Goal: Information Seeking & Learning: Learn about a topic

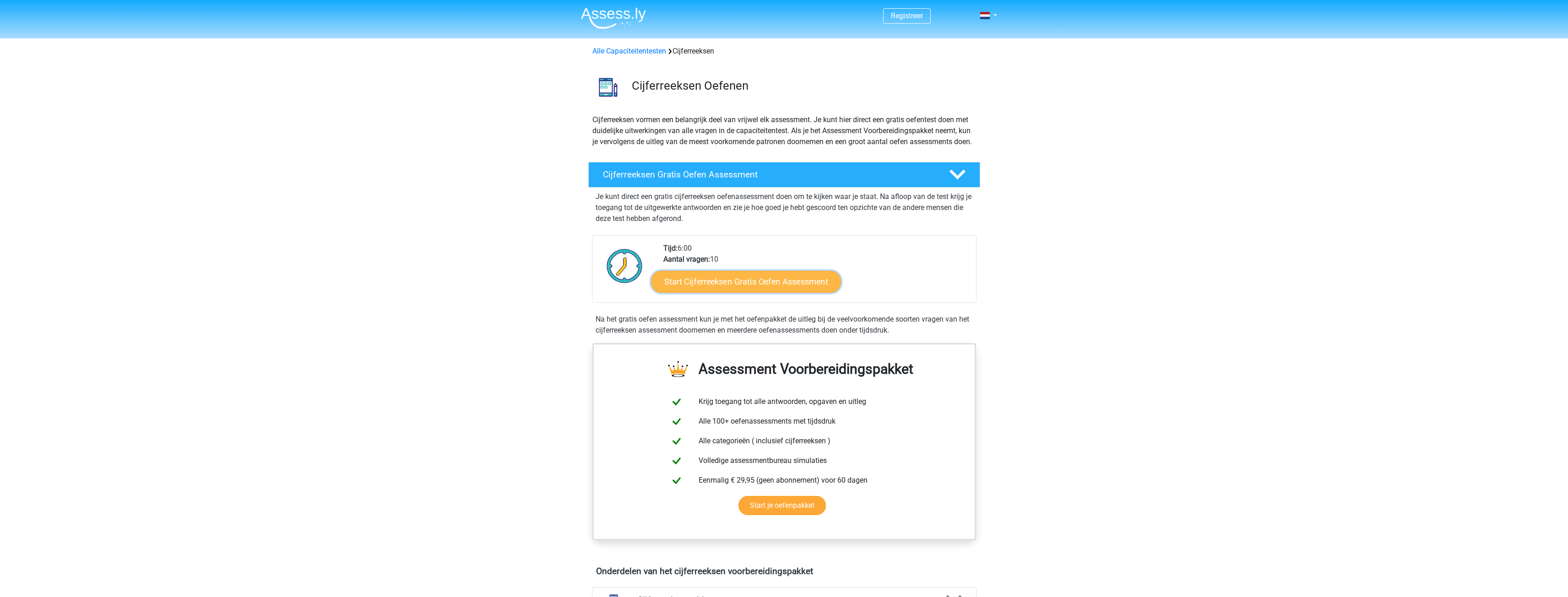
click at [804, 292] on link "Start Cijferreeksen Gratis Oefen Assessment" at bounding box center [746, 281] width 190 height 22
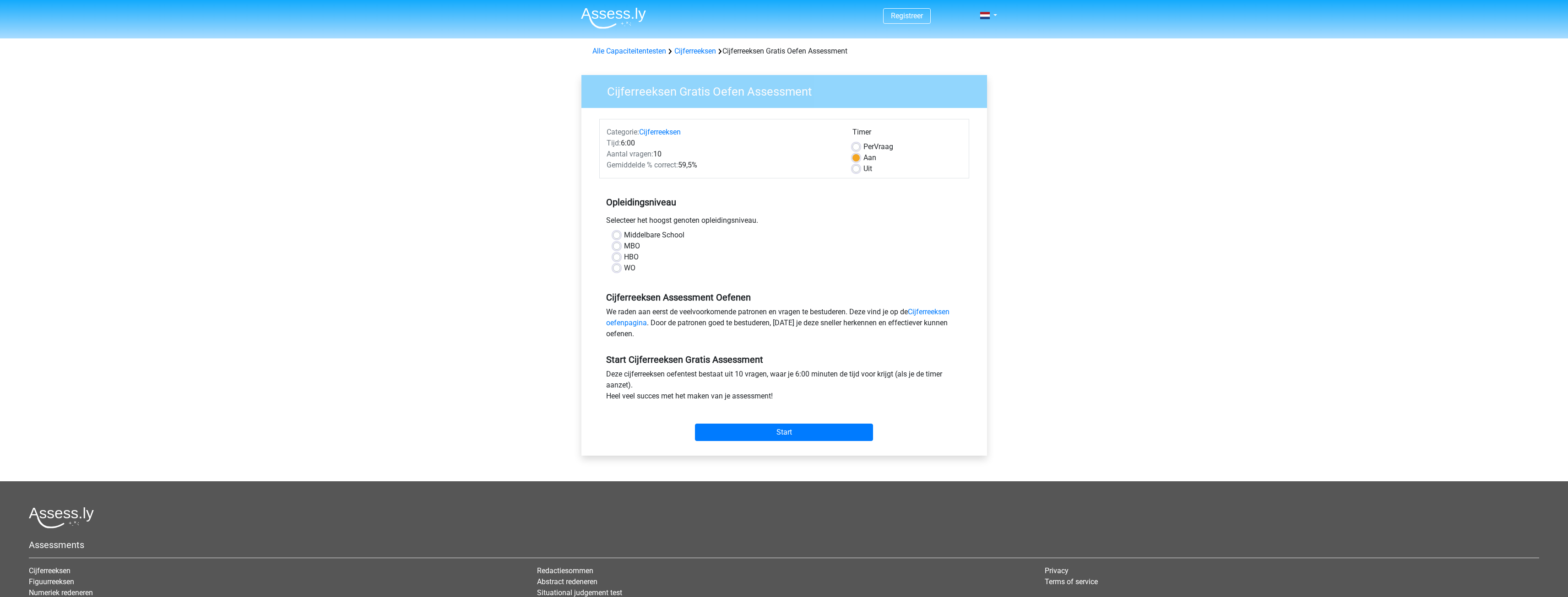
click at [624, 246] on label "MBO" at bounding box center [632, 246] width 16 height 11
click at [617, 246] on input "MBO" at bounding box center [616, 245] width 7 height 10
radio input "true"
click at [807, 425] on input "Start" at bounding box center [783, 432] width 178 height 17
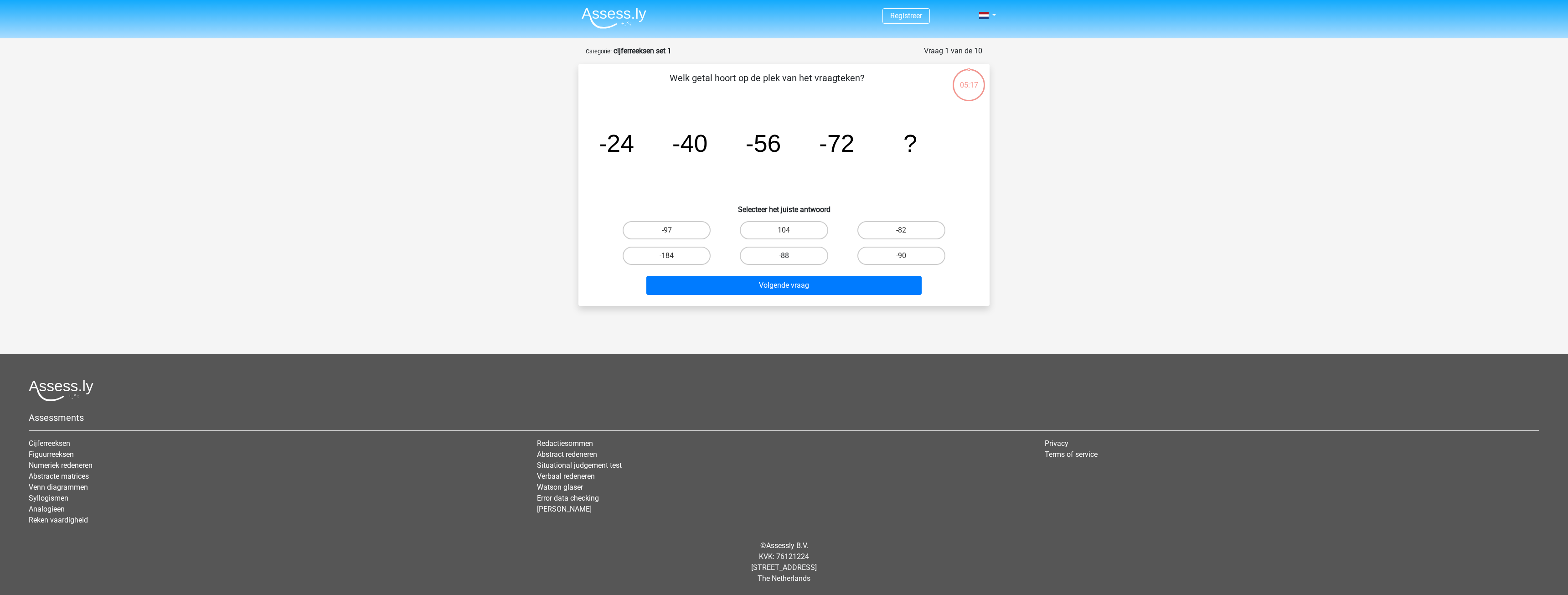
click at [749, 255] on label "-88" at bounding box center [784, 255] width 88 height 18
click at [784, 256] on input "-88" at bounding box center [787, 259] width 6 height 6
radio input "true"
click at [791, 285] on button "Volgende vraag" at bounding box center [784, 285] width 276 height 19
click at [784, 251] on label "-30" at bounding box center [784, 255] width 88 height 18
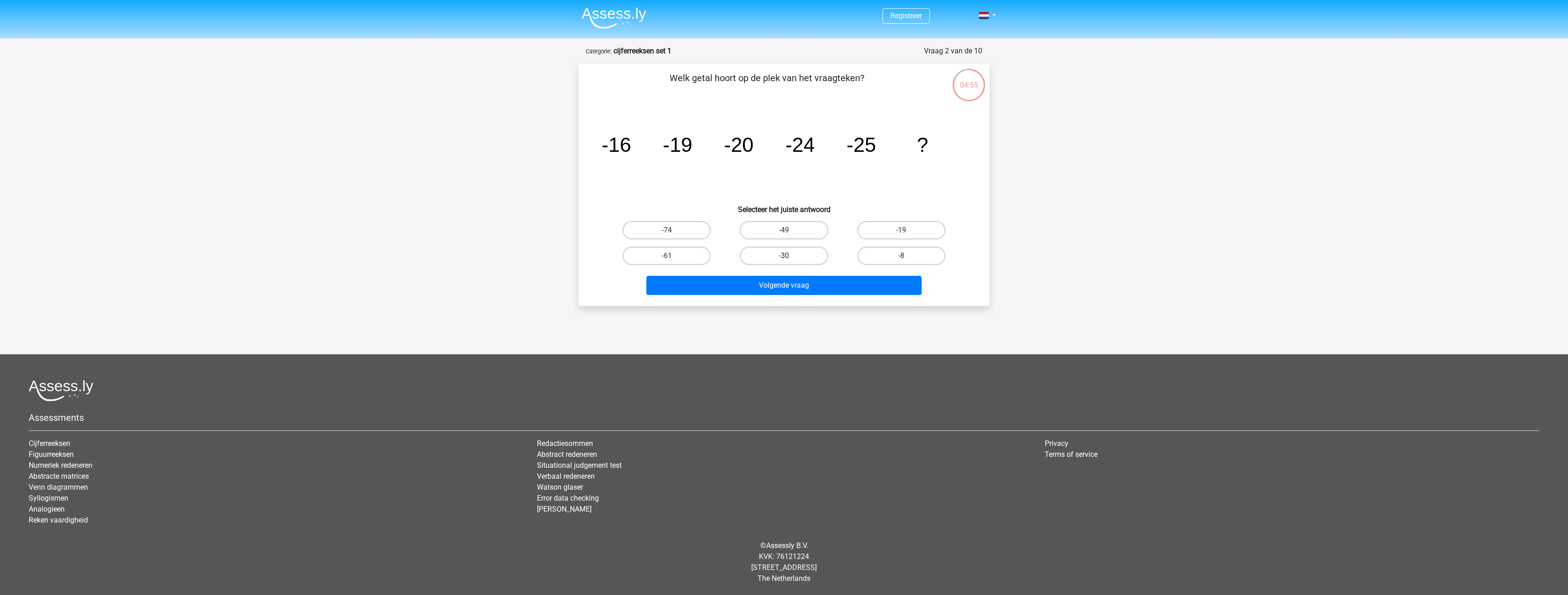
click at [784, 256] on input "-30" at bounding box center [787, 259] width 6 height 6
radio input "true"
click at [827, 287] on button "Volgende vraag" at bounding box center [784, 285] width 276 height 19
click at [687, 253] on label "-82" at bounding box center [666, 255] width 88 height 18
click at [672, 256] on input "-82" at bounding box center [669, 259] width 6 height 6
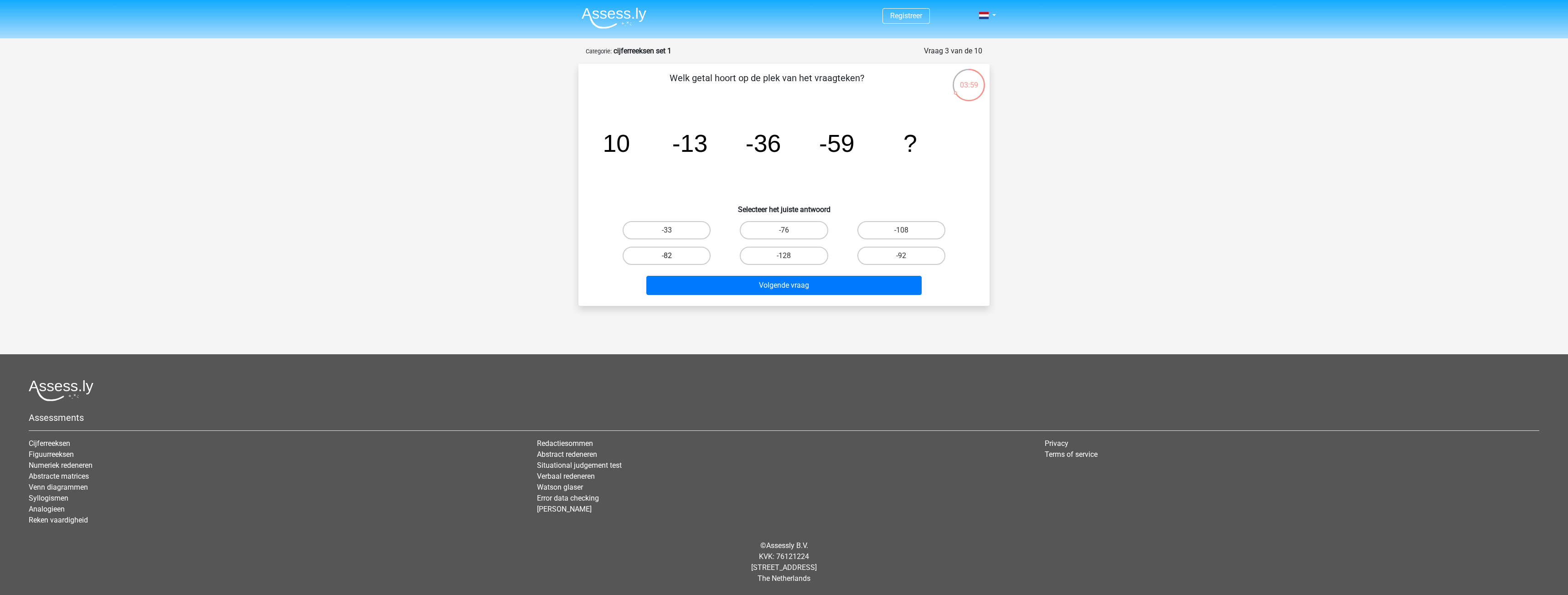
radio input "true"
click at [798, 284] on button "Volgende vraag" at bounding box center [784, 285] width 276 height 19
click at [680, 229] on label "28" at bounding box center [666, 230] width 88 height 18
click at [672, 230] on input "28" at bounding box center [669, 233] width 6 height 6
radio input "true"
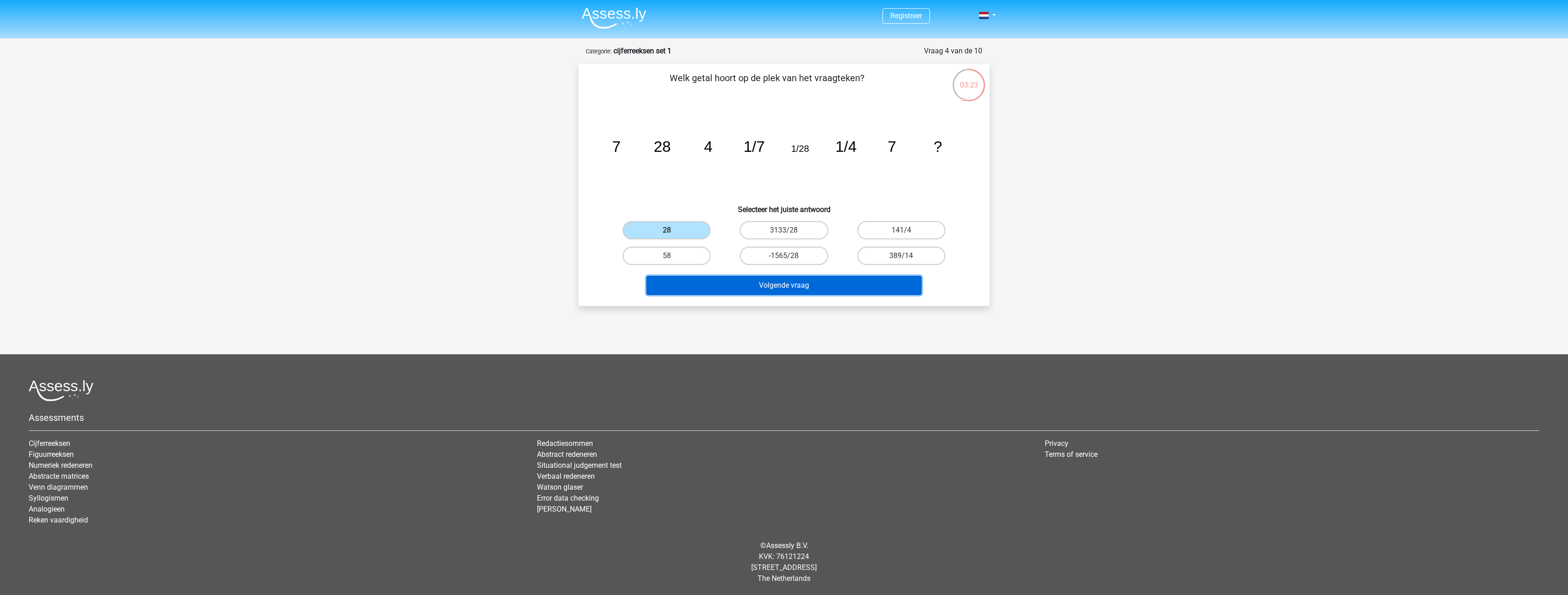
click at [802, 279] on button "Volgende vraag" at bounding box center [784, 285] width 276 height 19
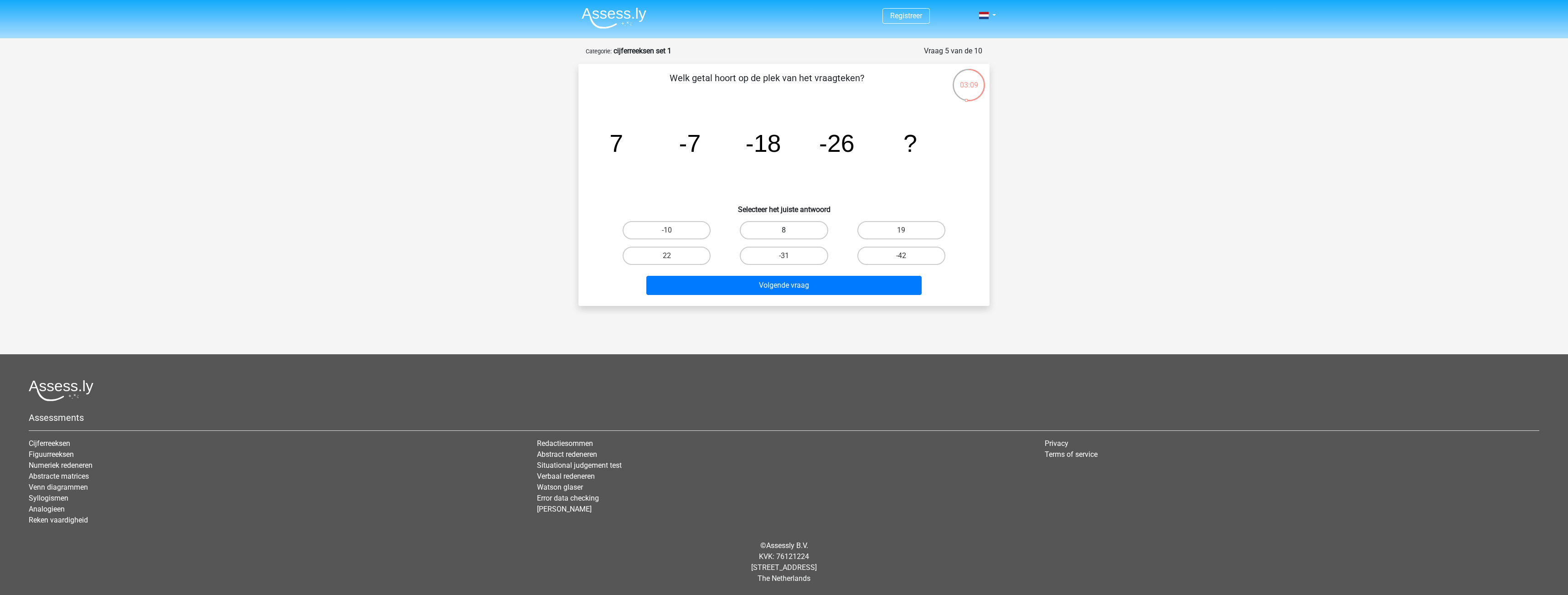
click at [799, 231] on label "8" at bounding box center [784, 230] width 88 height 18
click at [790, 231] on input "8" at bounding box center [787, 233] width 6 height 6
radio input "true"
click at [811, 253] on label "-31" at bounding box center [784, 255] width 88 height 18
click at [790, 256] on input "-31" at bounding box center [787, 259] width 6 height 6
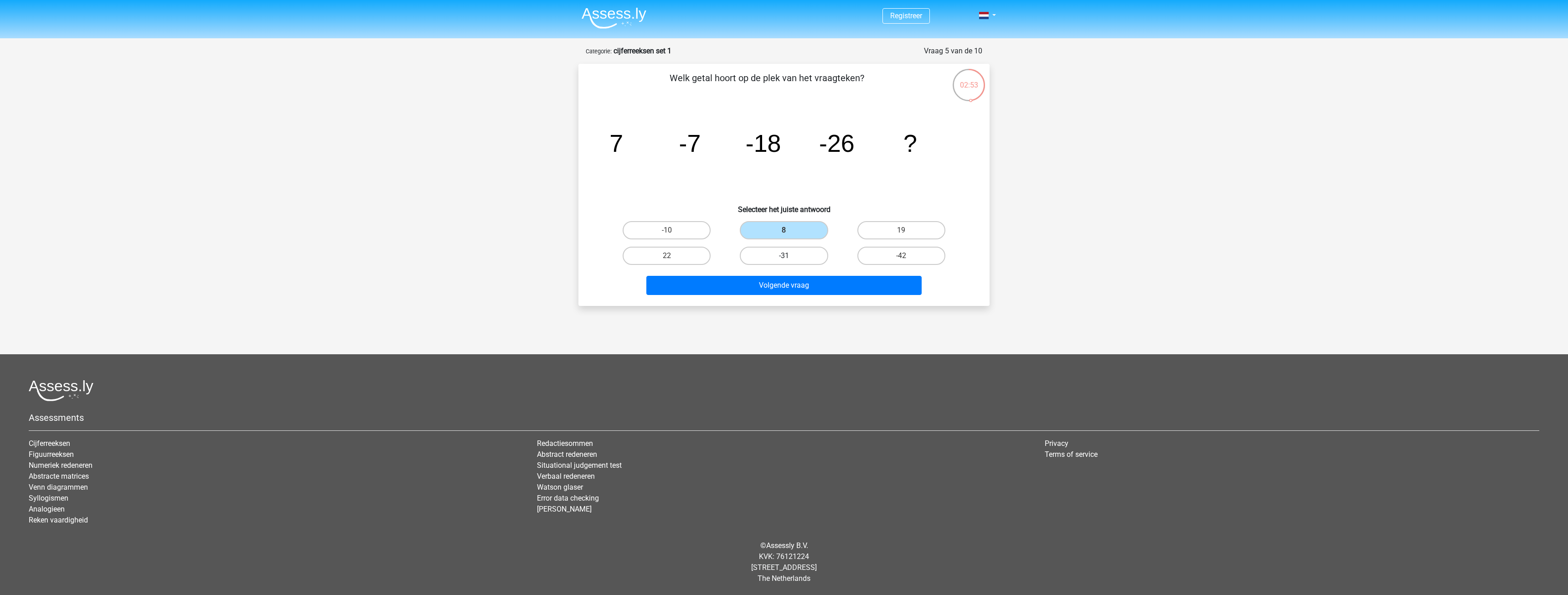
radio input "true"
click at [833, 274] on div "Volgende vraag" at bounding box center [784, 284] width 382 height 30
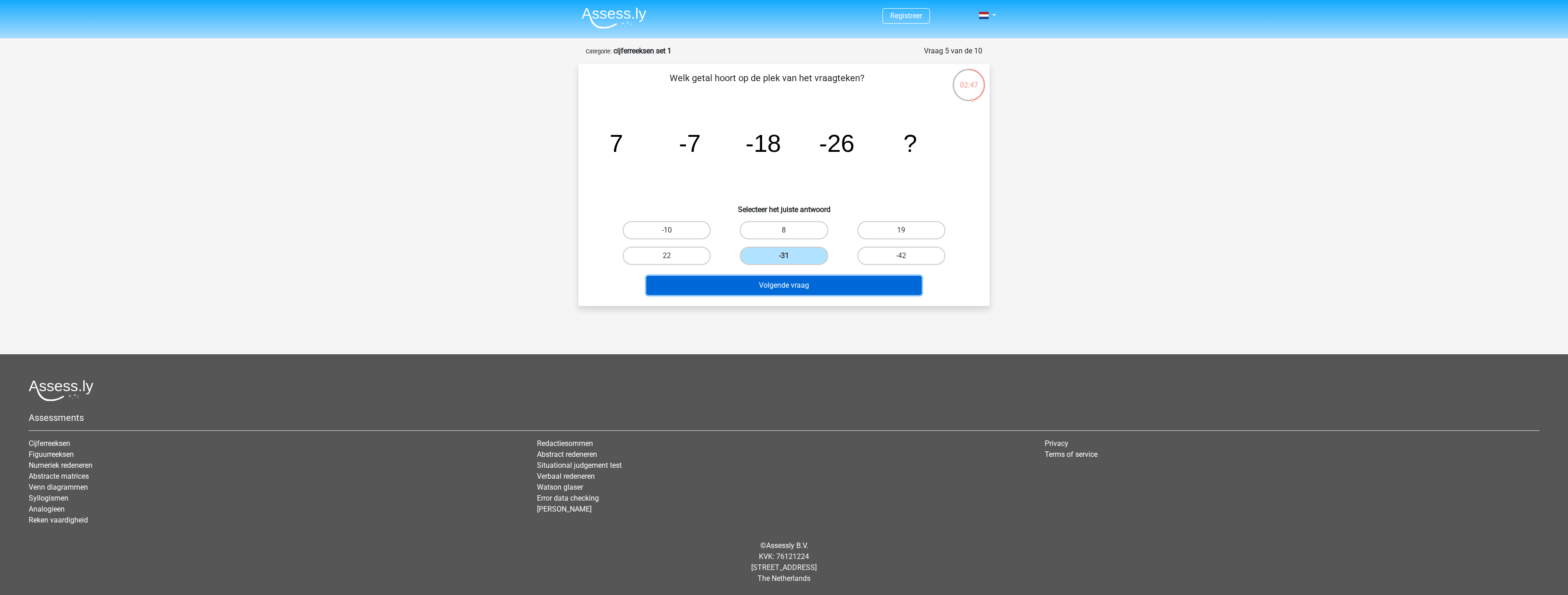
click at [834, 284] on button "Volgende vraag" at bounding box center [784, 285] width 276 height 19
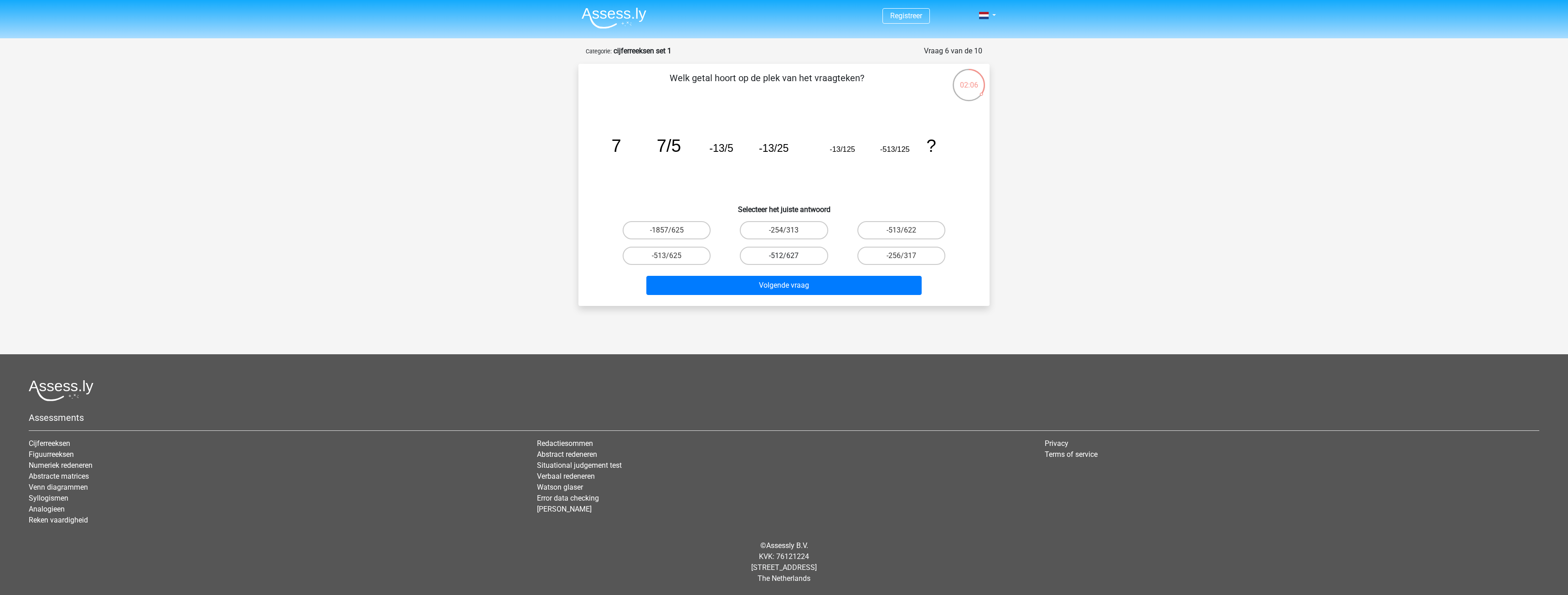
click at [749, 253] on label "-512/627" at bounding box center [784, 255] width 88 height 18
click at [784, 256] on input "-512/627" at bounding box center [787, 259] width 6 height 6
radio input "true"
click at [883, 224] on label "-513/622" at bounding box center [902, 230] width 88 height 18
click at [901, 230] on input "-513/622" at bounding box center [903, 233] width 6 height 6
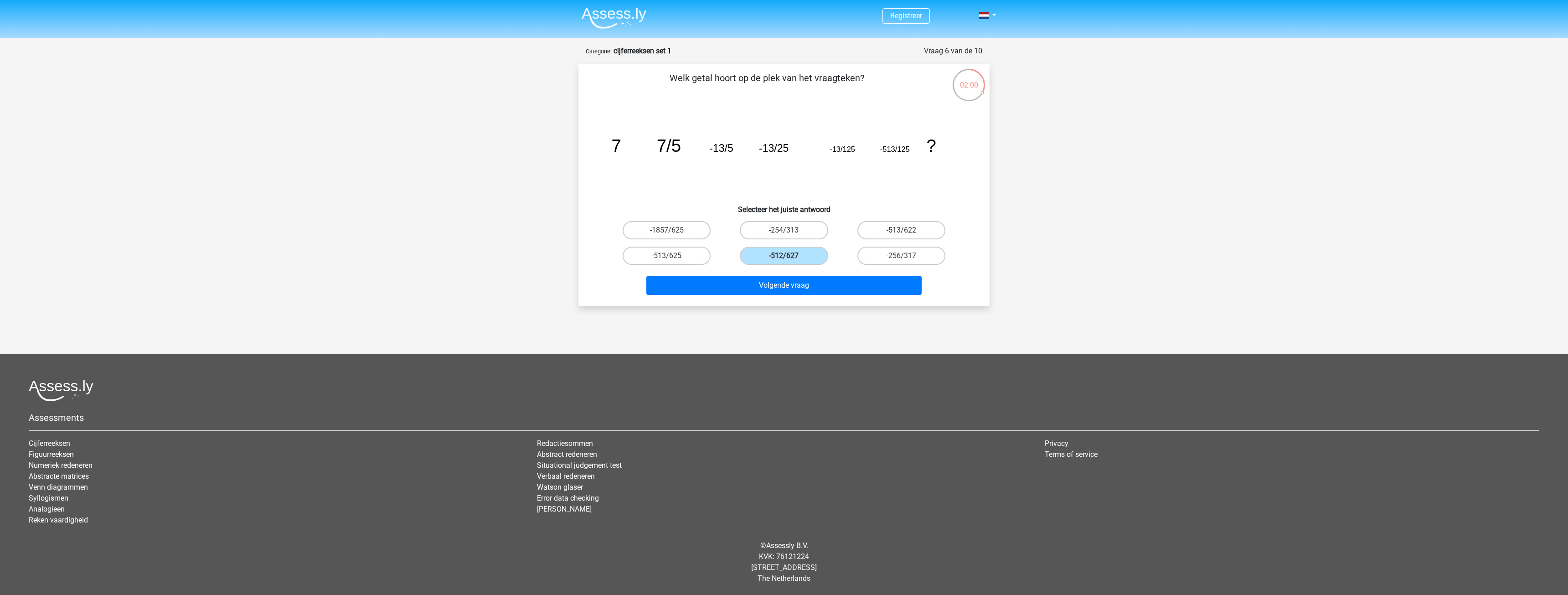
radio input "true"
drag, startPoint x: 691, startPoint y: 257, endPoint x: 704, endPoint y: 258, distance: 13.0
click at [692, 256] on label "-513/625" at bounding box center [666, 255] width 88 height 18
click at [672, 256] on input "-513/625" at bounding box center [669, 259] width 6 height 6
radio input "true"
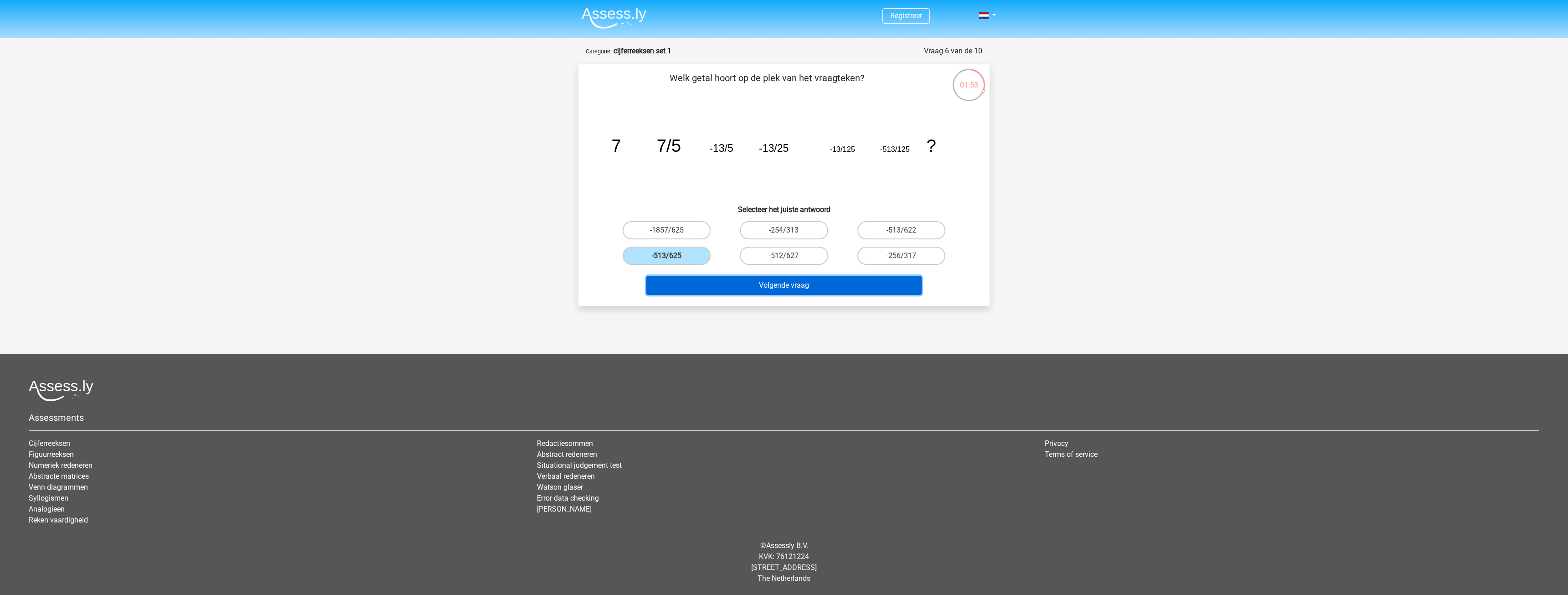
click at [816, 277] on button "Volgende vraag" at bounding box center [784, 285] width 276 height 19
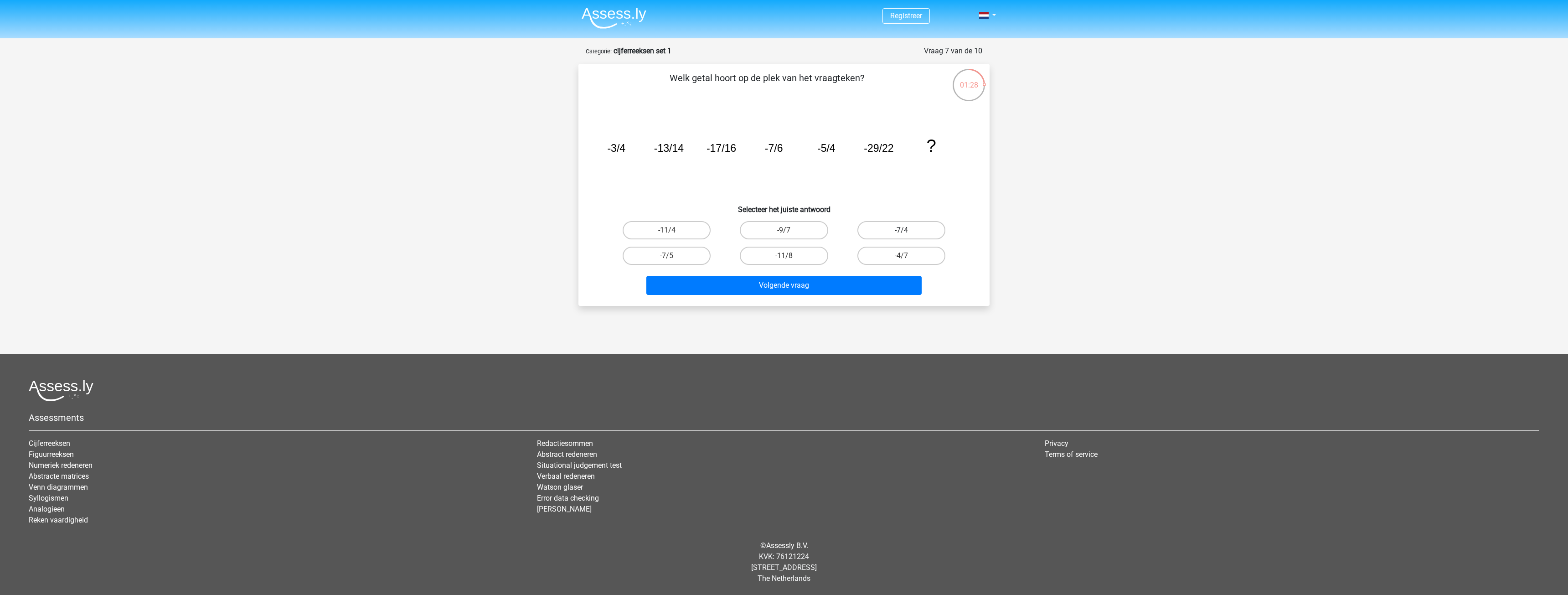
click at [889, 230] on label "-7/4" at bounding box center [902, 230] width 88 height 18
click at [901, 230] on input "-7/4" at bounding box center [903, 233] width 6 height 6
radio input "true"
click at [869, 258] on label "-4/7" at bounding box center [902, 255] width 88 height 18
click at [901, 258] on input "-4/7" at bounding box center [903, 259] width 6 height 6
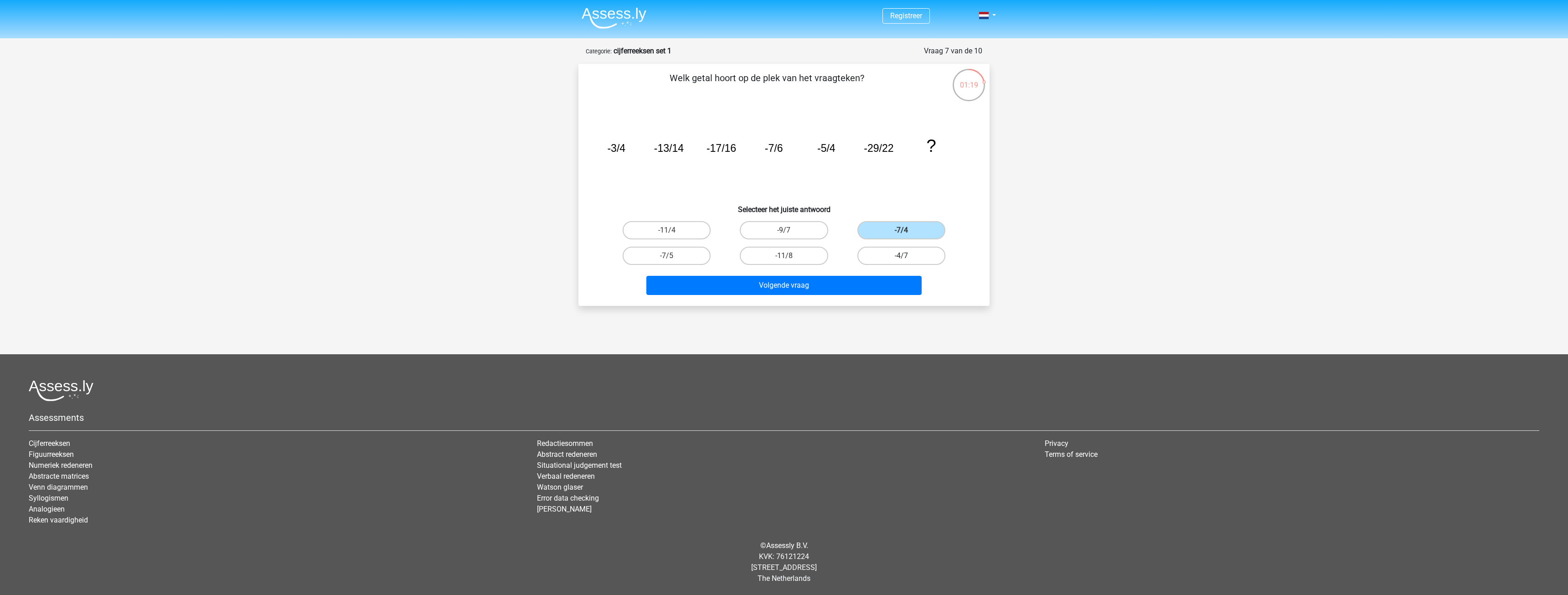
radio input "true"
click at [698, 250] on label "-7/5" at bounding box center [666, 255] width 88 height 18
click at [672, 256] on input "-7/5" at bounding box center [669, 259] width 6 height 6
radio input "true"
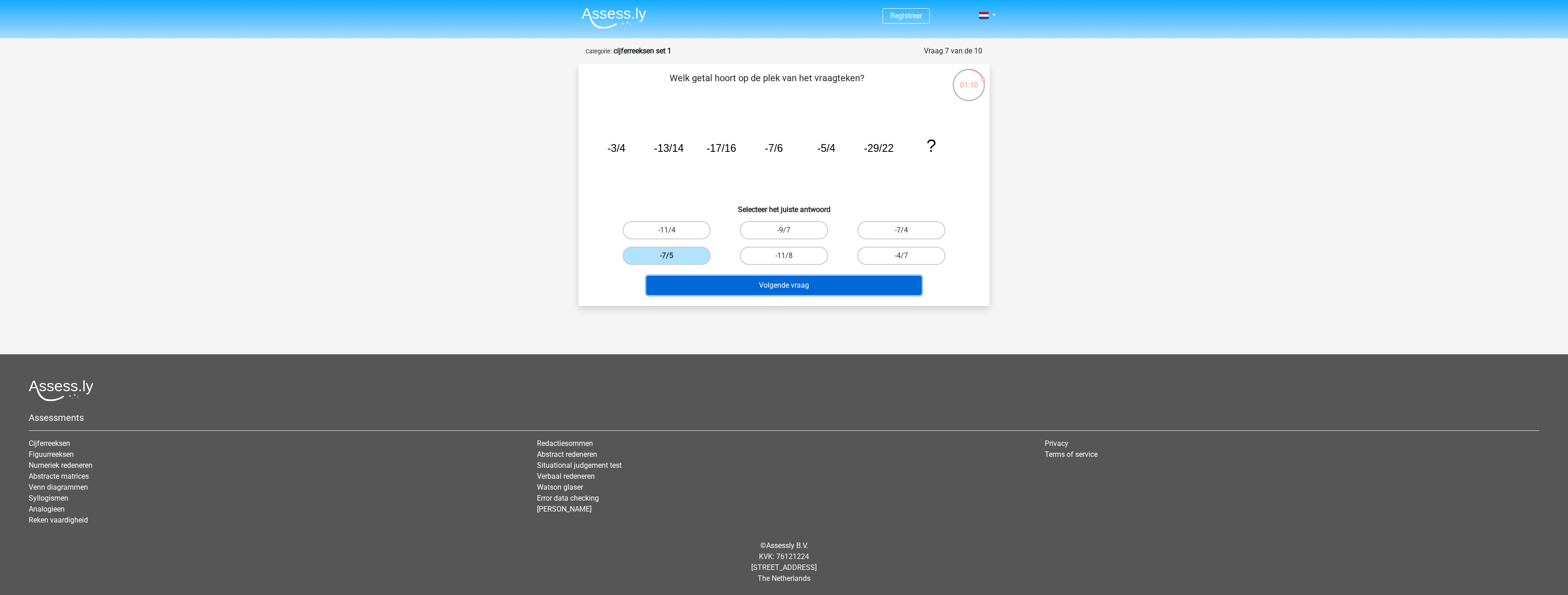
click at [774, 282] on button "Volgende vraag" at bounding box center [784, 285] width 276 height 19
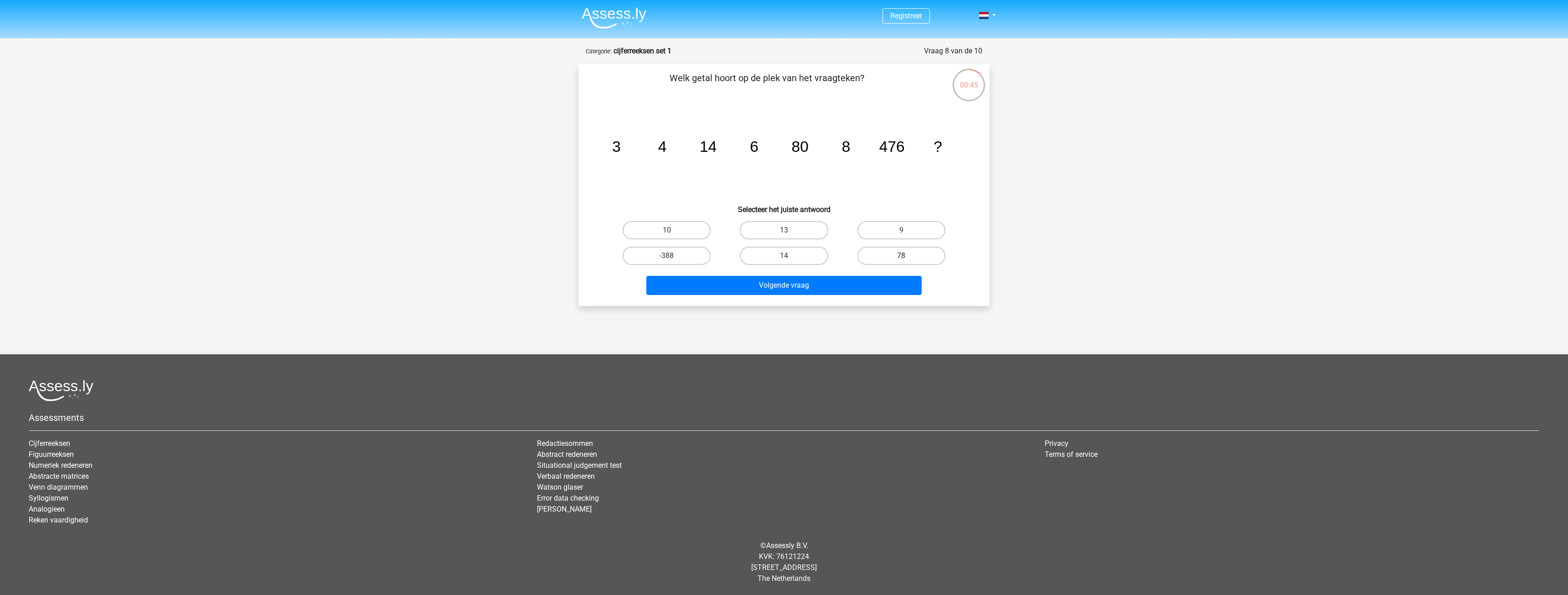
click at [885, 261] on label "78" at bounding box center [902, 255] width 88 height 18
click at [901, 261] on input "78" at bounding box center [903, 259] width 6 height 6
radio input "true"
click at [690, 227] on label "10" at bounding box center [666, 230] width 88 height 18
click at [672, 230] on input "10" at bounding box center [669, 233] width 6 height 6
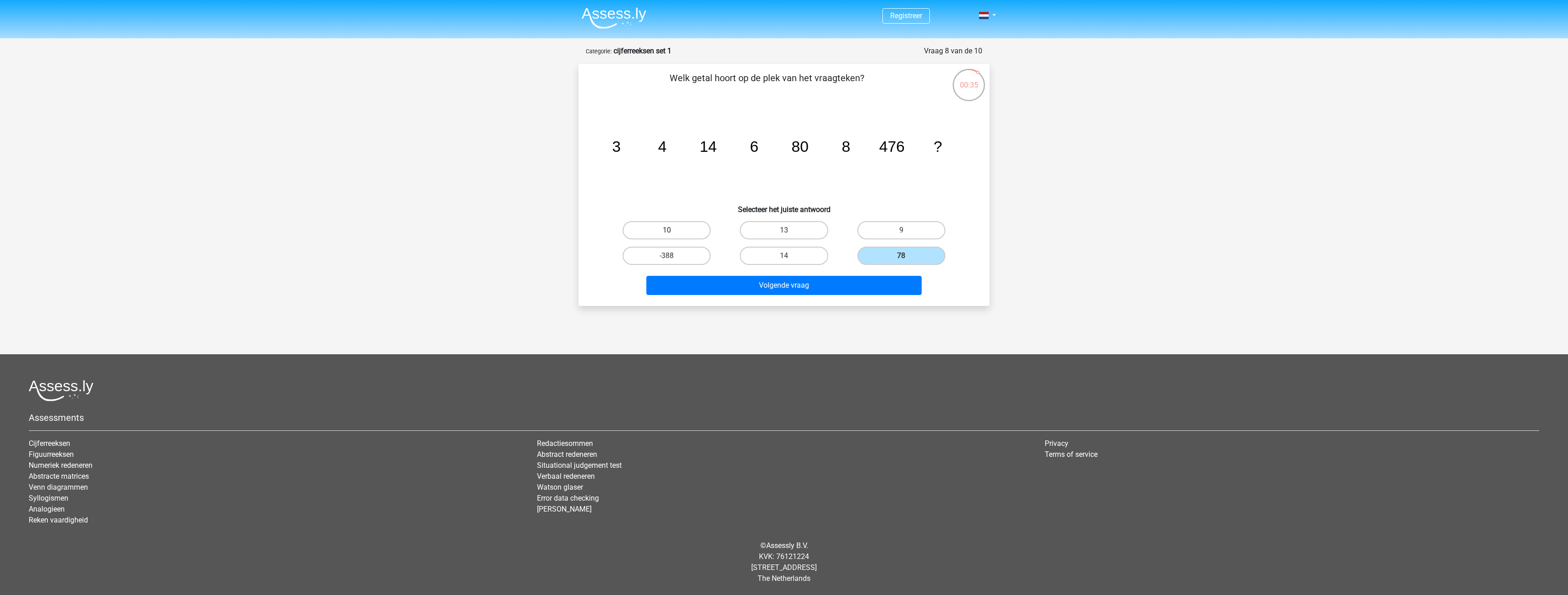
radio input "true"
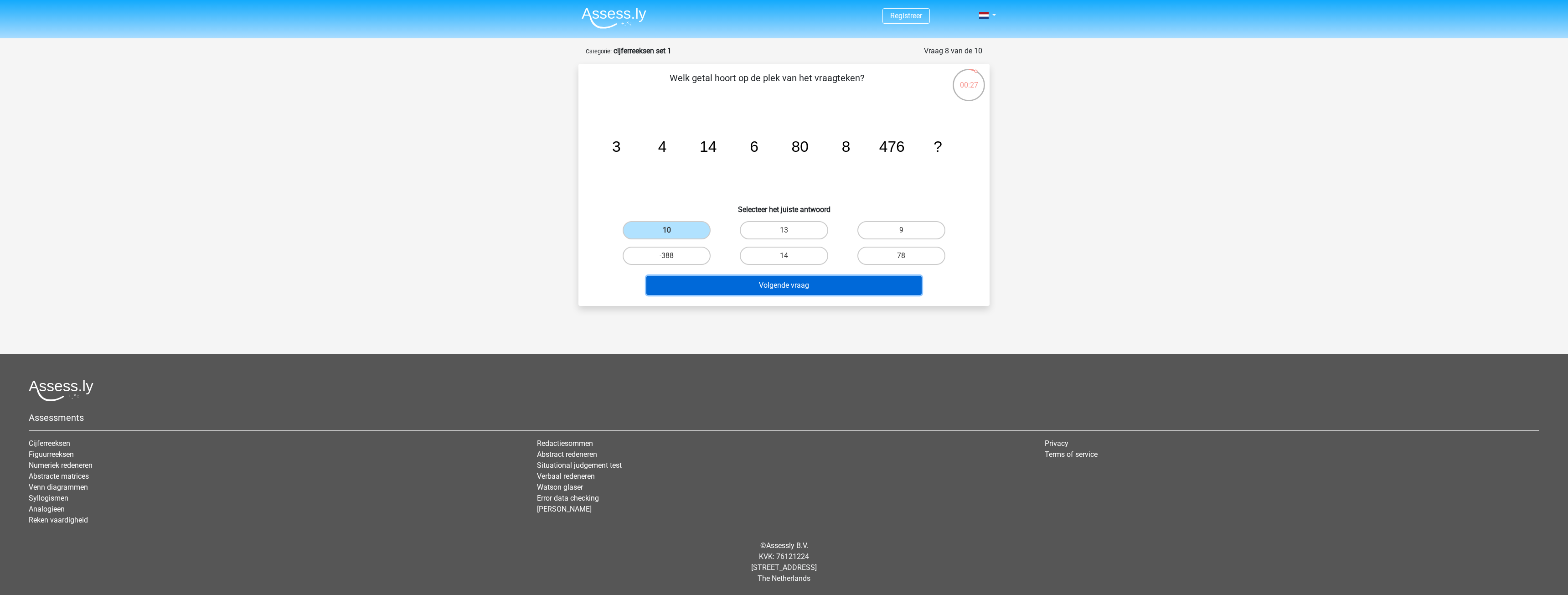
click at [793, 278] on button "Volgende vraag" at bounding box center [784, 285] width 276 height 19
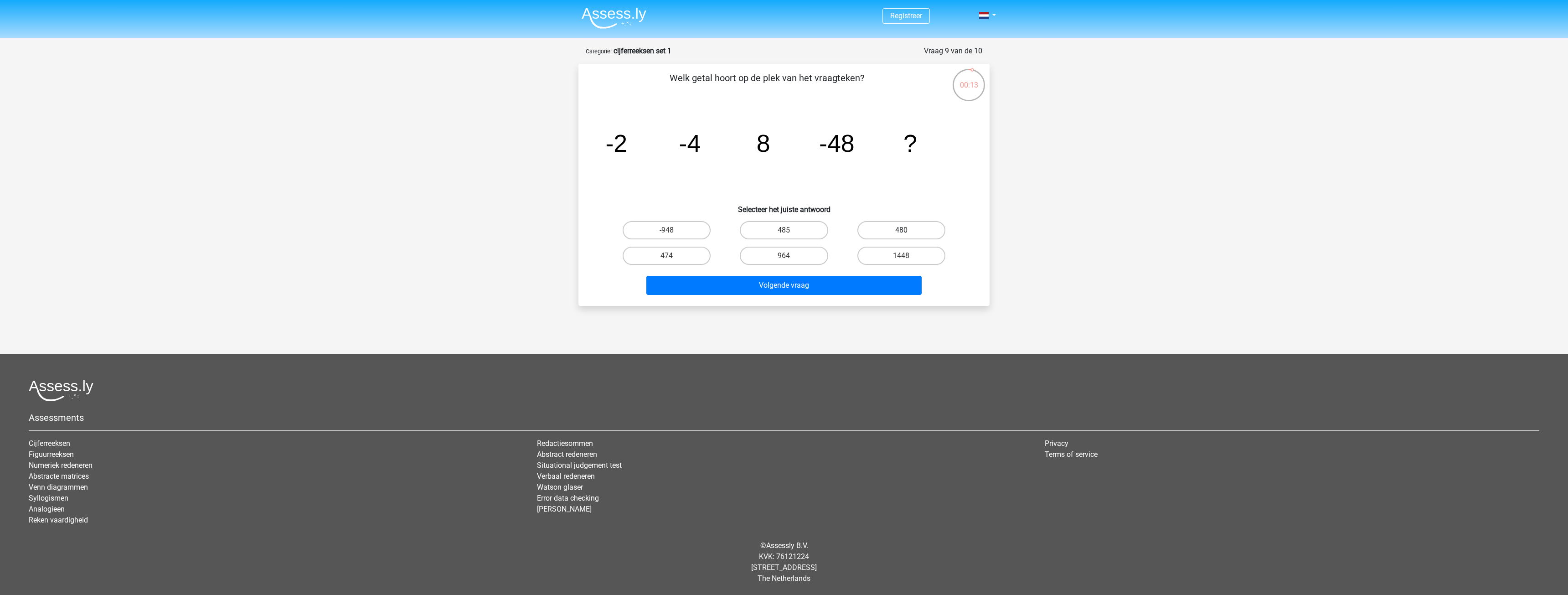
click at [899, 232] on label "480" at bounding box center [902, 230] width 88 height 18
click at [901, 232] on input "480" at bounding box center [903, 233] width 6 height 6
radio input "true"
click at [806, 279] on button "Volgende vraag" at bounding box center [784, 285] width 276 height 19
drag, startPoint x: 883, startPoint y: 223, endPoint x: 882, endPoint y: 231, distance: 8.1
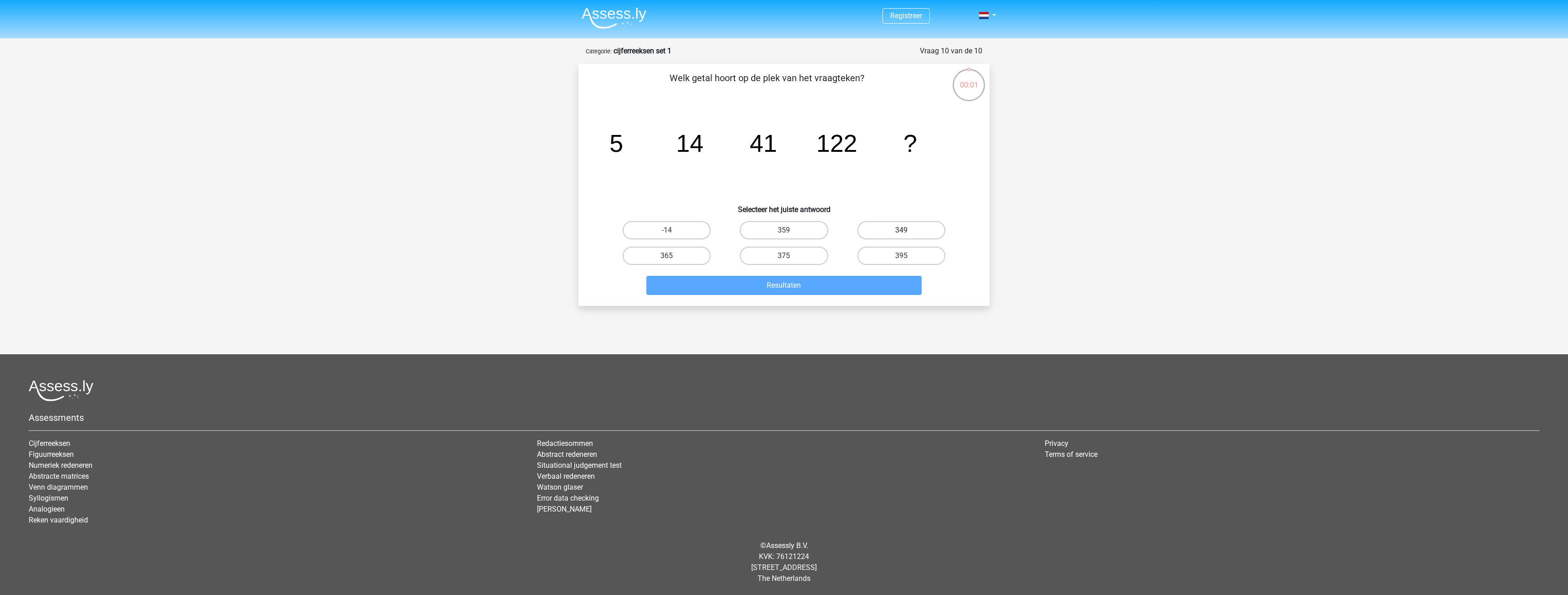
click at [883, 229] on label "349" at bounding box center [902, 230] width 88 height 18
click at [901, 230] on input "349" at bounding box center [903, 233] width 6 height 6
radio input "true"
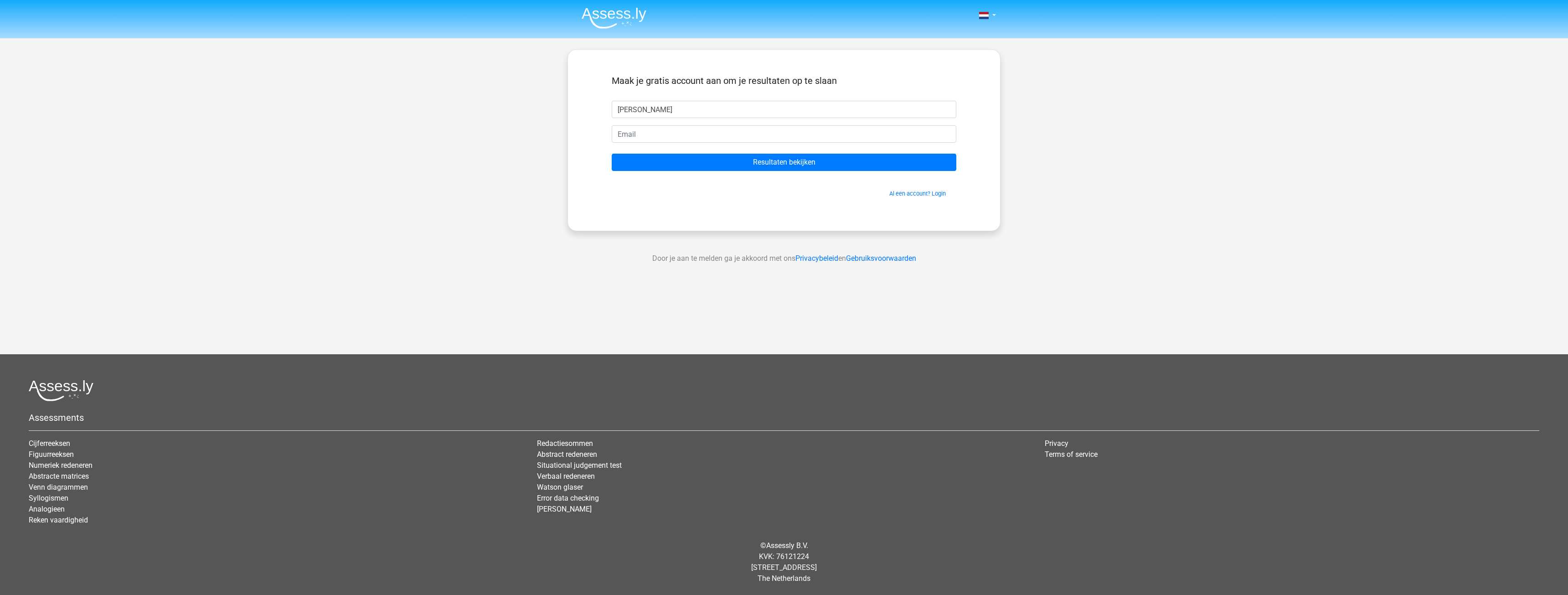
type input "[PERSON_NAME]"
click at [667, 141] on input "email" at bounding box center [784, 134] width 345 height 17
type input "d"
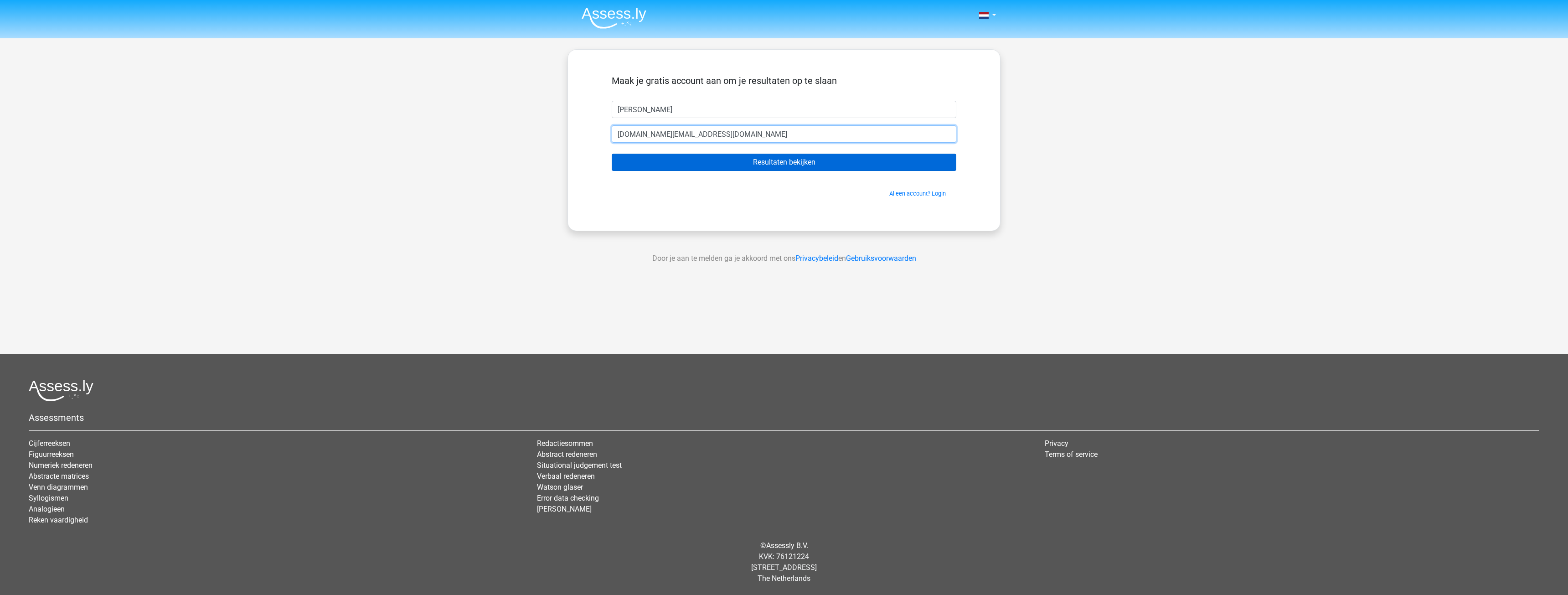
type input "mikedebruin.nl@gmail.com"
click at [668, 162] on input "Resultaten bekijken" at bounding box center [784, 163] width 345 height 17
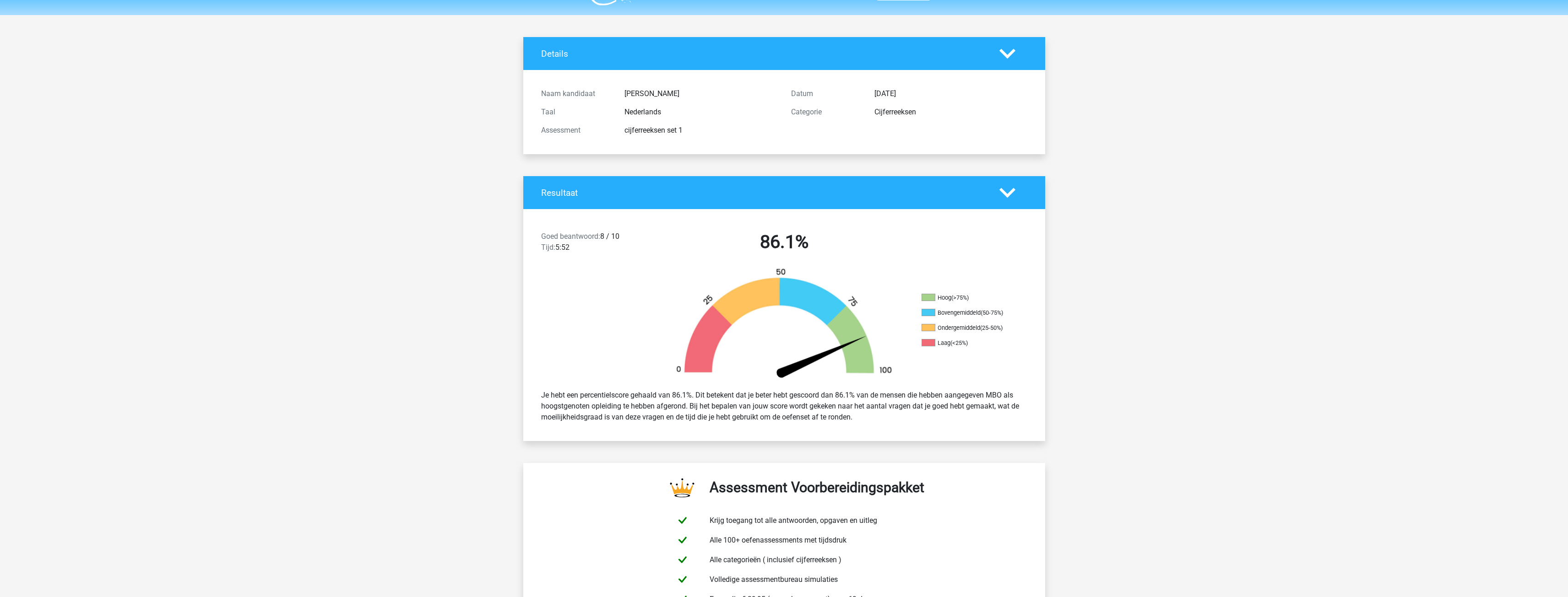
scroll to position [46, 0]
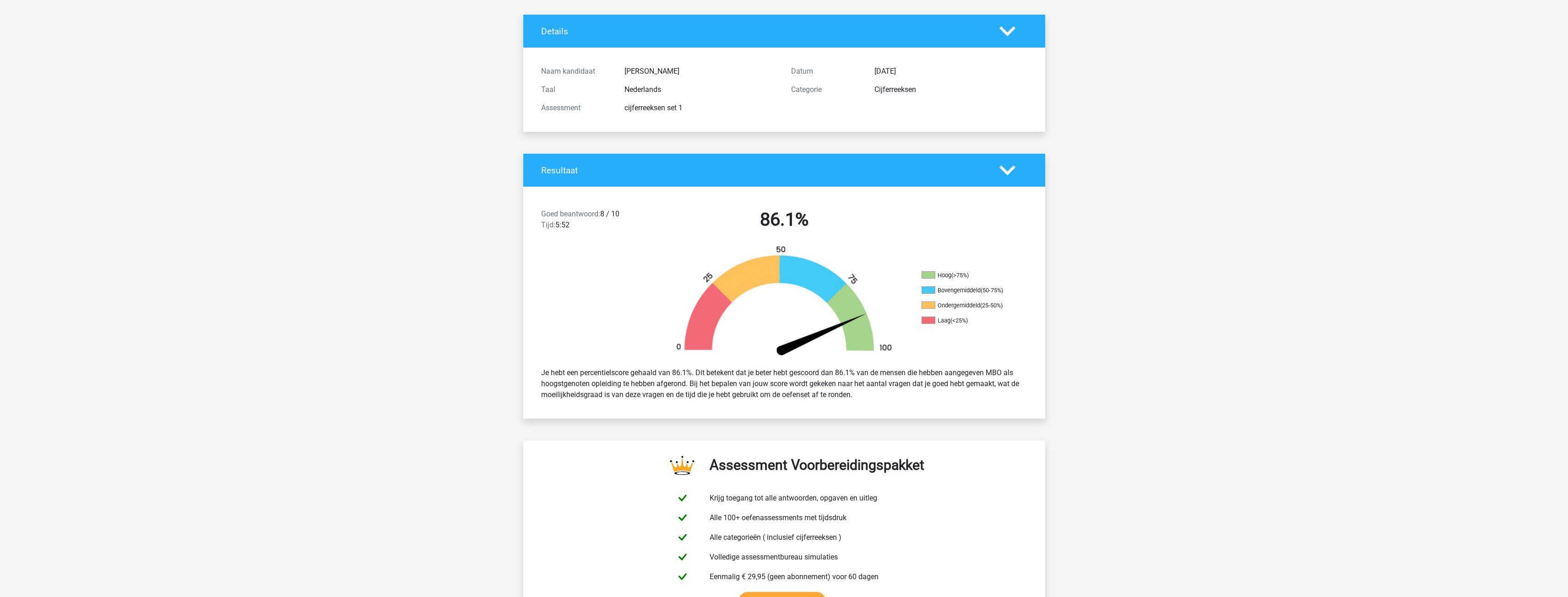
click at [1010, 172] on polygon at bounding box center [1007, 170] width 16 height 10
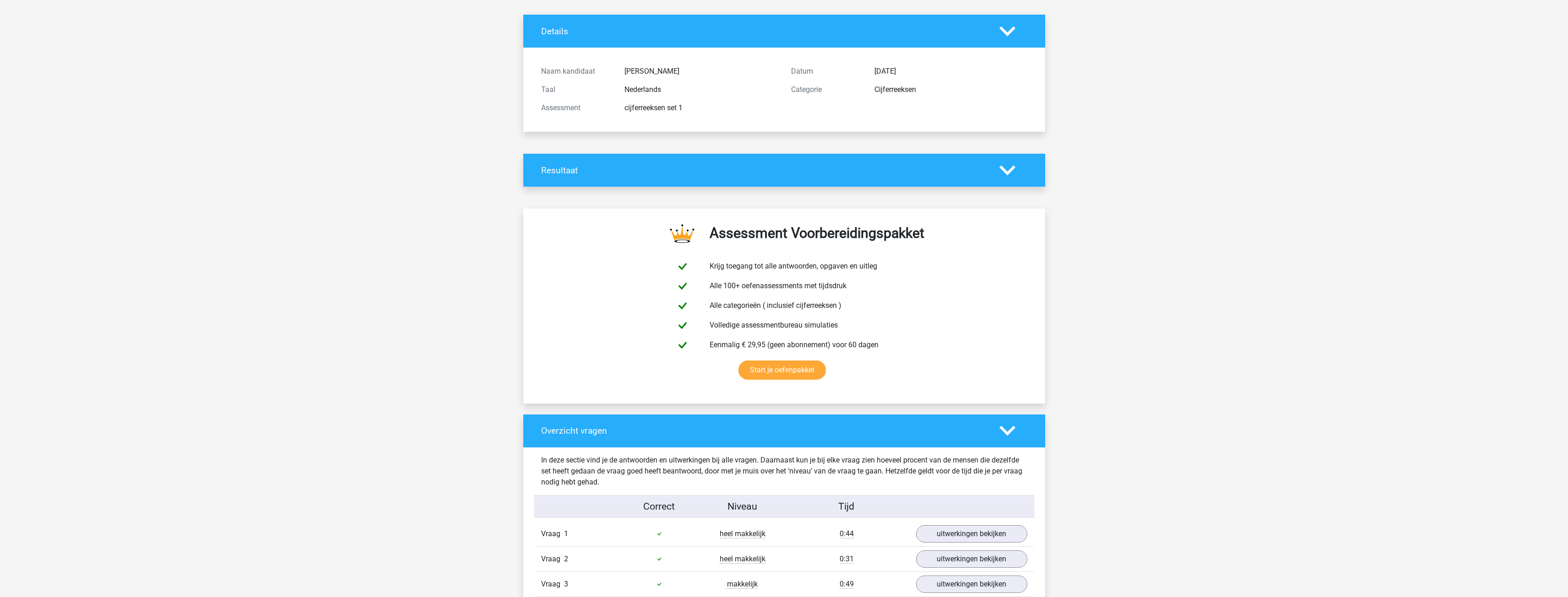
click at [1007, 172] on polygon at bounding box center [1007, 170] width 16 height 10
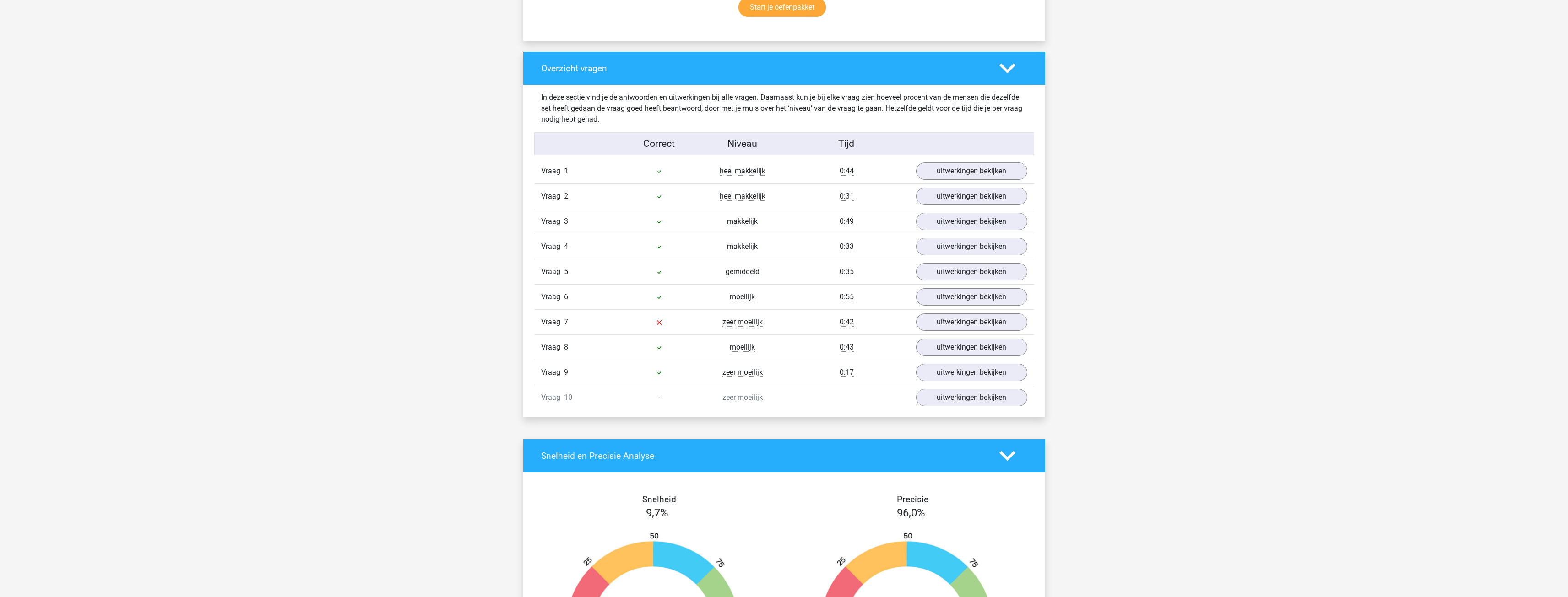
scroll to position [640, 0]
click at [924, 320] on link "uitwerkingen bekijken" at bounding box center [971, 321] width 128 height 20
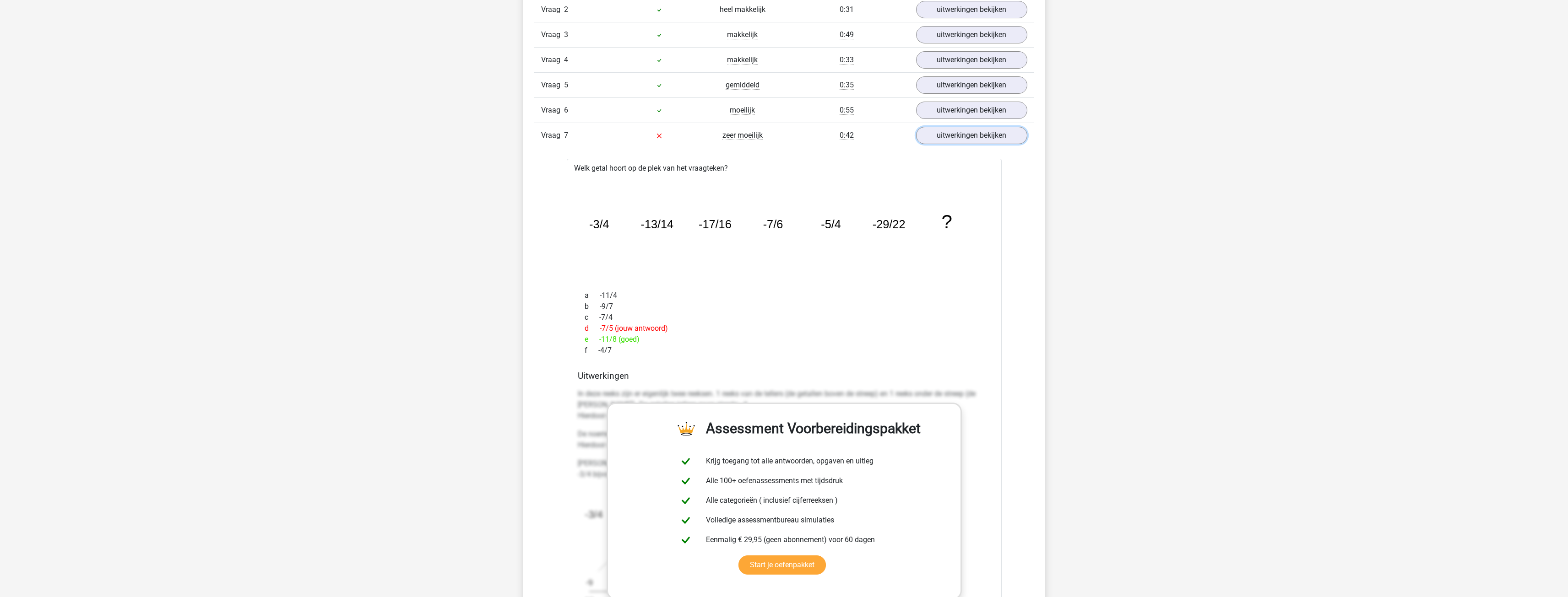
scroll to position [777, 0]
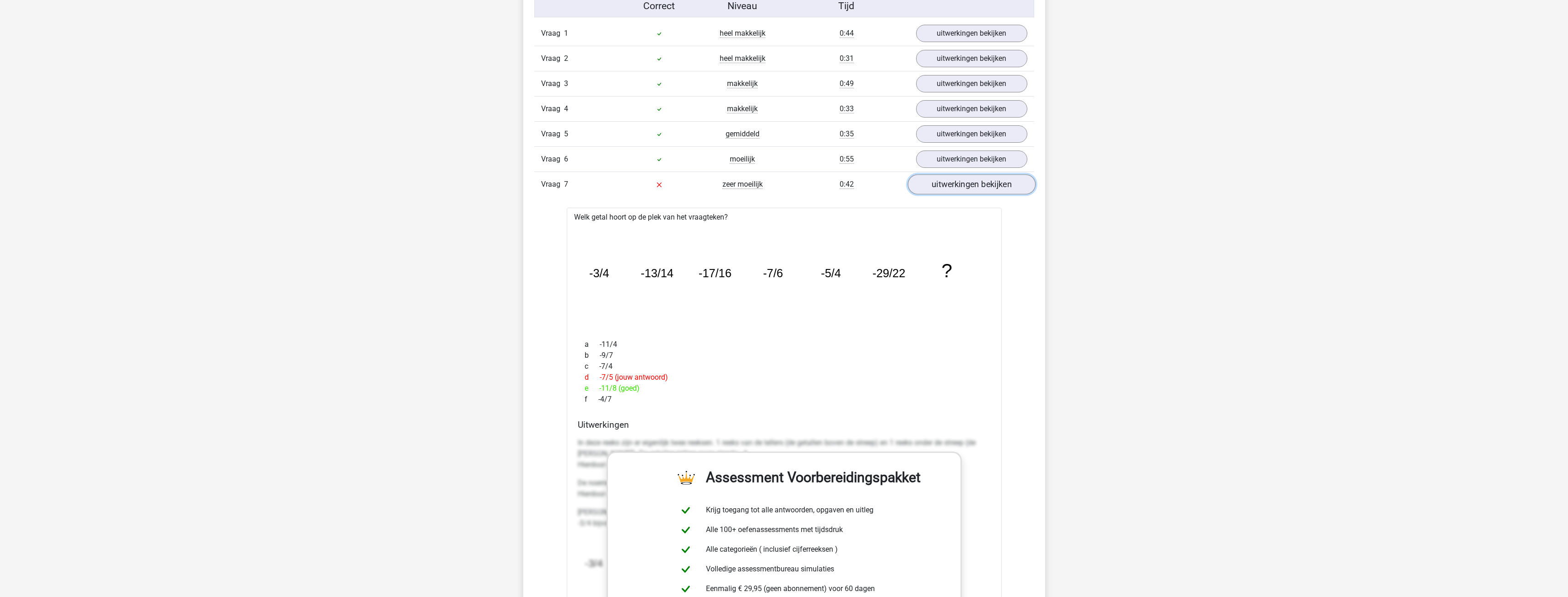
click at [954, 190] on link "uitwerkingen bekijken" at bounding box center [971, 184] width 128 height 20
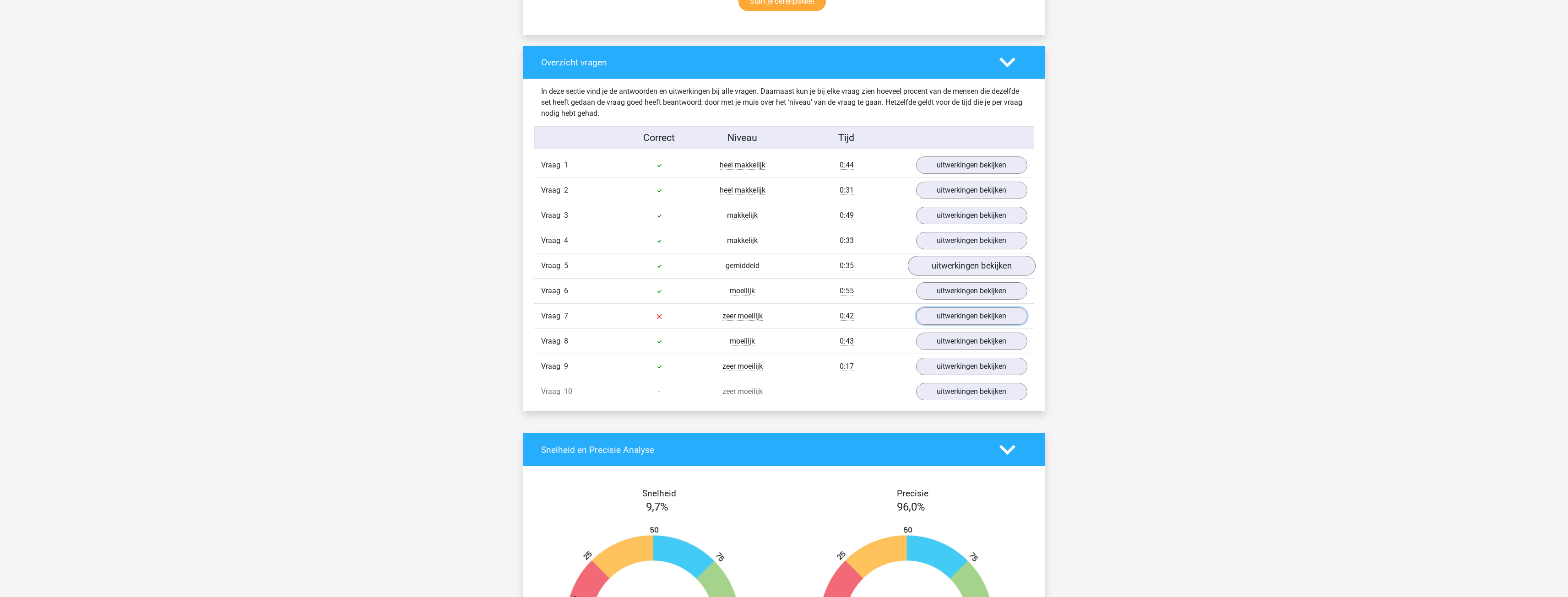
scroll to position [640, 0]
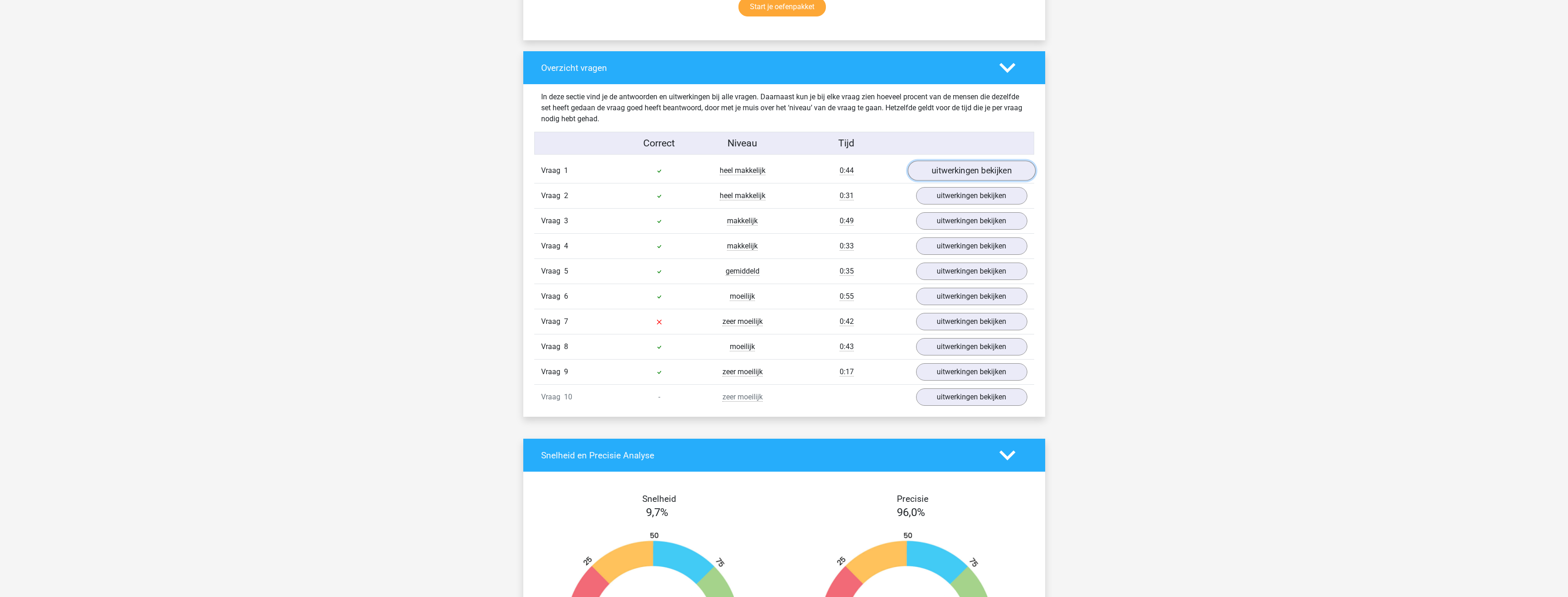
click at [978, 164] on link "uitwerkingen bekijken" at bounding box center [971, 170] width 128 height 20
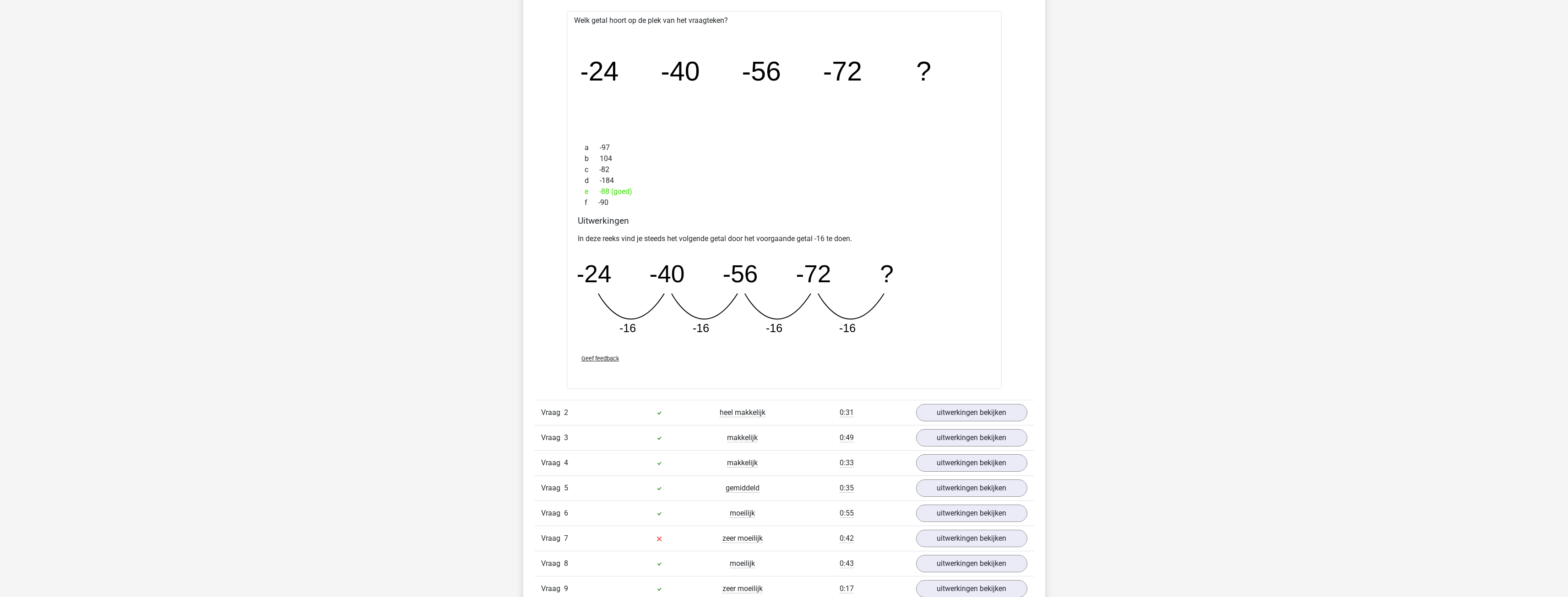
scroll to position [777, 0]
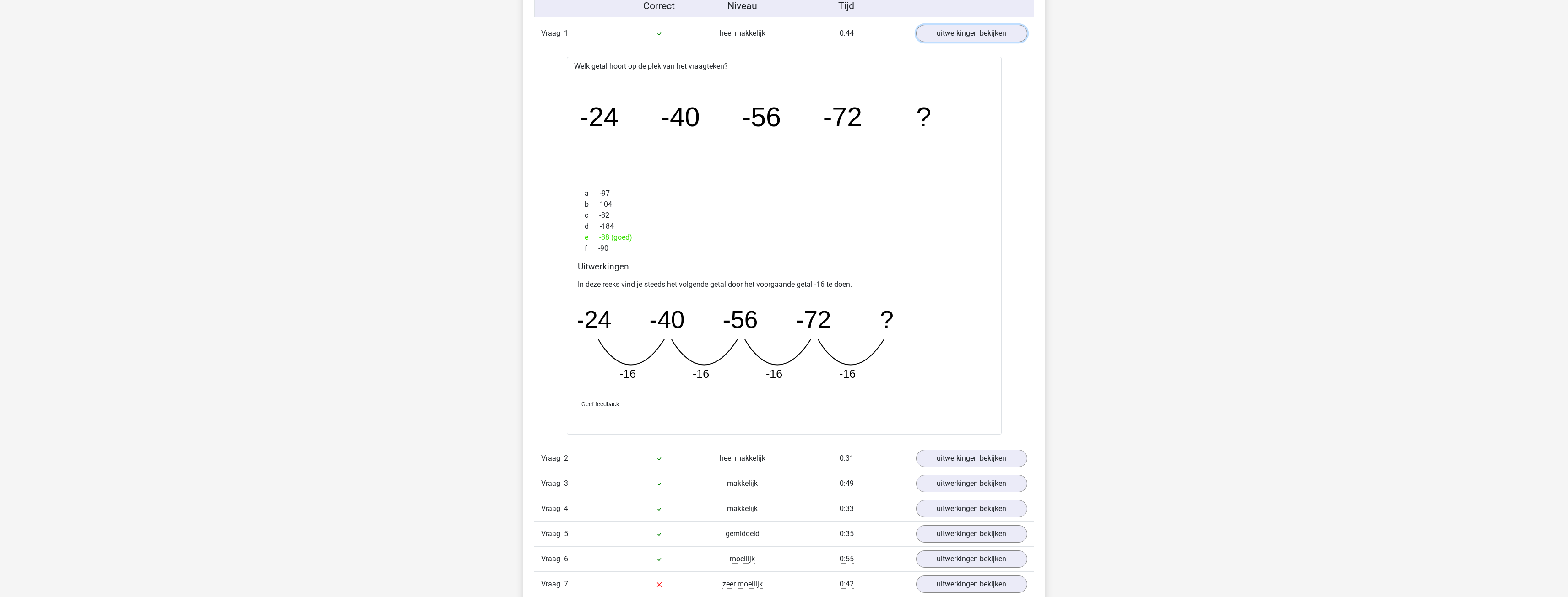
click at [972, 41] on link "uitwerkingen bekijken" at bounding box center [972, 33] width 111 height 17
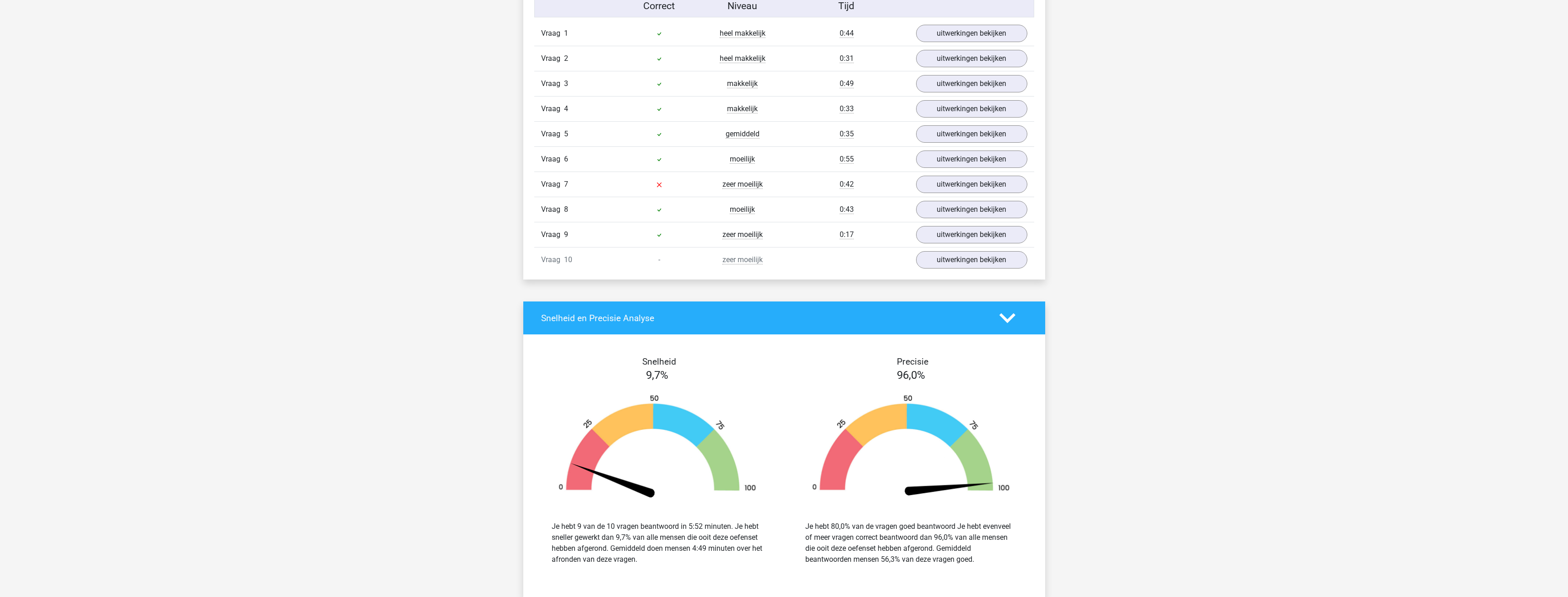
click at [952, 47] on div "Vraag 2 heel makkelijk 0:31 uitwerkingen bekijken" at bounding box center [784, 58] width 500 height 25
click at [960, 55] on link "uitwerkingen bekijken" at bounding box center [971, 58] width 128 height 20
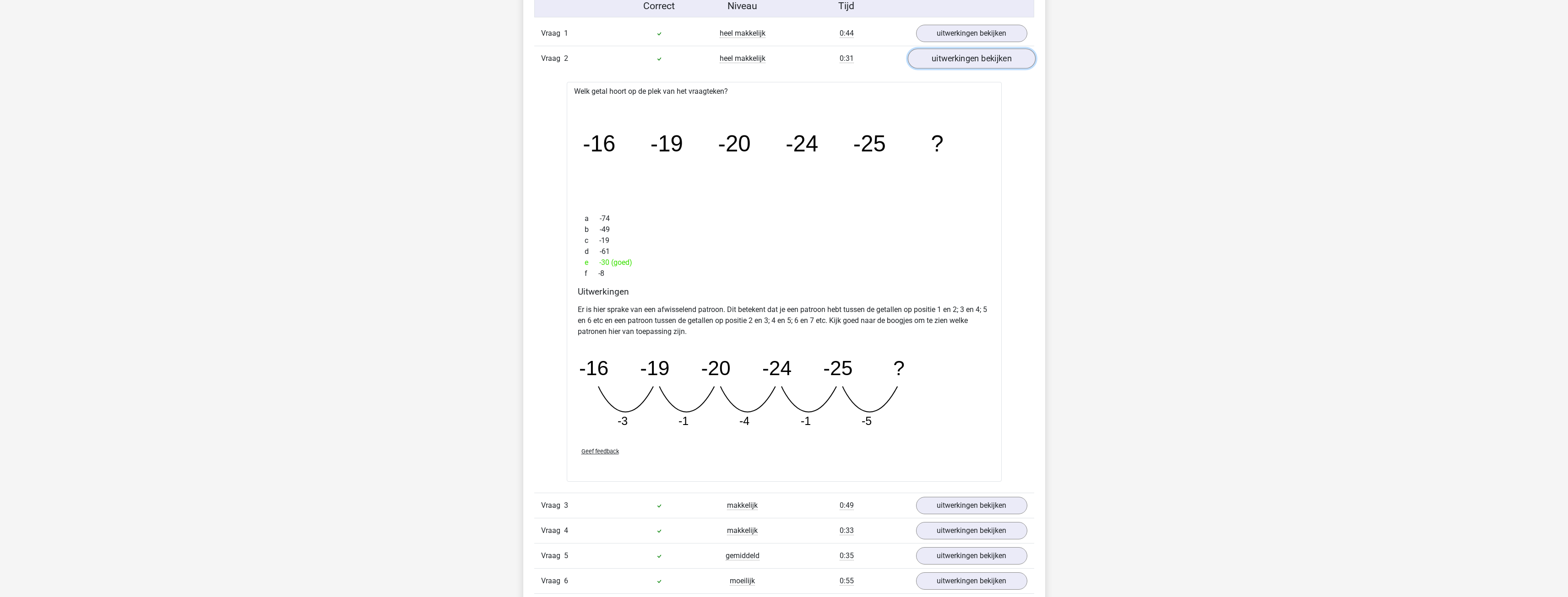
click at [962, 61] on link "uitwerkingen bekijken" at bounding box center [971, 58] width 128 height 20
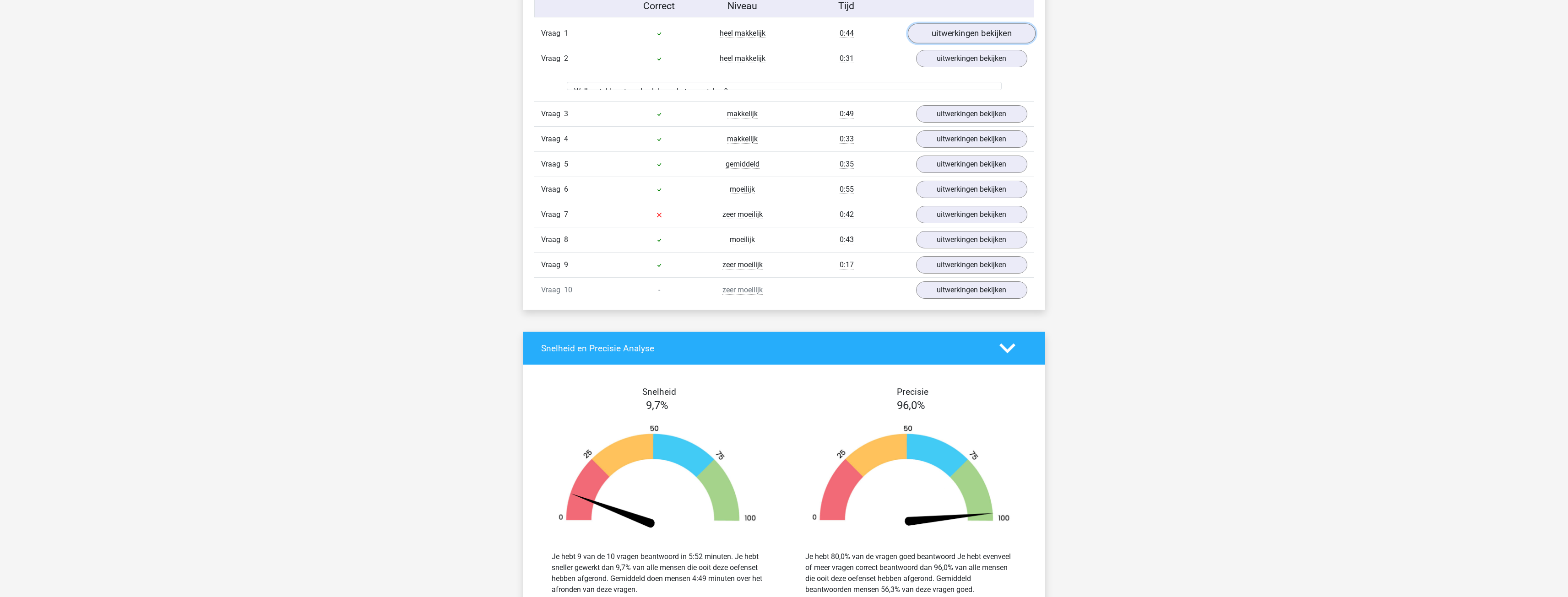
click at [952, 24] on link "uitwerkingen bekijken" at bounding box center [971, 33] width 128 height 20
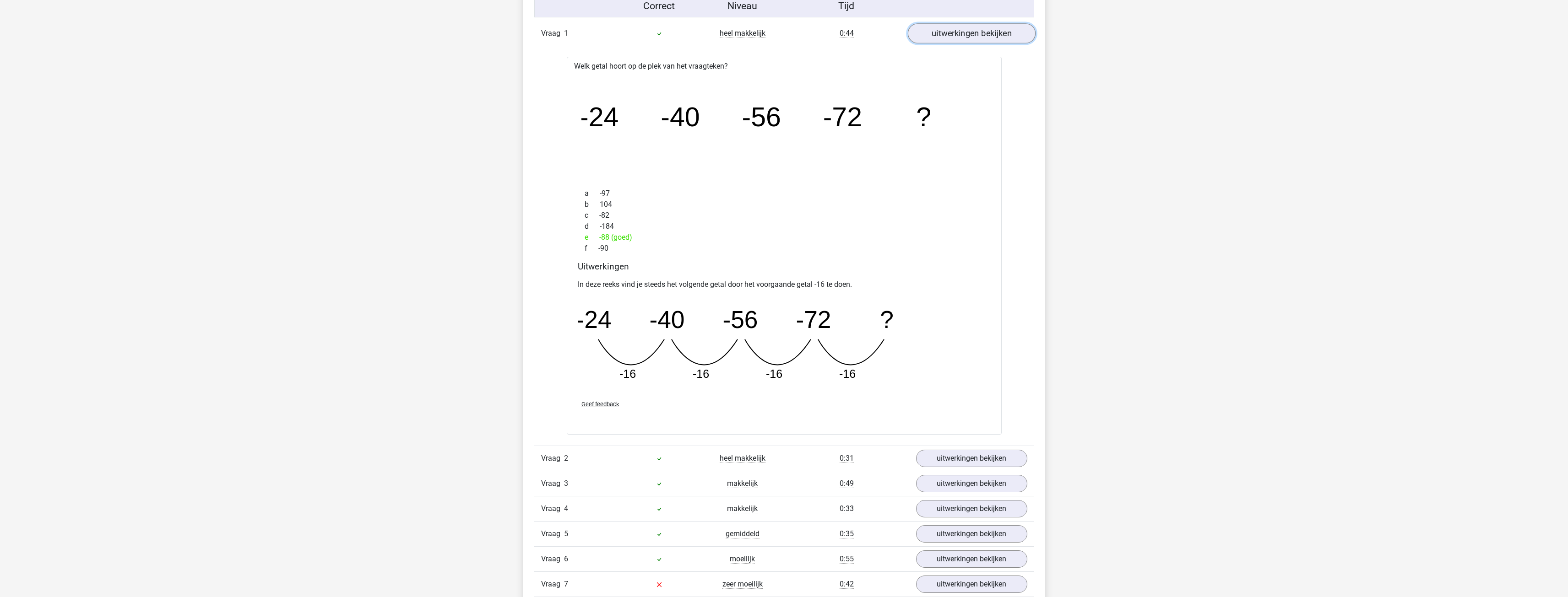
click at [987, 36] on link "uitwerkingen bekijken" at bounding box center [971, 33] width 128 height 20
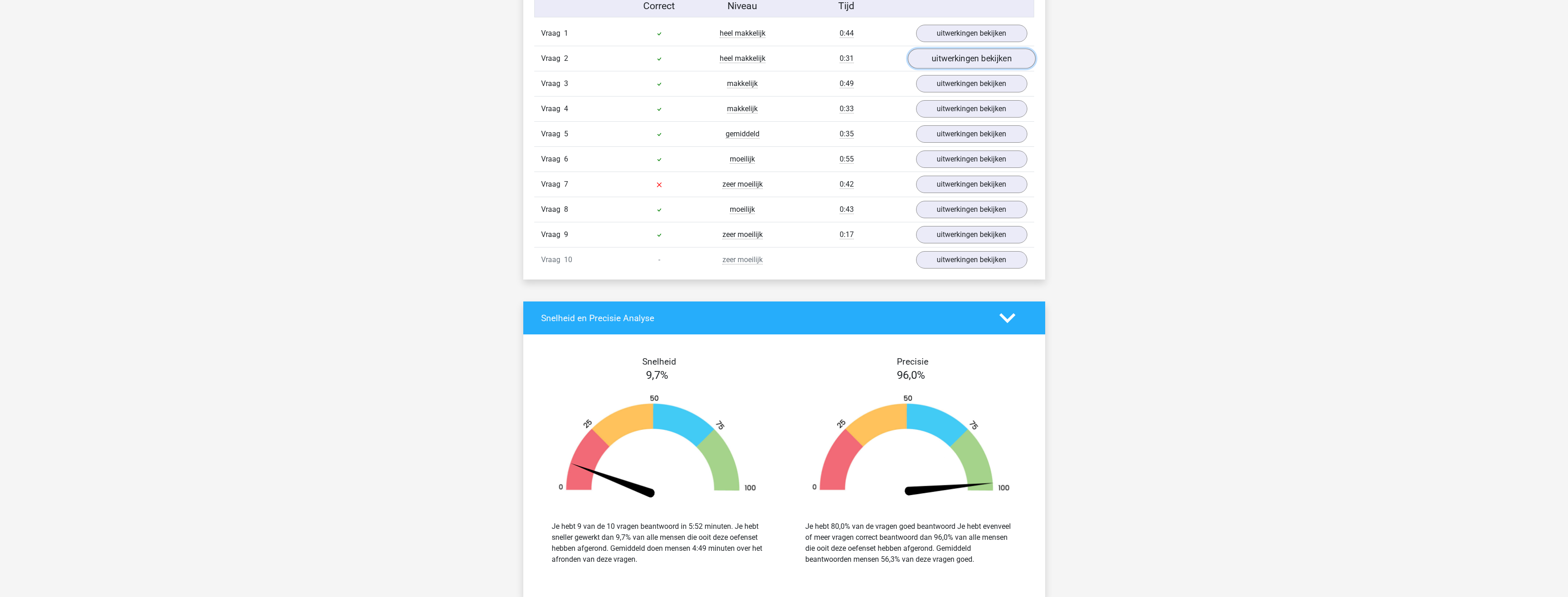
click at [944, 61] on link "uitwerkingen bekijken" at bounding box center [971, 58] width 128 height 20
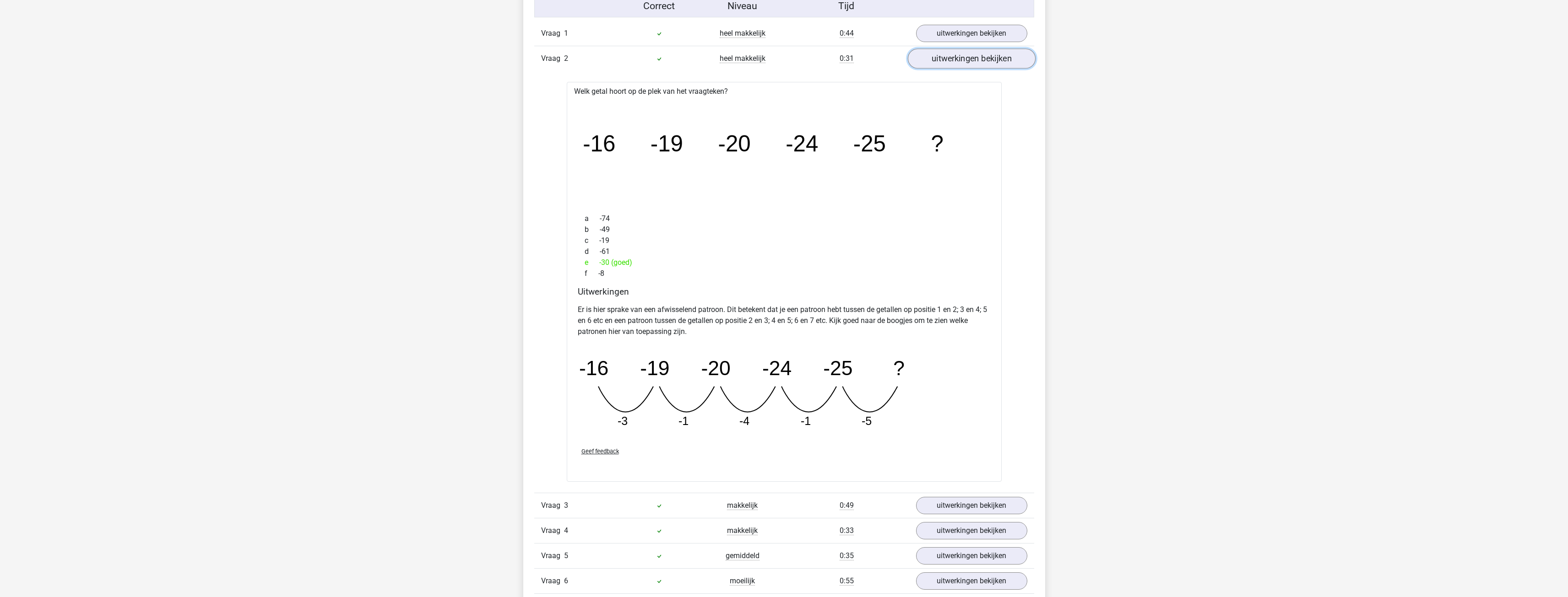
click at [974, 60] on link "uitwerkingen bekijken" at bounding box center [971, 58] width 128 height 20
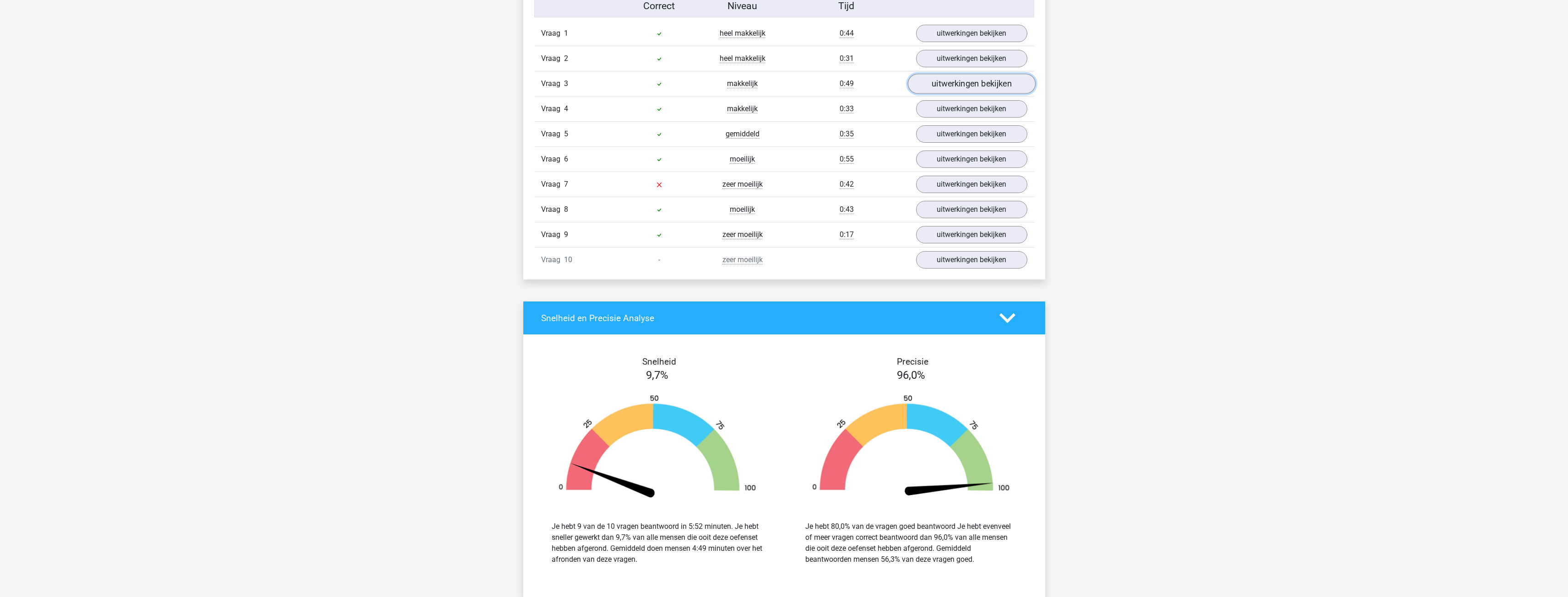
click at [947, 82] on link "uitwerkingen bekijken" at bounding box center [971, 83] width 128 height 20
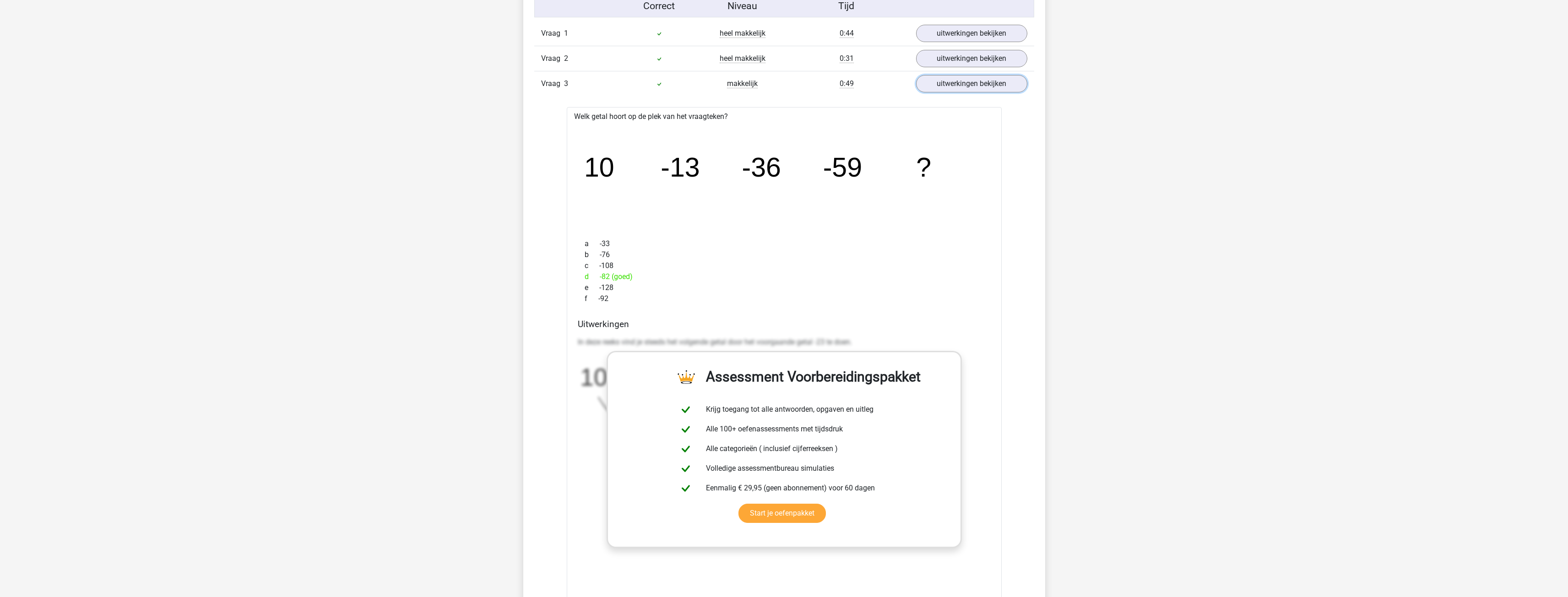
scroll to position [823, 0]
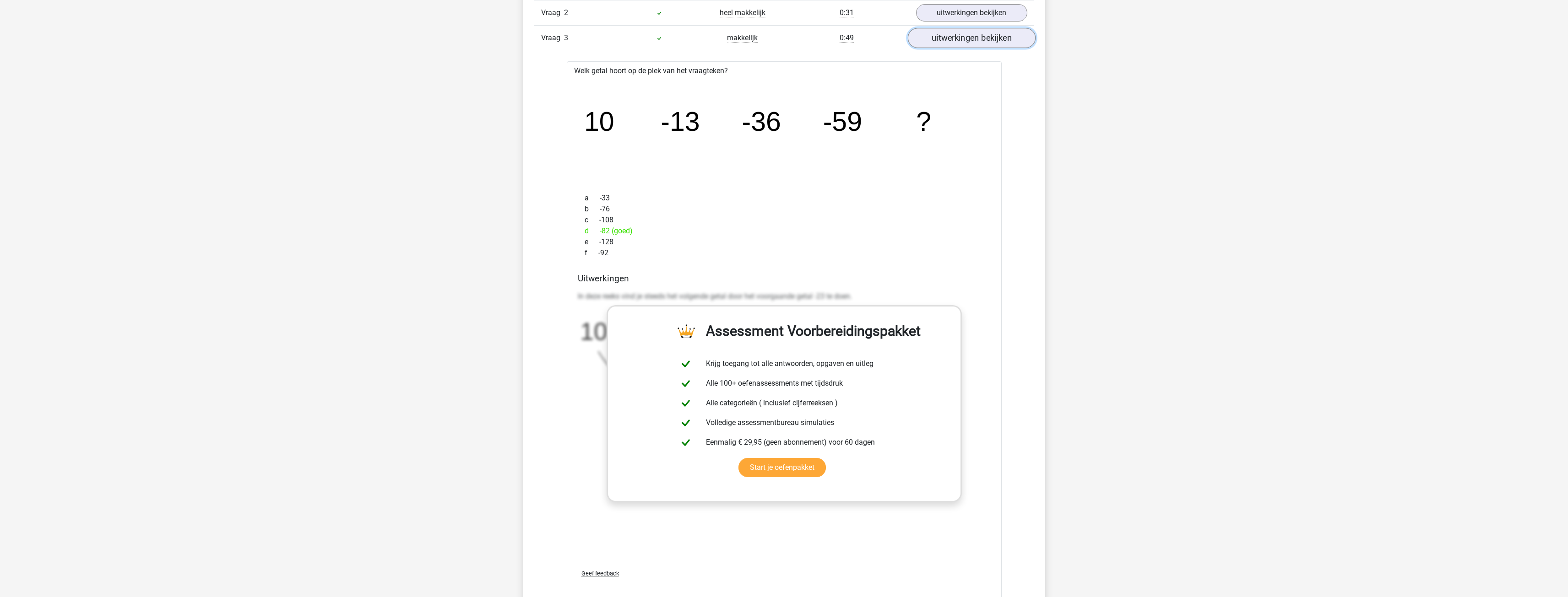
click at [963, 47] on link "uitwerkingen bekijken" at bounding box center [971, 37] width 128 height 20
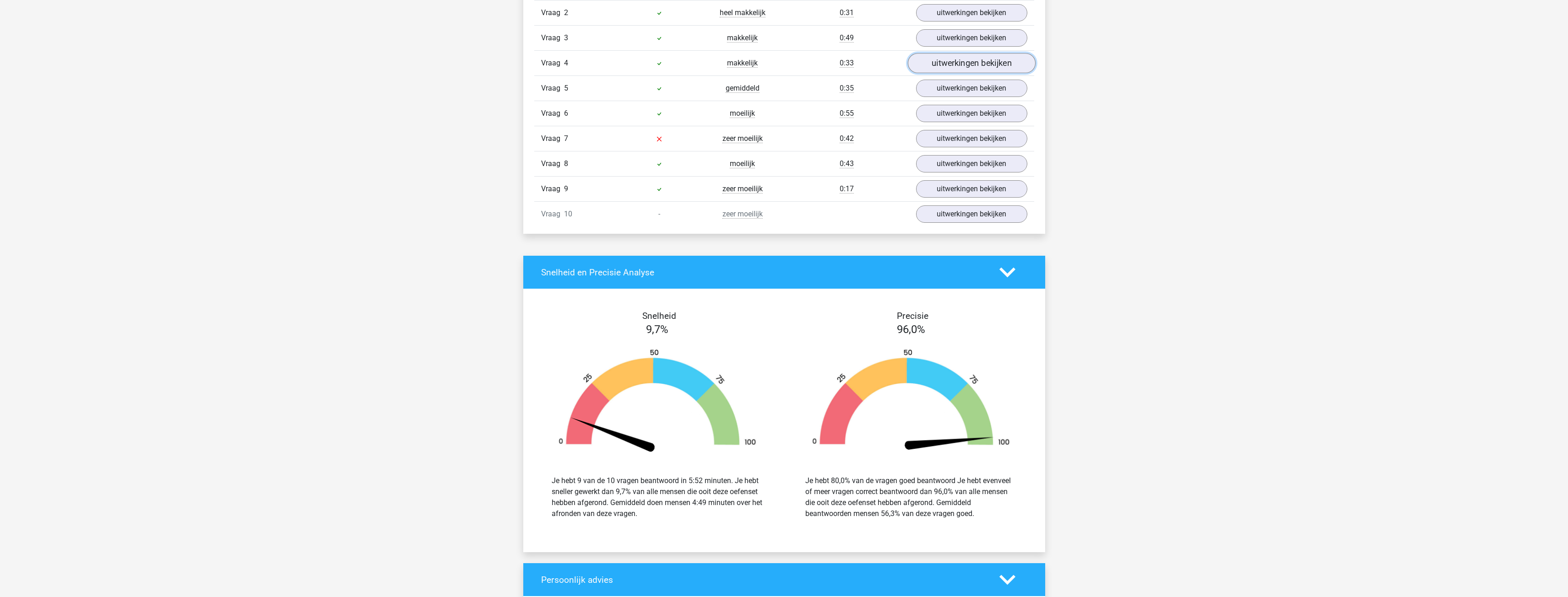
click at [975, 58] on link "uitwerkingen bekijken" at bounding box center [971, 62] width 128 height 20
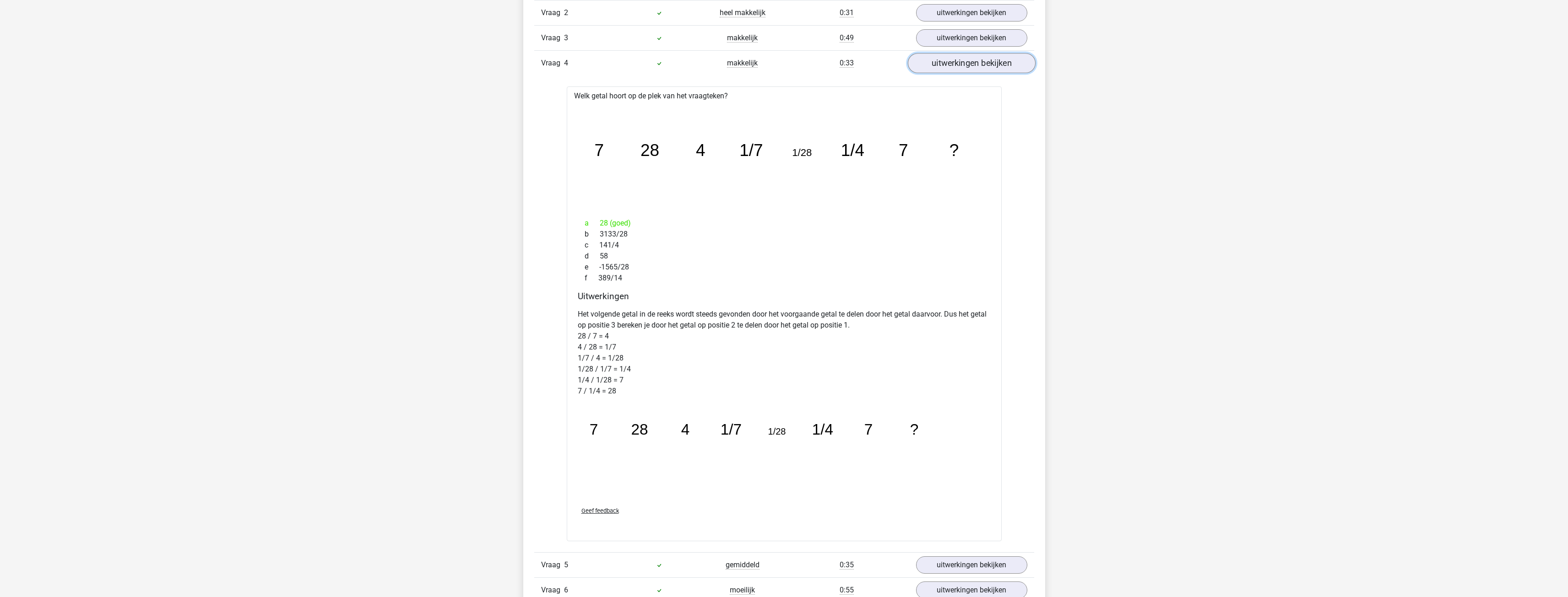
click at [996, 67] on link "uitwerkingen bekijken" at bounding box center [971, 62] width 128 height 20
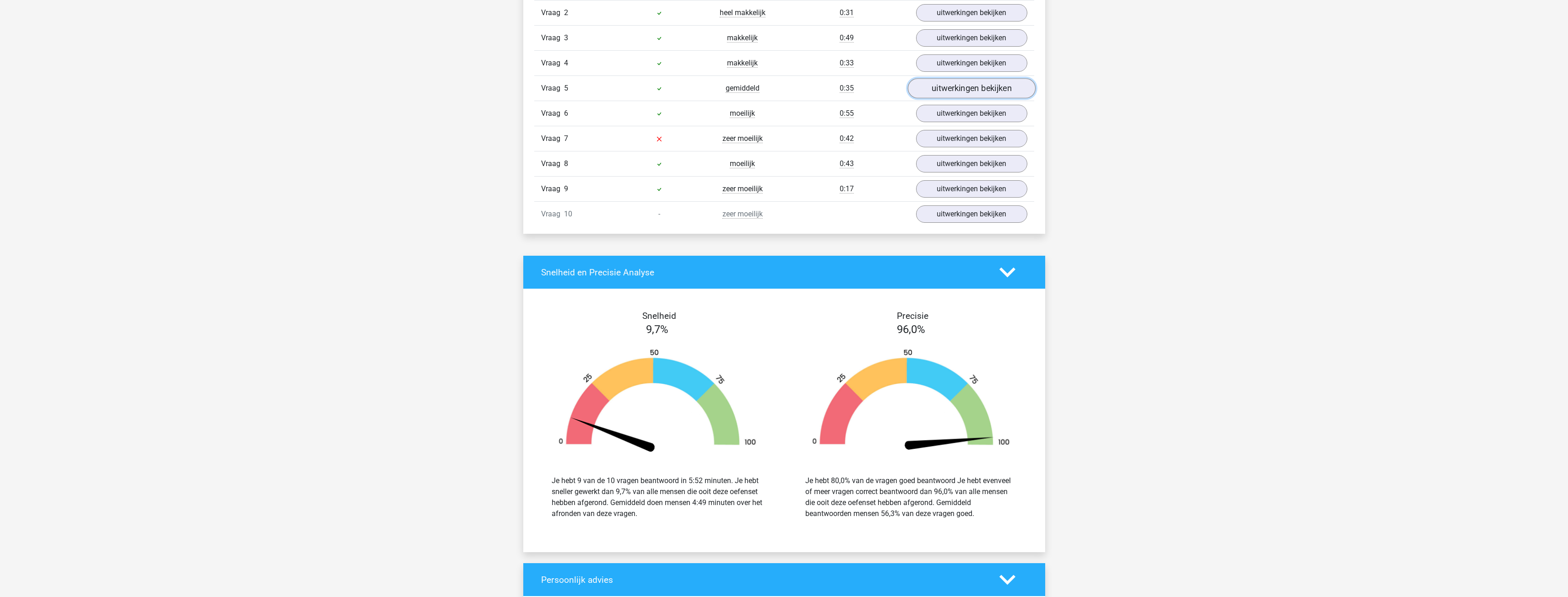
click at [968, 93] on link "uitwerkingen bekijken" at bounding box center [971, 88] width 128 height 20
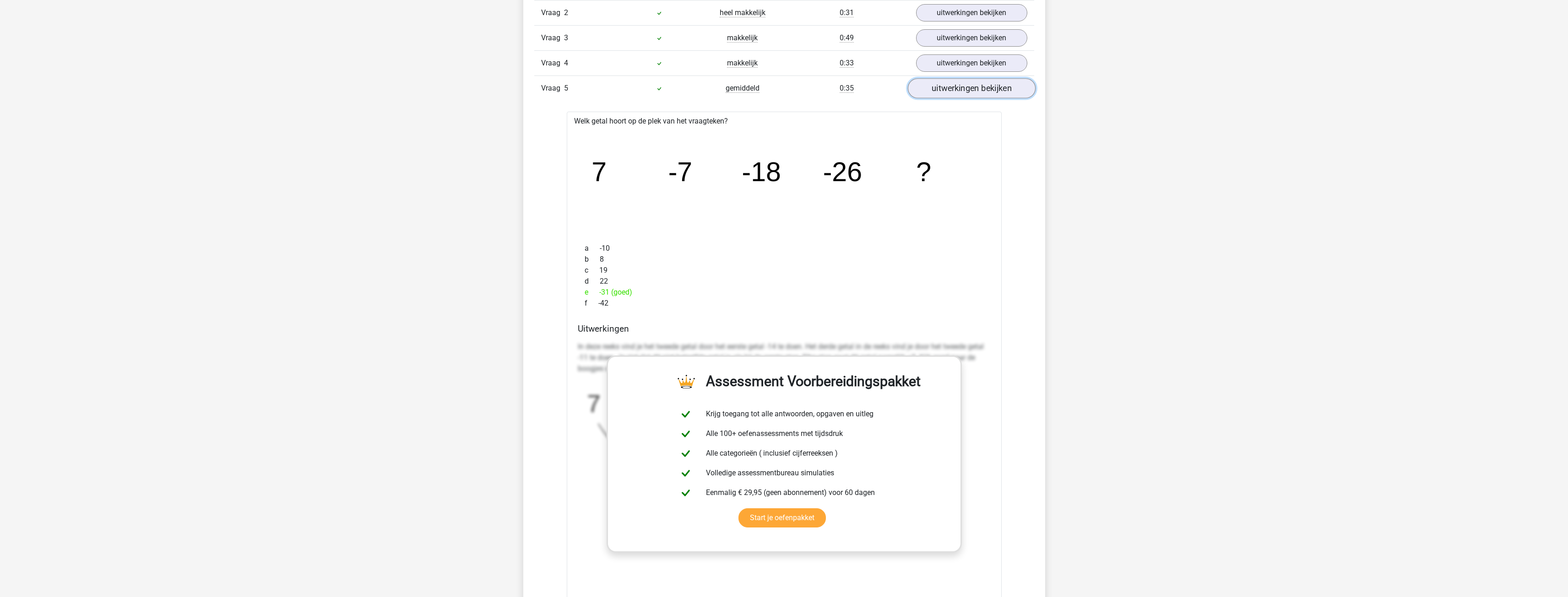
click at [961, 95] on link "uitwerkingen bekijken" at bounding box center [971, 88] width 128 height 20
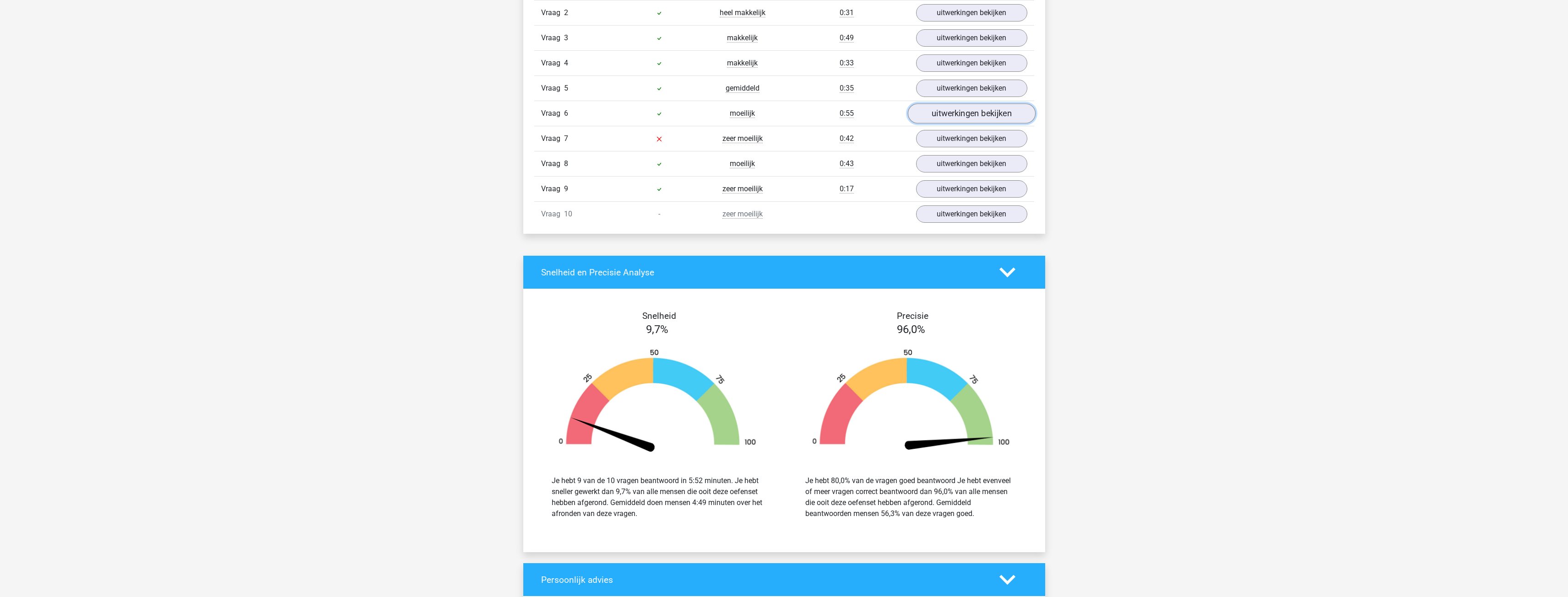
click at [969, 108] on link "uitwerkingen bekijken" at bounding box center [971, 113] width 128 height 20
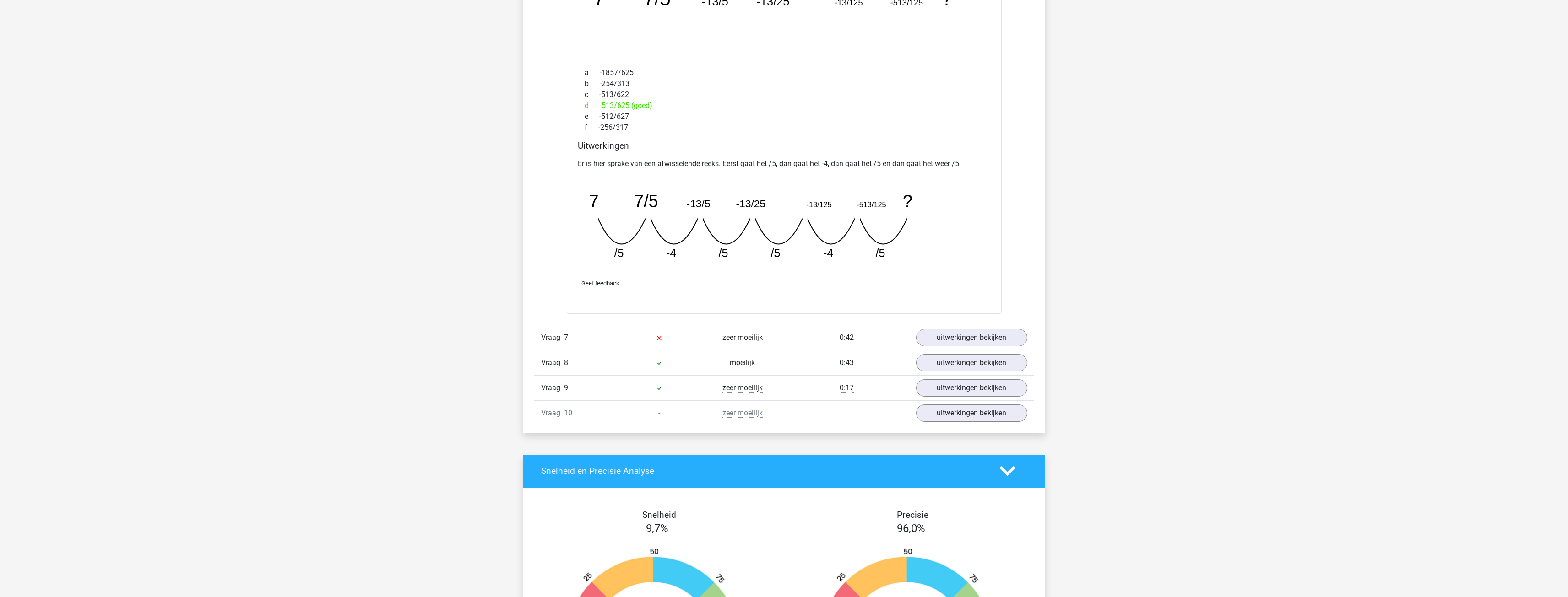
scroll to position [915, 0]
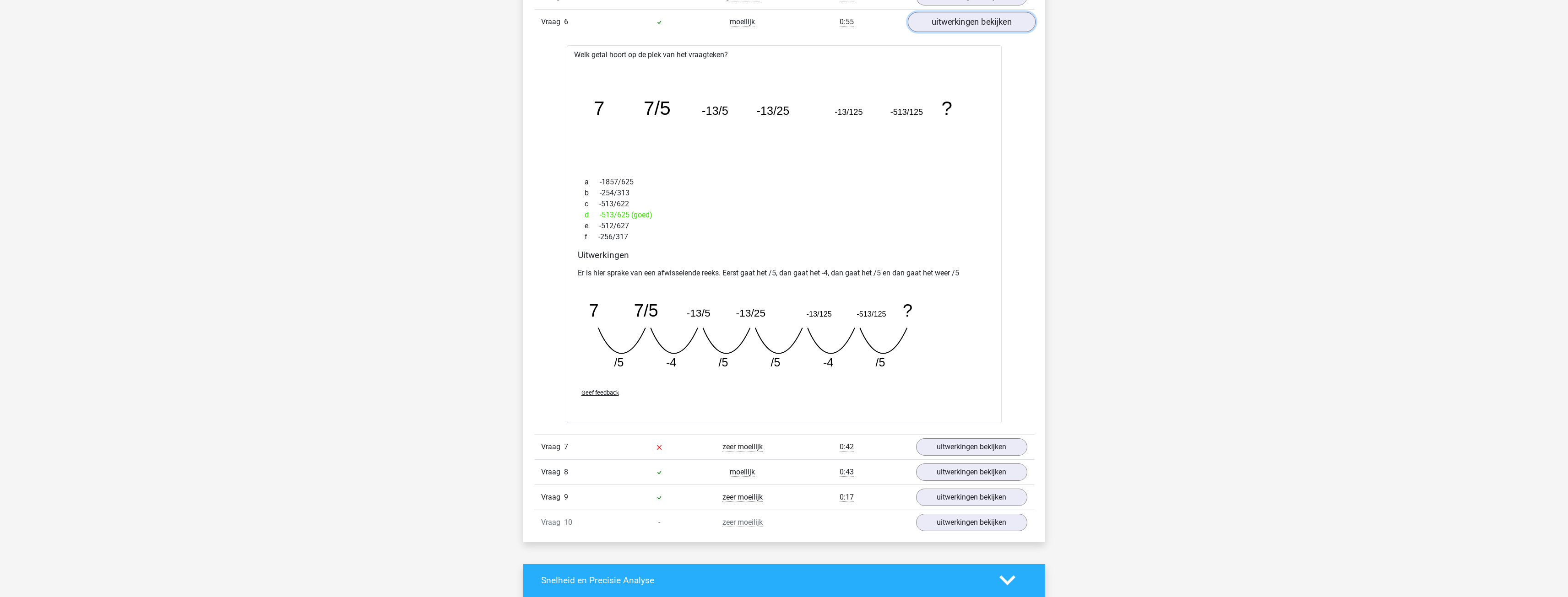
click at [972, 29] on link "uitwerkingen bekijken" at bounding box center [971, 22] width 128 height 20
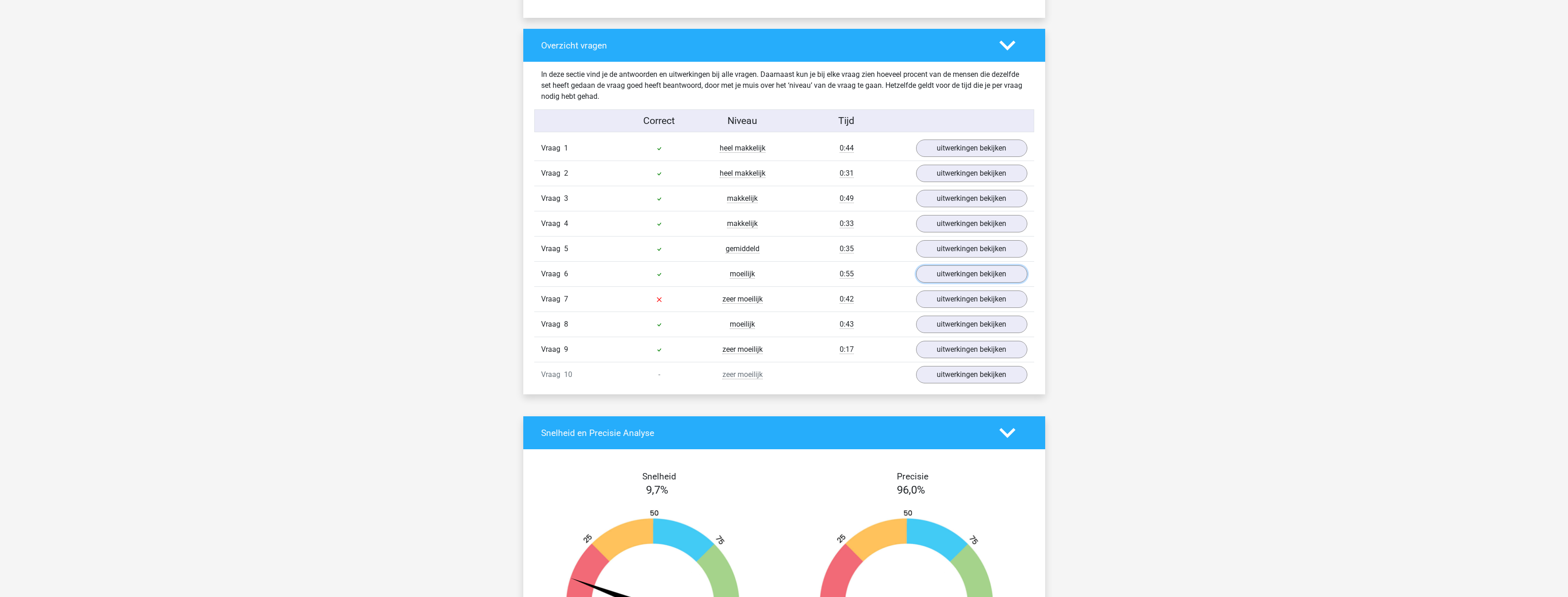
scroll to position [640, 0]
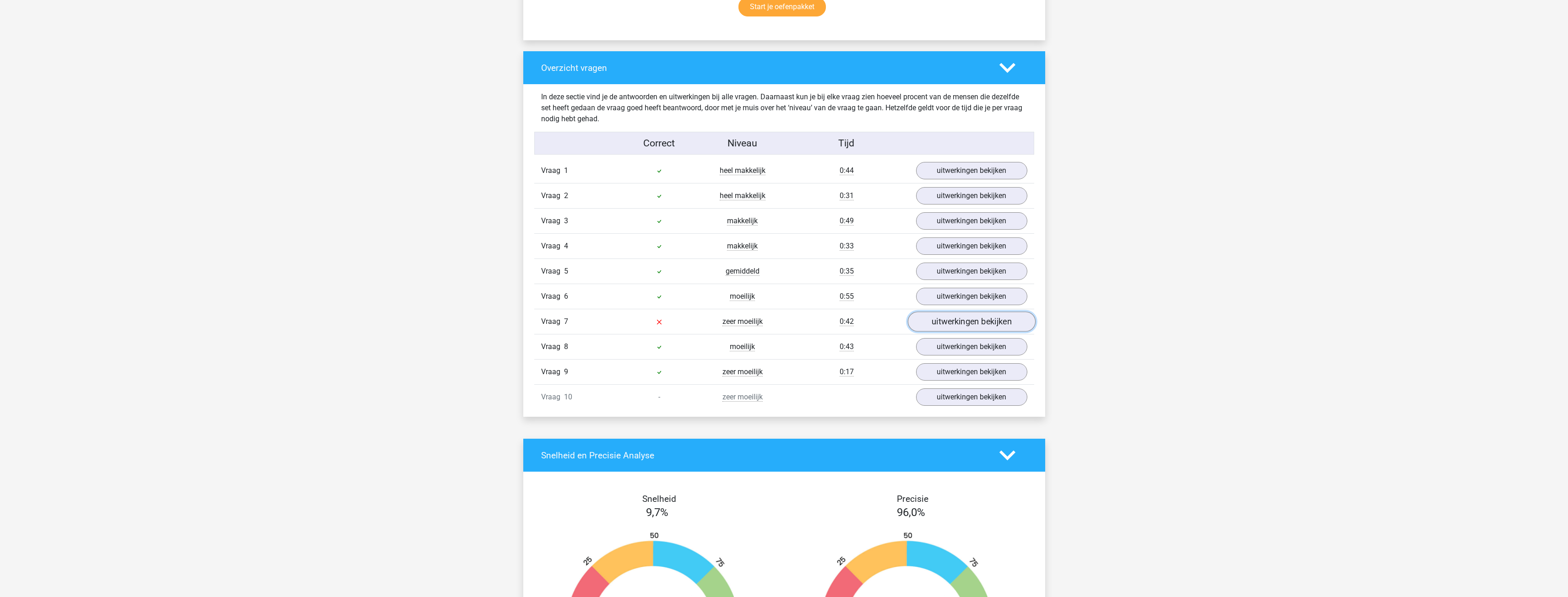
click at [967, 315] on link "uitwerkingen bekijken" at bounding box center [971, 321] width 128 height 20
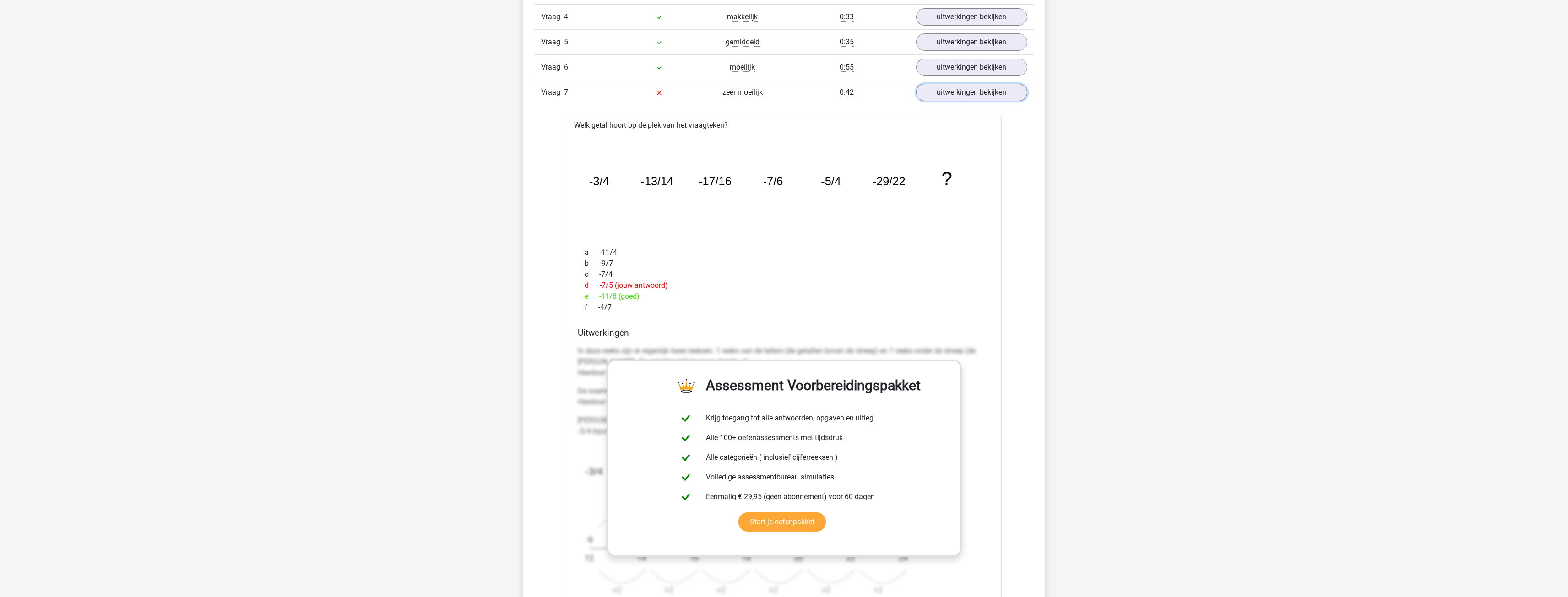
scroll to position [869, 0]
click at [963, 94] on link "uitwerkingen bekijken" at bounding box center [971, 92] width 128 height 20
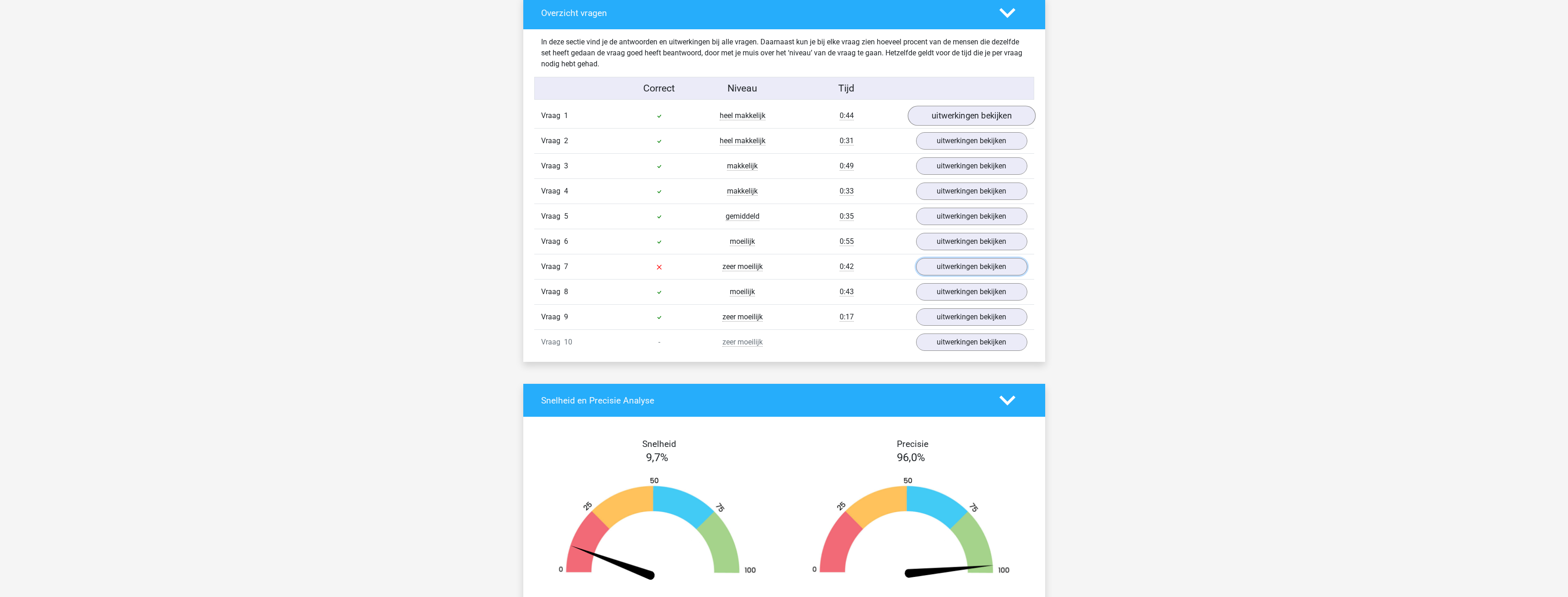
scroll to position [686, 0]
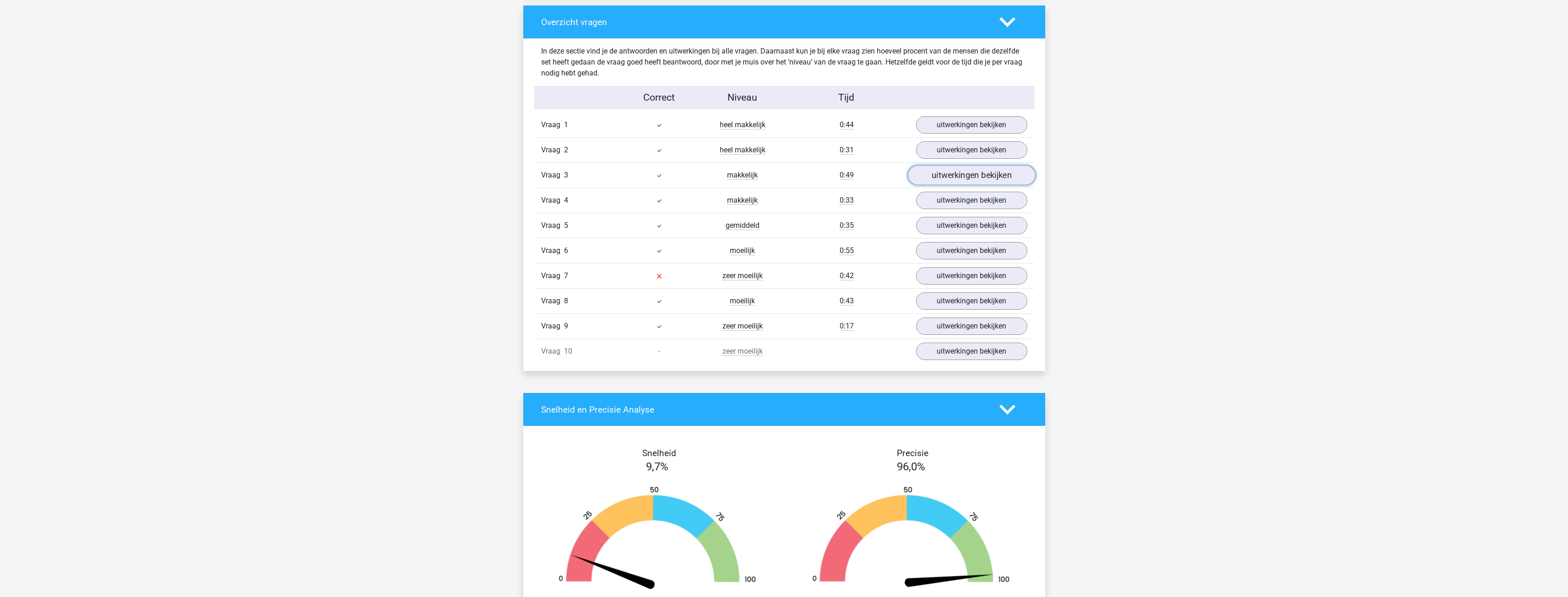
click at [982, 174] on link "uitwerkingen bekijken" at bounding box center [971, 174] width 128 height 20
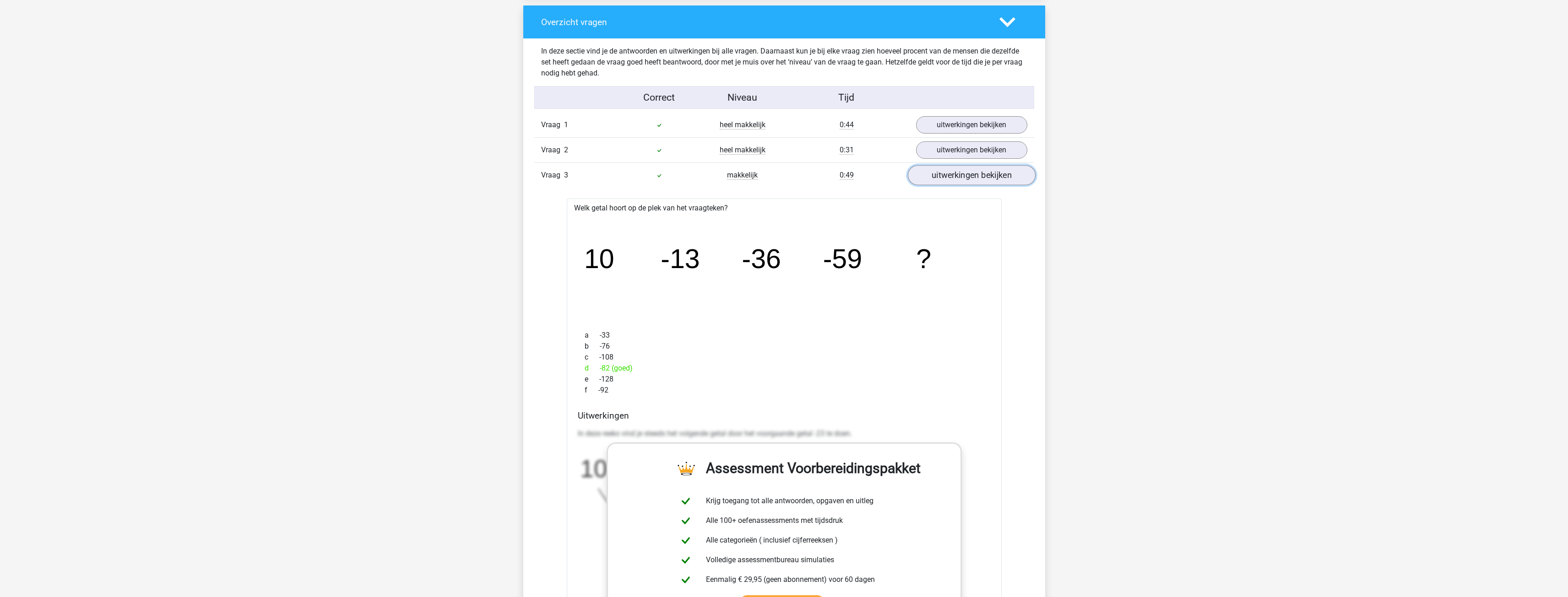
click at [1004, 177] on link "uitwerkingen bekijken" at bounding box center [971, 174] width 128 height 20
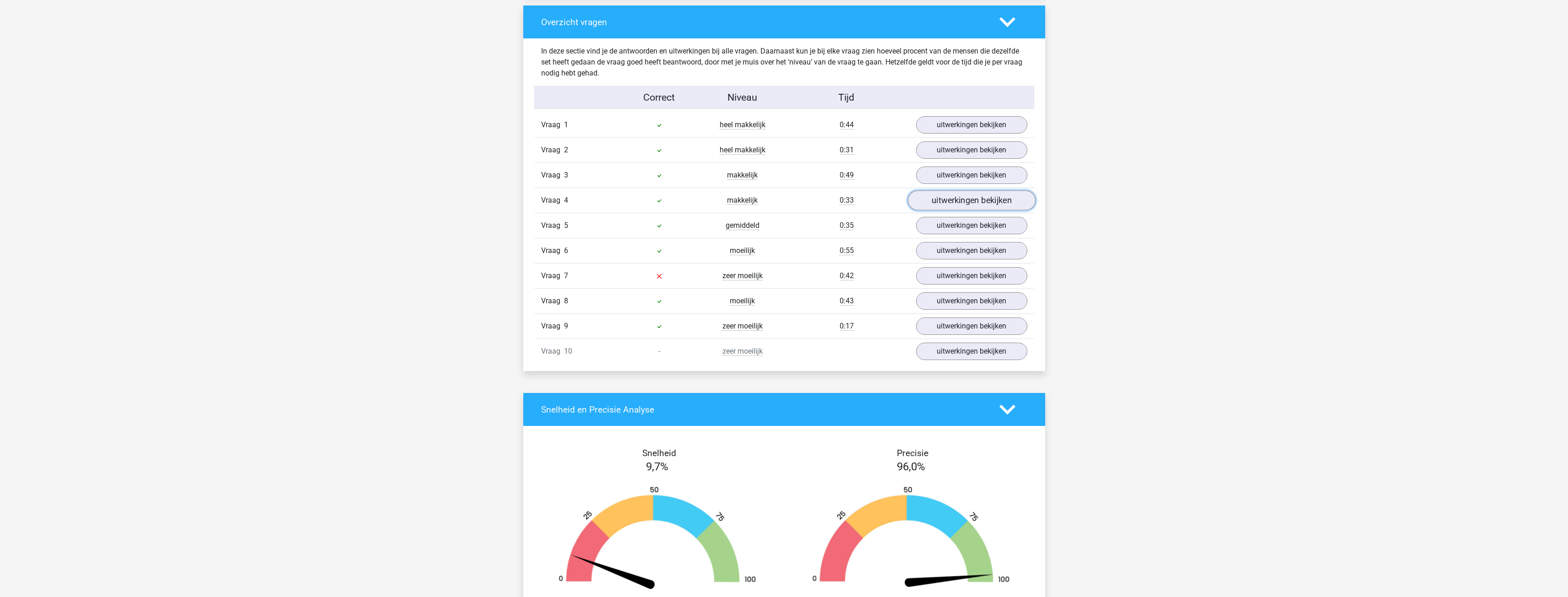
click at [979, 206] on link "uitwerkingen bekijken" at bounding box center [971, 200] width 128 height 20
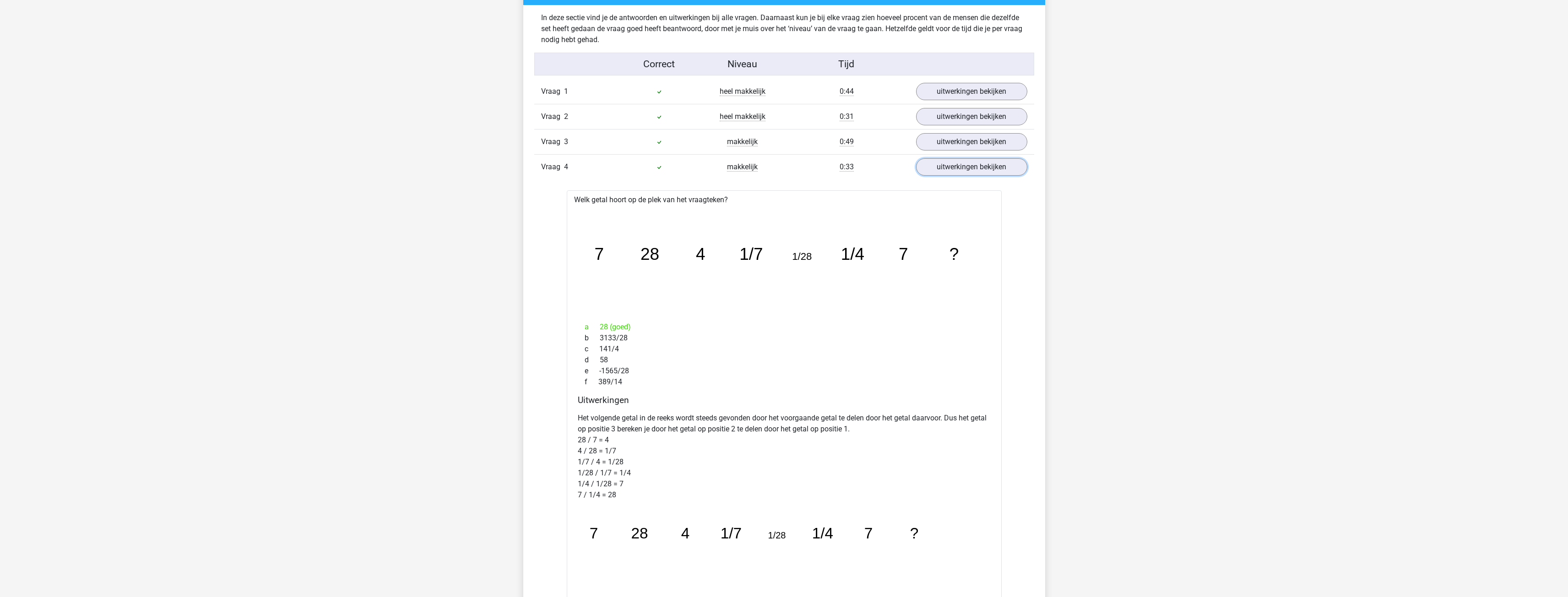
scroll to position [724, 0]
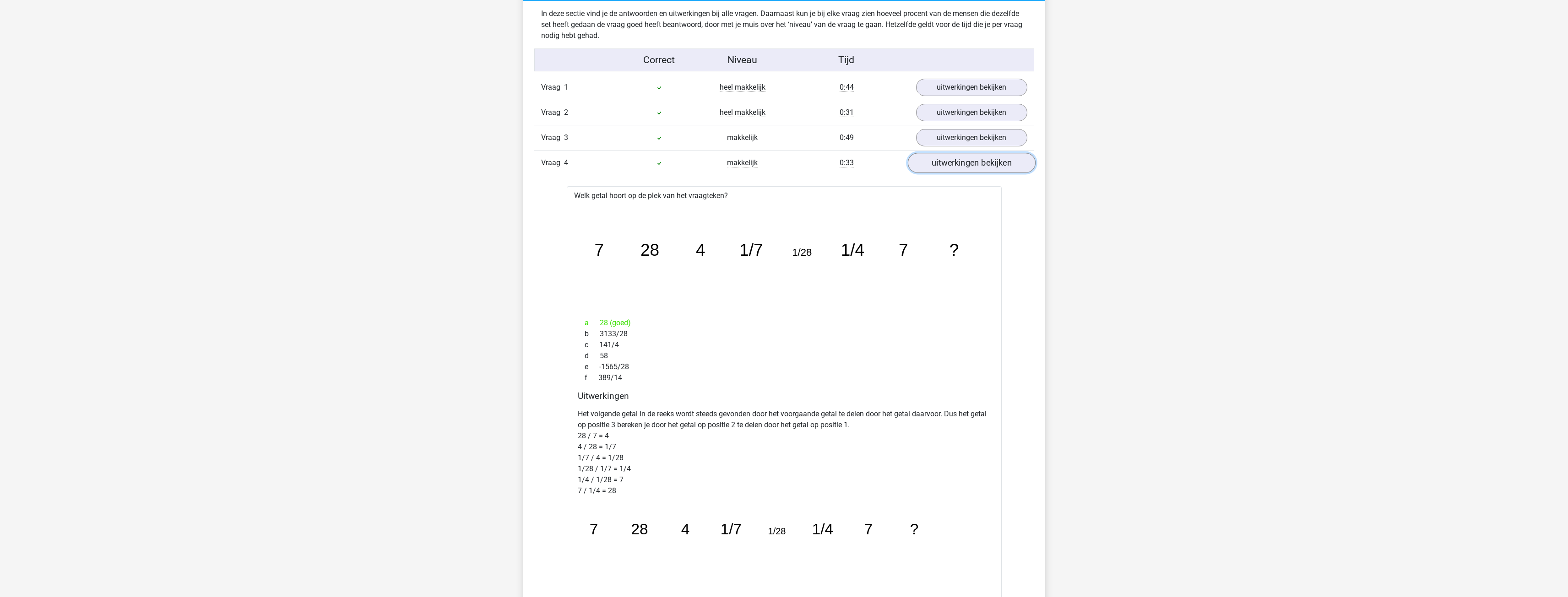
click at [979, 168] on link "uitwerkingen bekijken" at bounding box center [971, 162] width 128 height 20
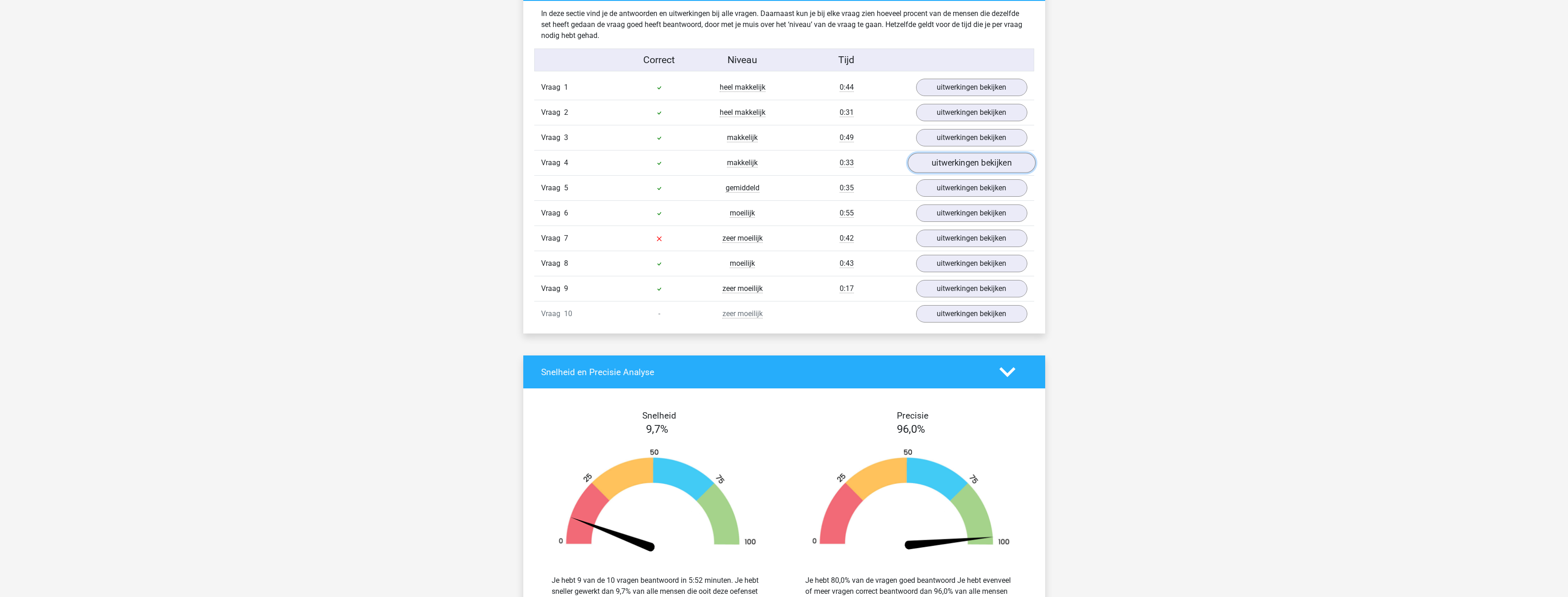
click at [969, 155] on link "uitwerkingen bekijken" at bounding box center [971, 162] width 128 height 20
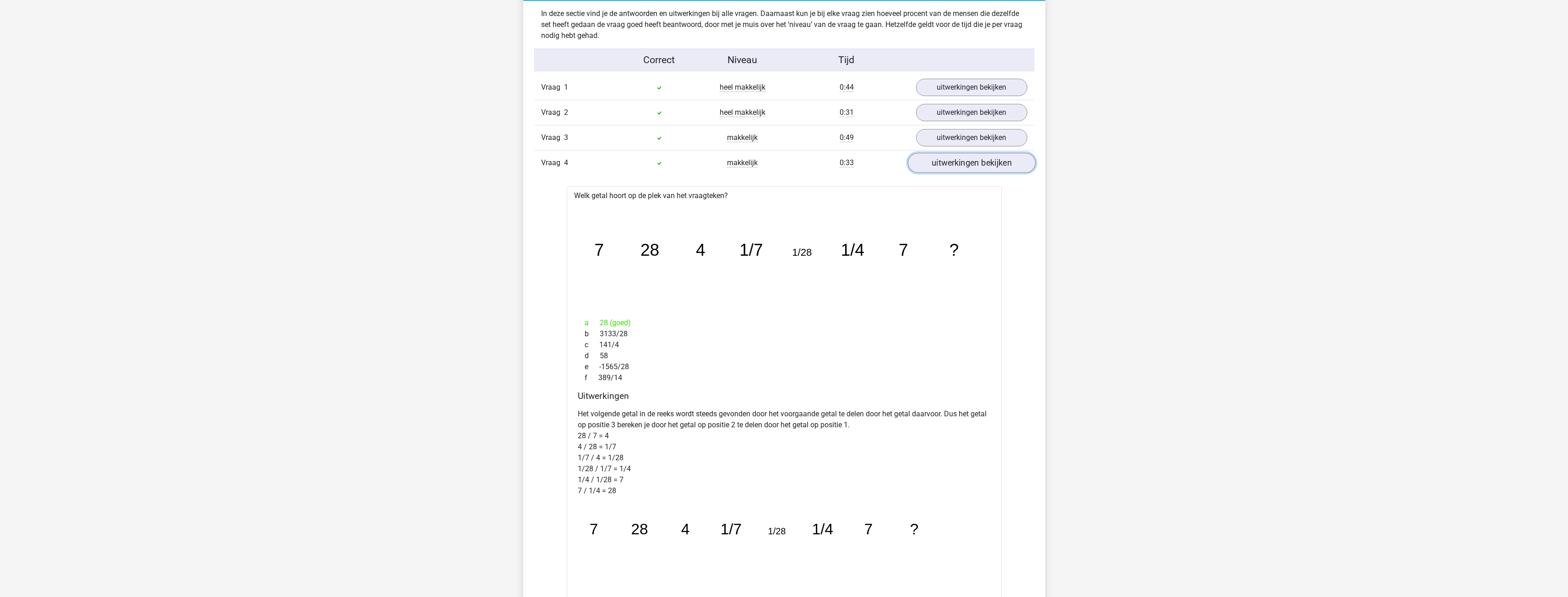
click at [994, 166] on link "uitwerkingen bekijken" at bounding box center [971, 162] width 128 height 20
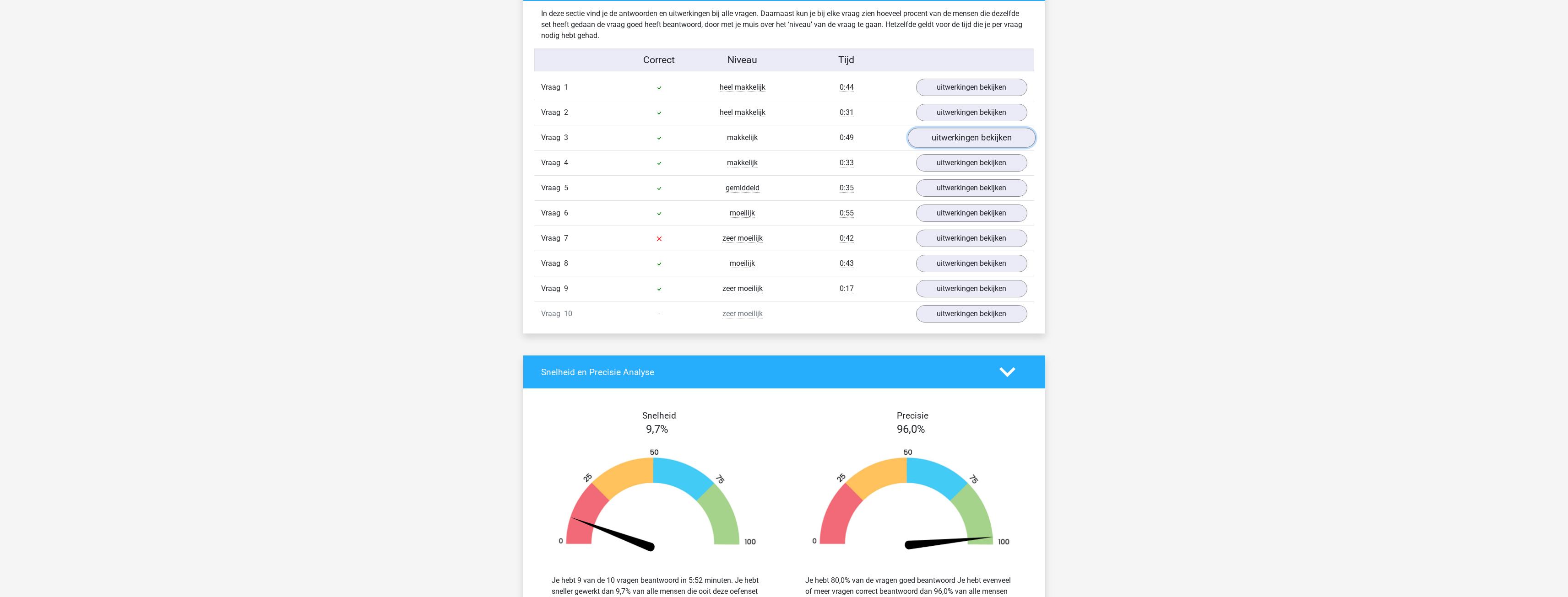
click at [962, 128] on link "uitwerkingen bekijken" at bounding box center [971, 137] width 128 height 20
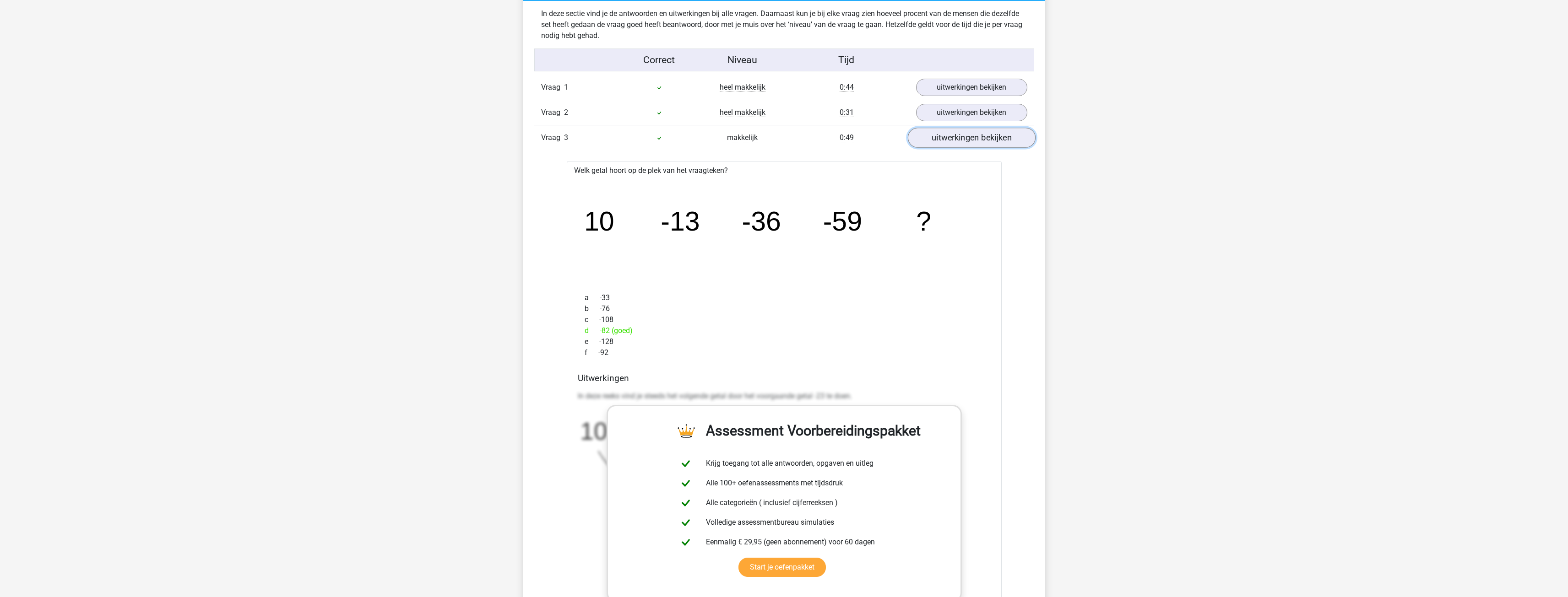
drag, startPoint x: 959, startPoint y: 133, endPoint x: 962, endPoint y: 121, distance: 12.4
click at [959, 133] on link "uitwerkingen bekijken" at bounding box center [972, 138] width 111 height 17
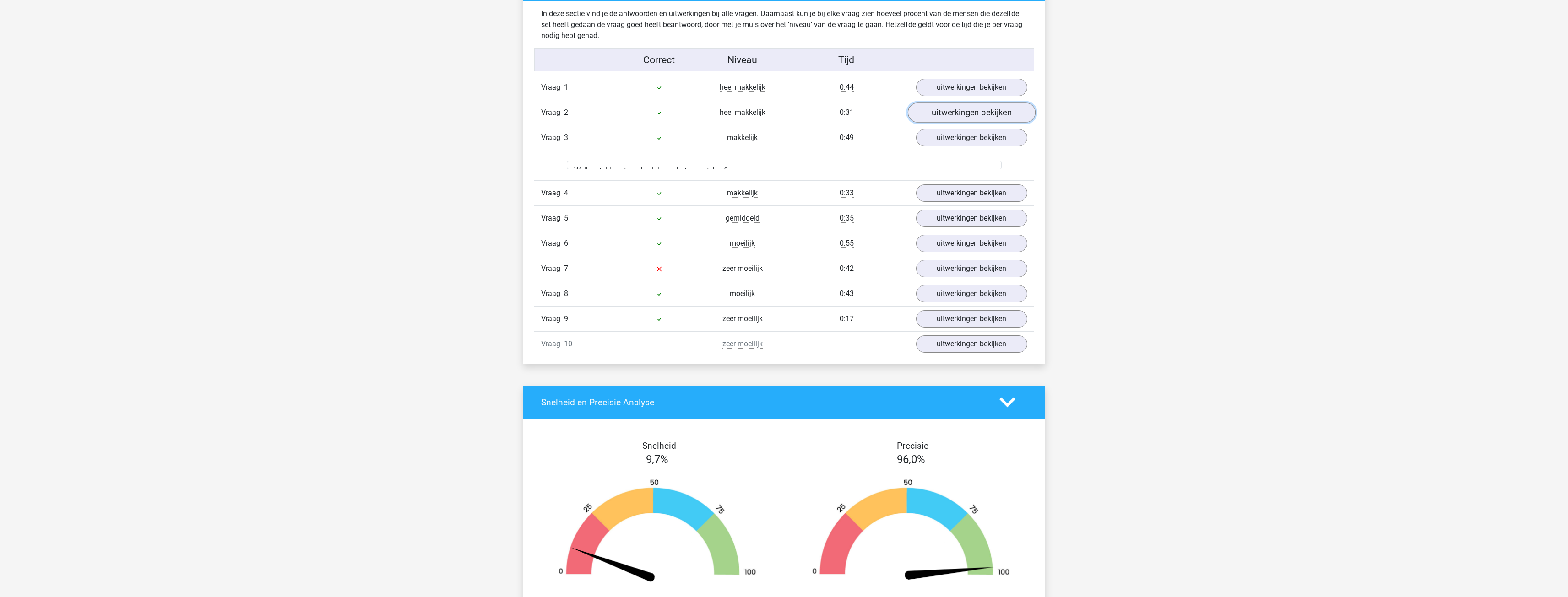
click at [962, 115] on link "uitwerkingen bekijken" at bounding box center [971, 112] width 128 height 20
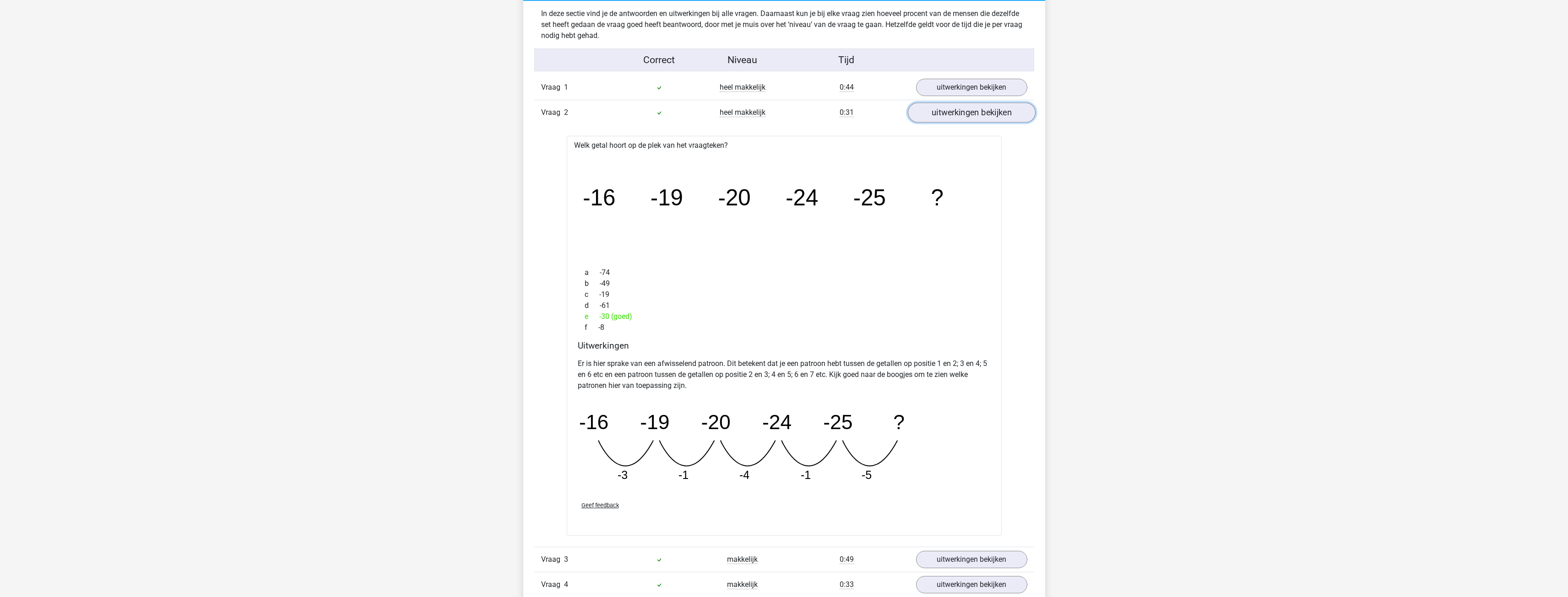
click at [965, 107] on link "uitwerkingen bekijken" at bounding box center [971, 112] width 128 height 20
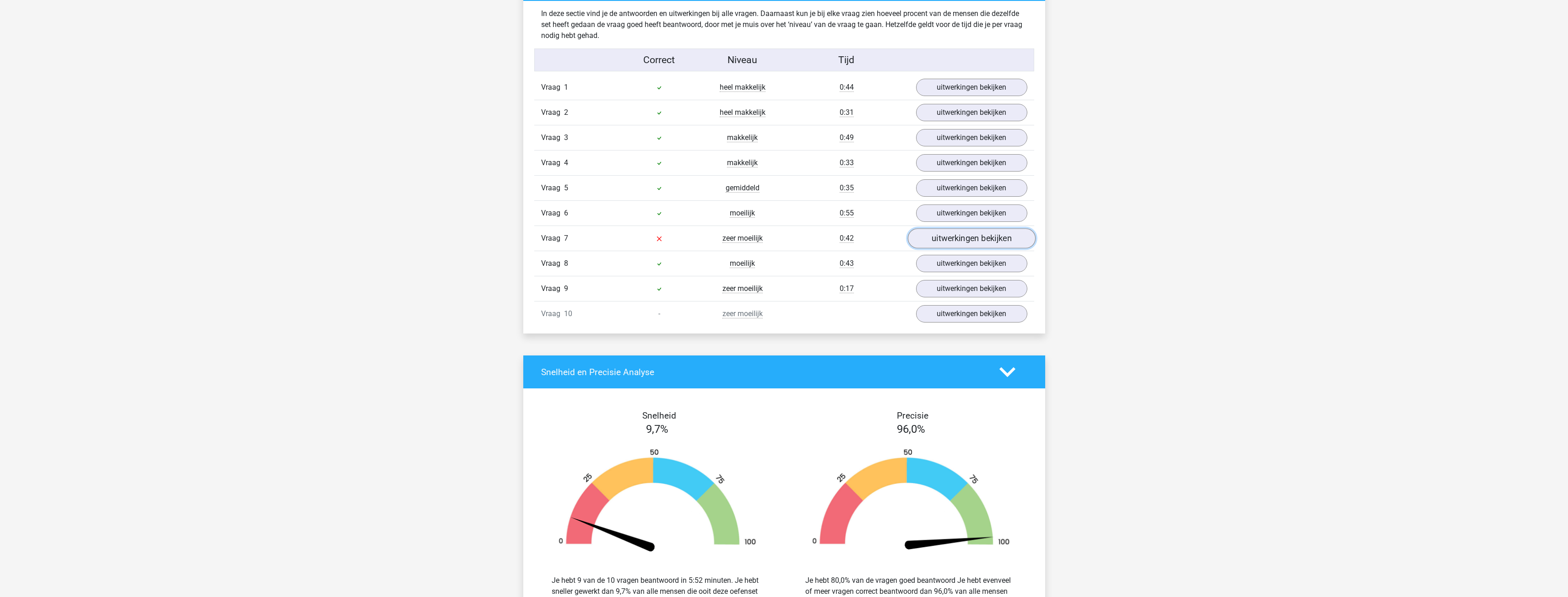
click at [965, 236] on link "uitwerkingen bekijken" at bounding box center [971, 238] width 128 height 20
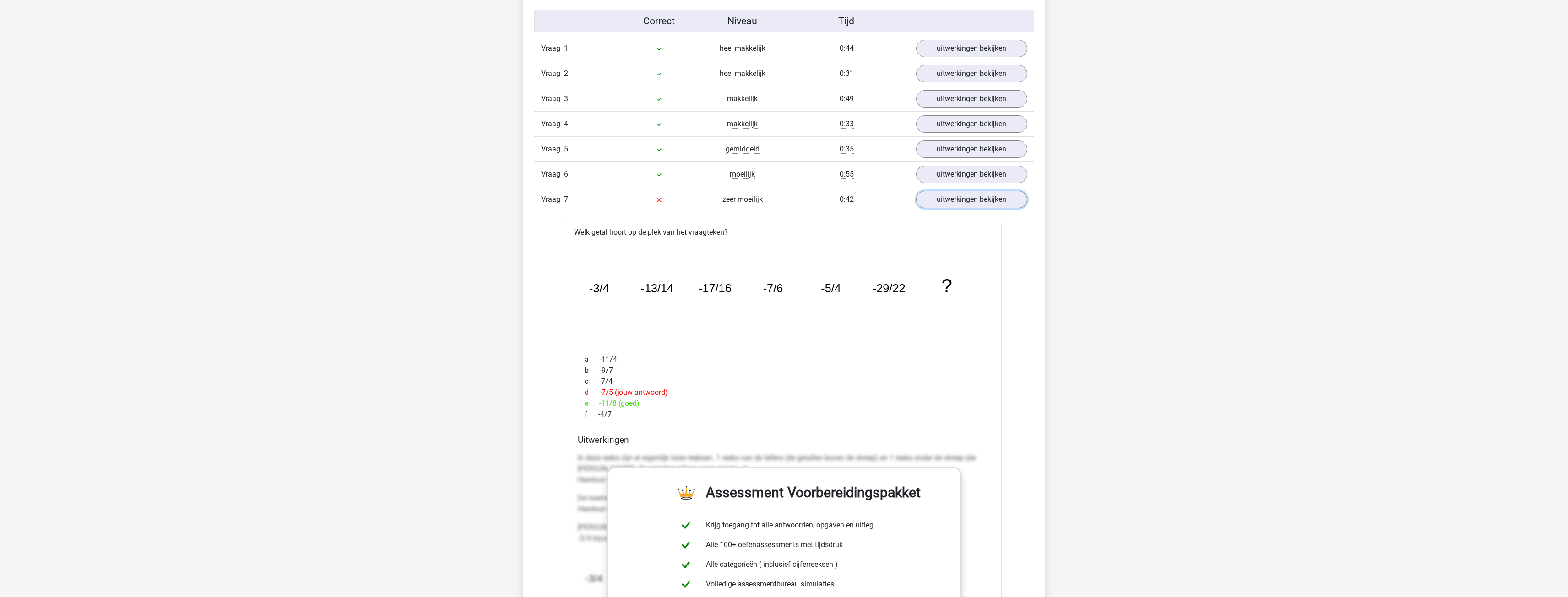
scroll to position [861, 0]
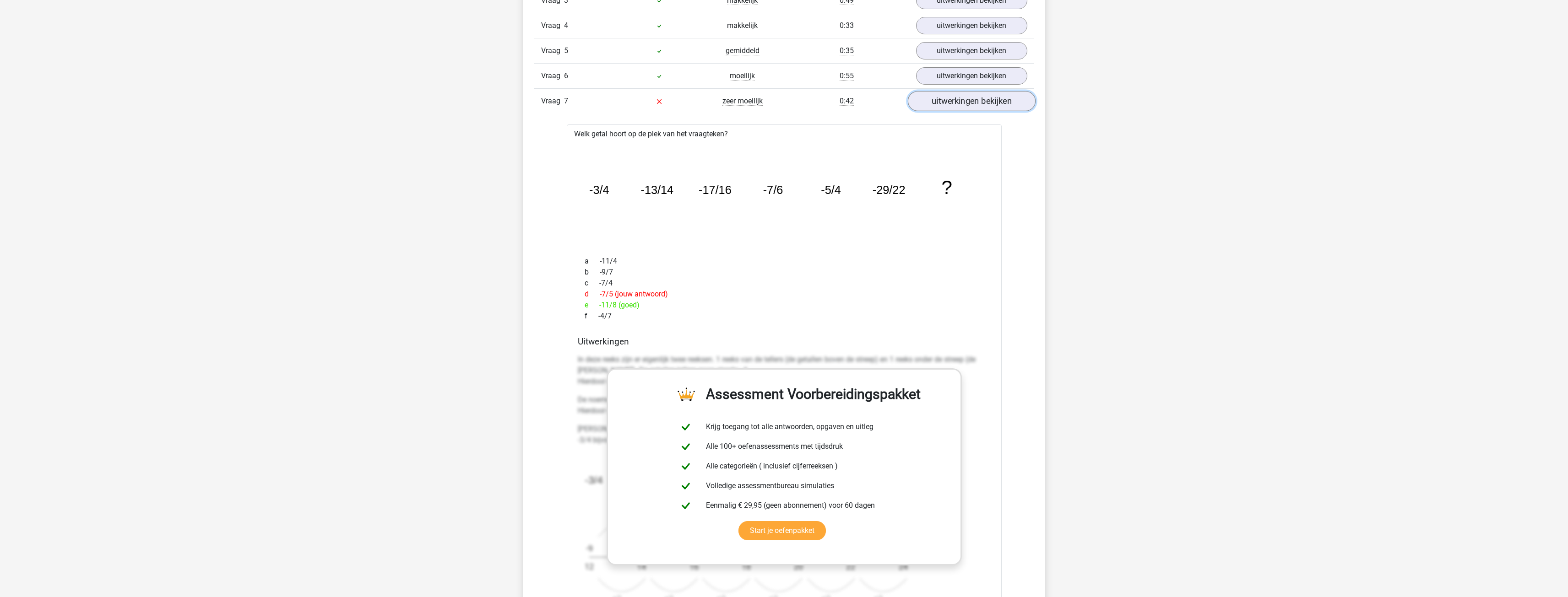
click at [997, 108] on link "uitwerkingen bekijken" at bounding box center [971, 101] width 128 height 20
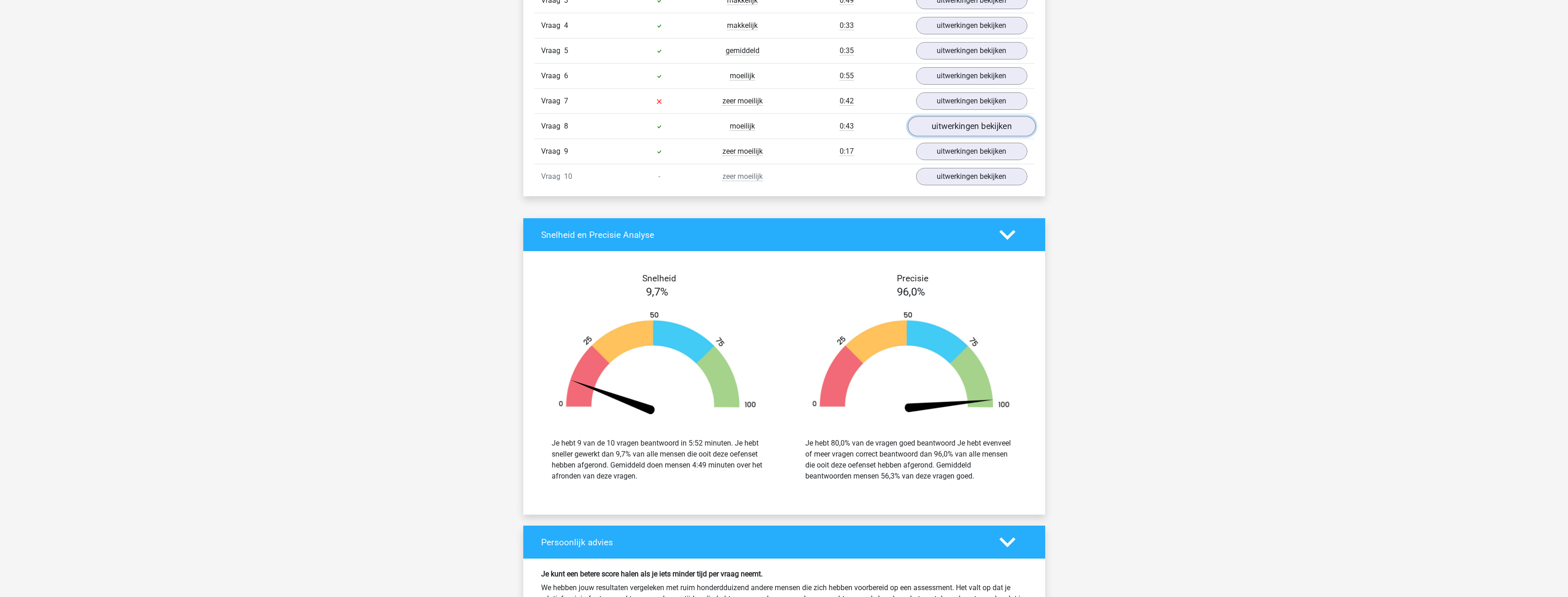
click at [951, 123] on link "uitwerkingen bekijken" at bounding box center [971, 126] width 128 height 20
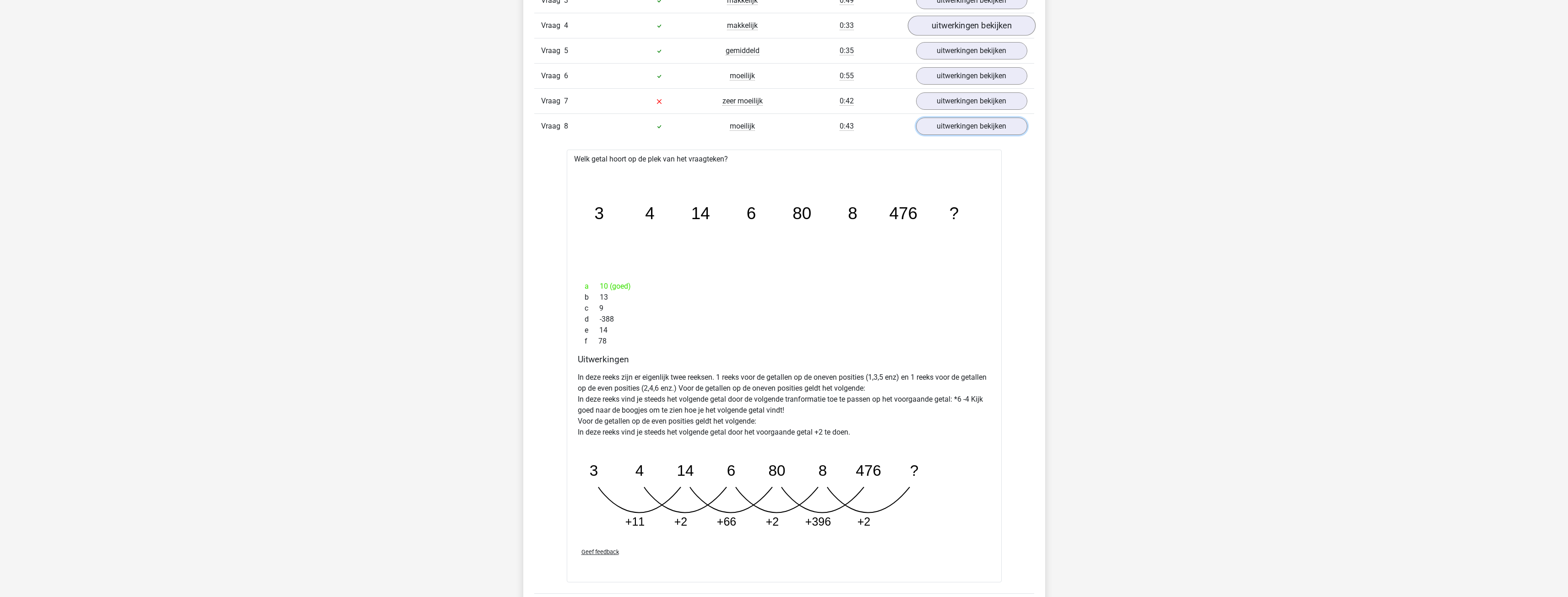
scroll to position [633, 0]
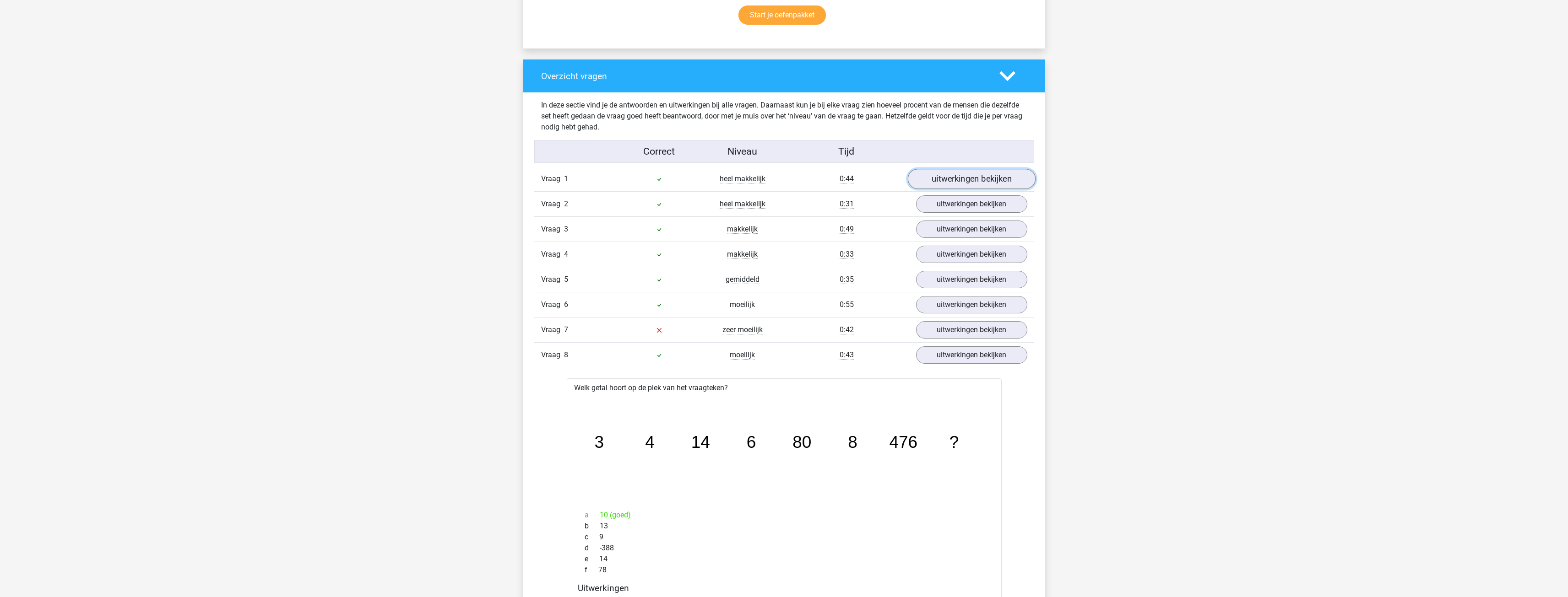
click at [981, 171] on link "uitwerkingen bekijken" at bounding box center [971, 179] width 128 height 20
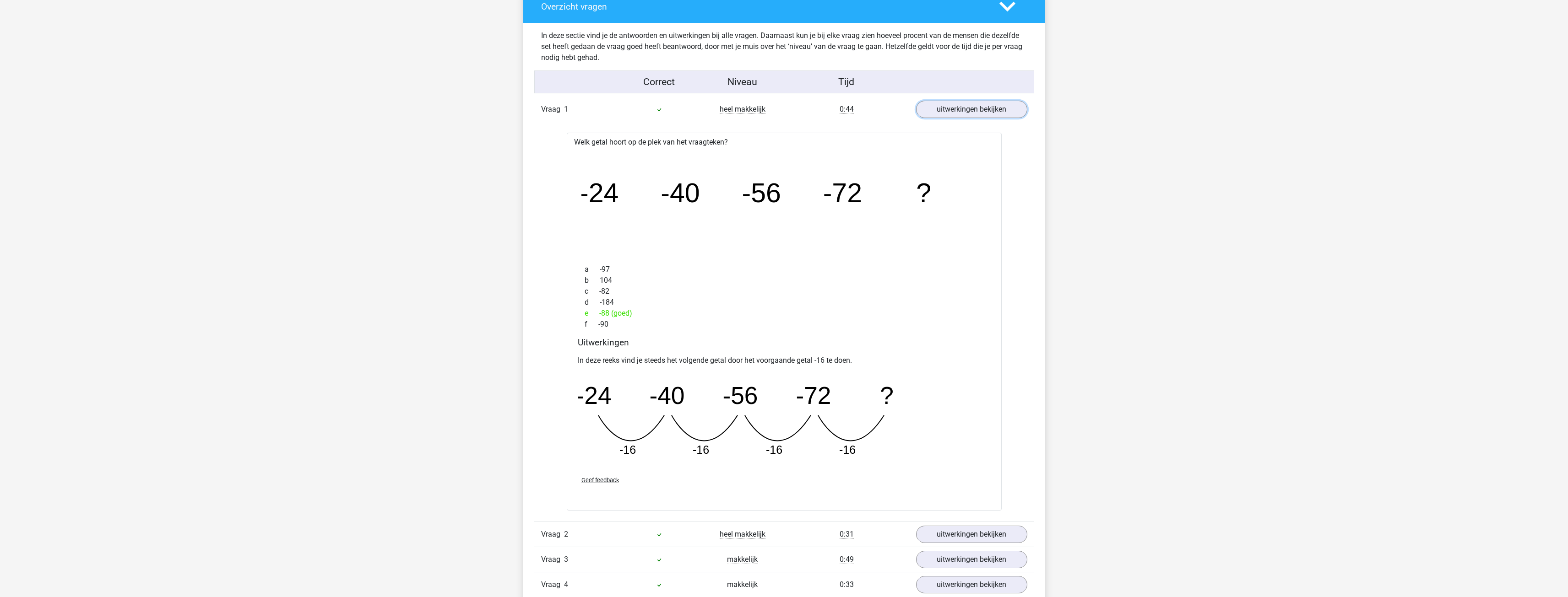
scroll to position [724, 0]
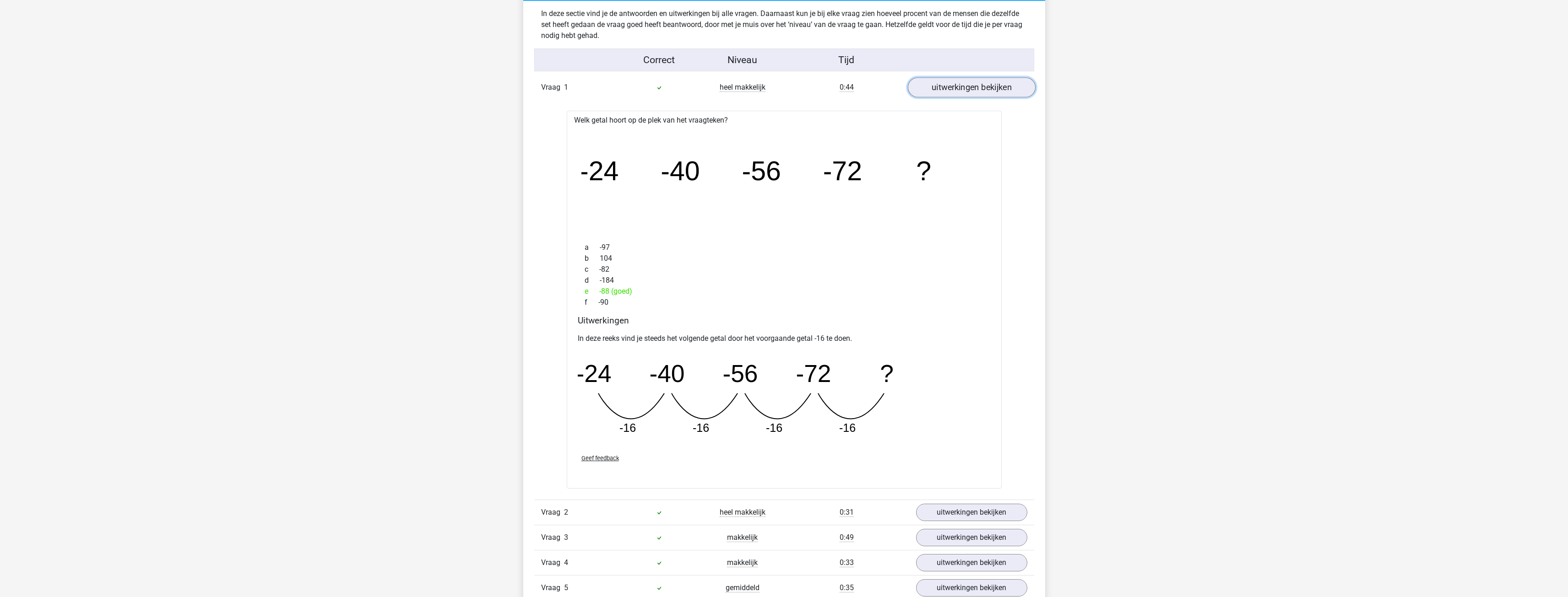
click at [986, 85] on link "uitwerkingen bekijken" at bounding box center [971, 87] width 128 height 20
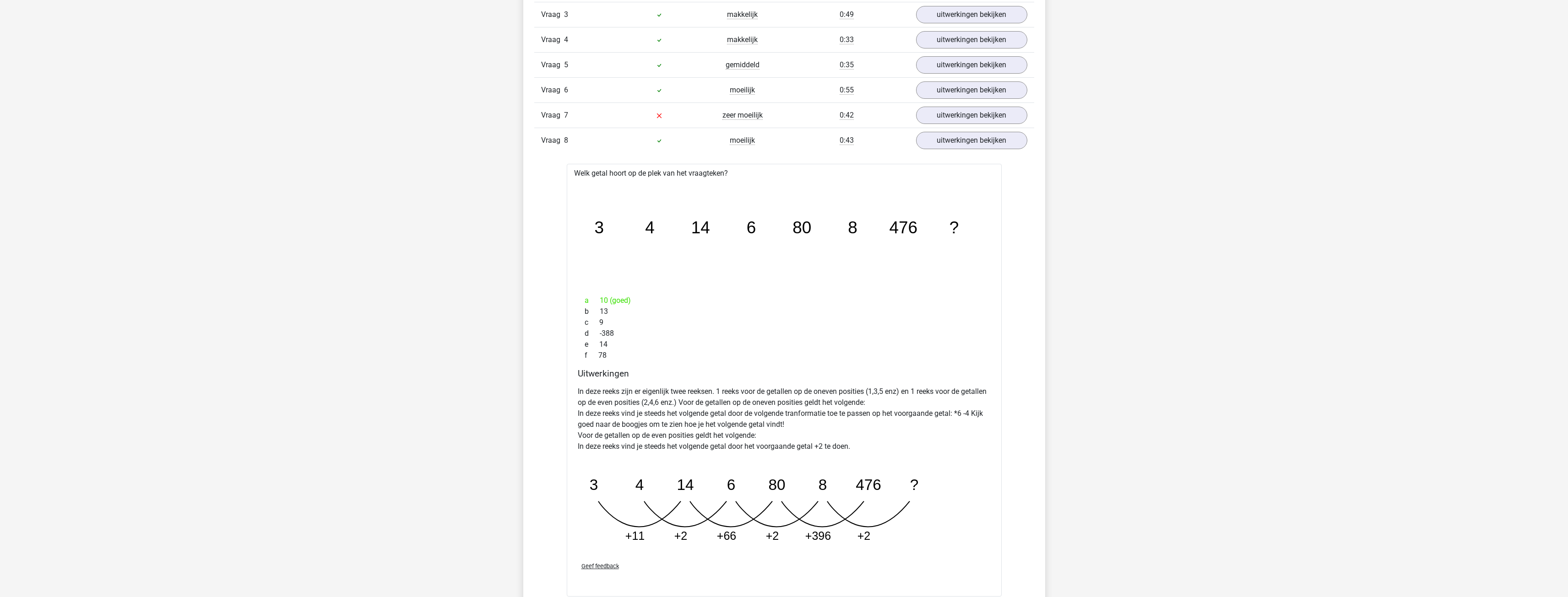
scroll to position [907, 0]
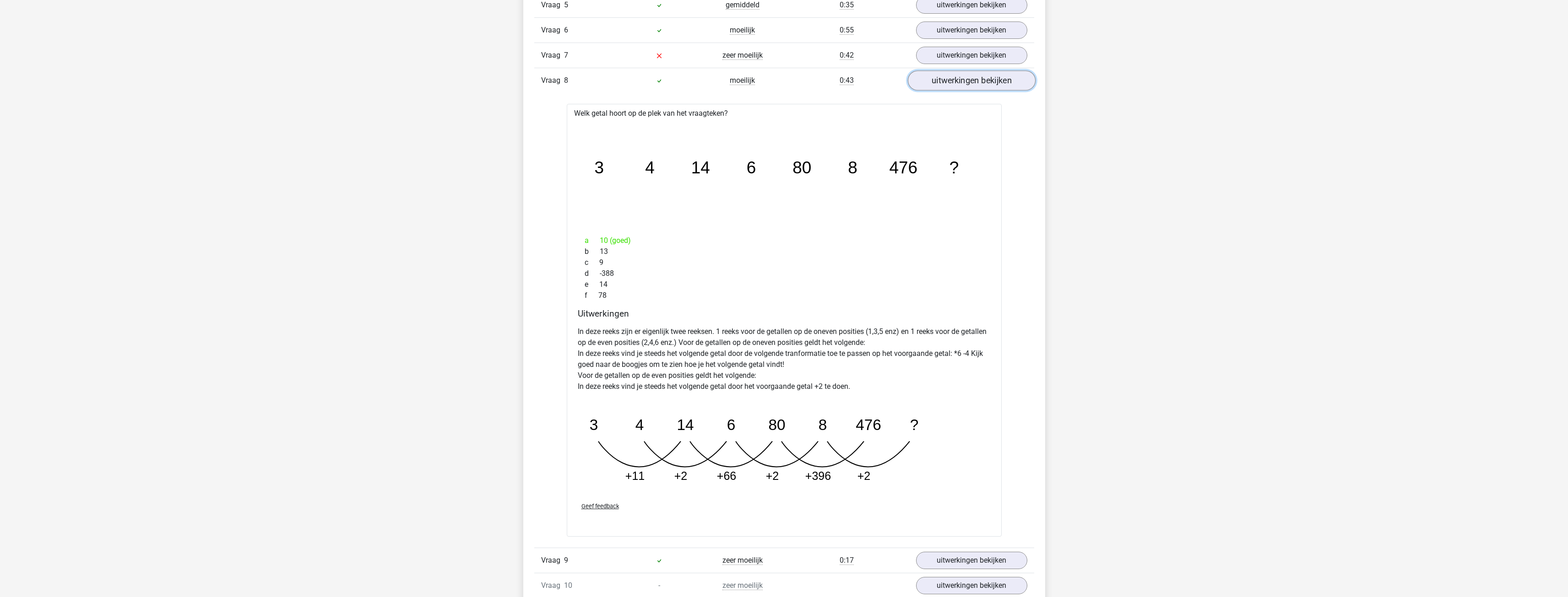
click at [956, 80] on link "uitwerkingen bekijken" at bounding box center [971, 80] width 128 height 20
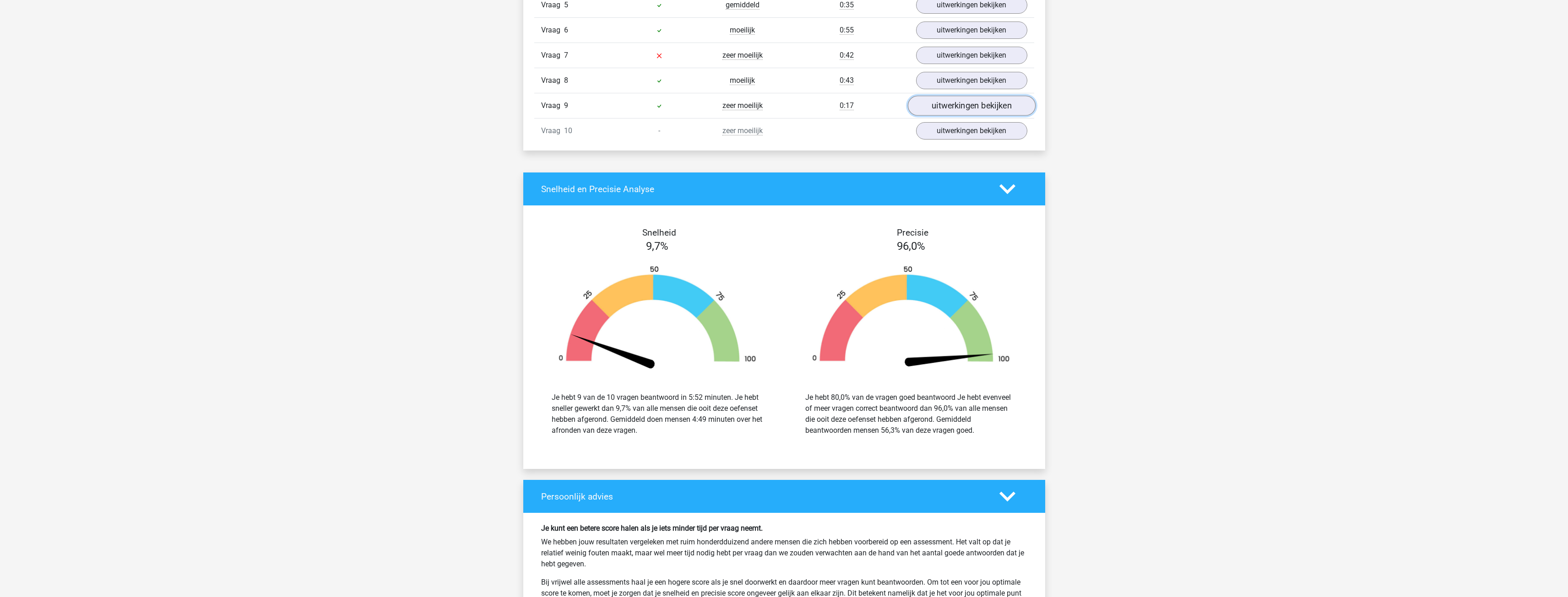
click at [985, 108] on link "uitwerkingen bekijken" at bounding box center [971, 105] width 128 height 20
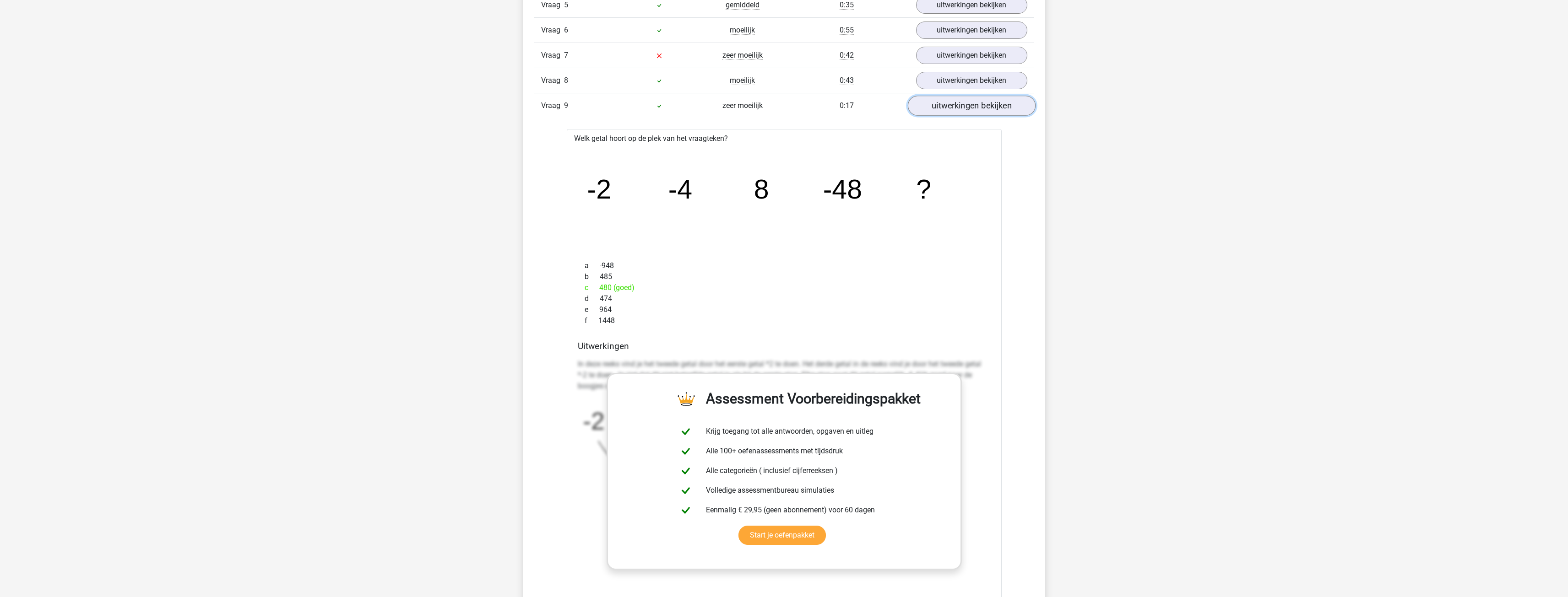
click at [959, 112] on link "uitwerkingen bekijken" at bounding box center [971, 105] width 128 height 20
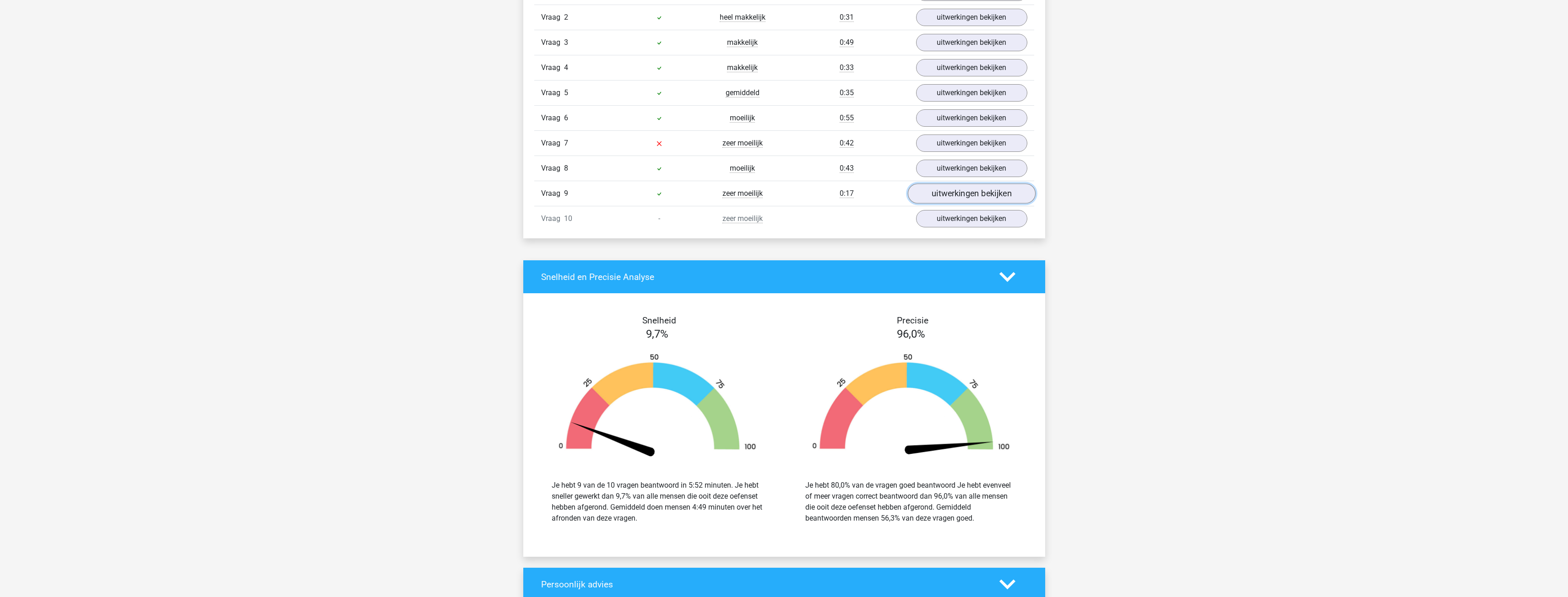
scroll to position [816, 0]
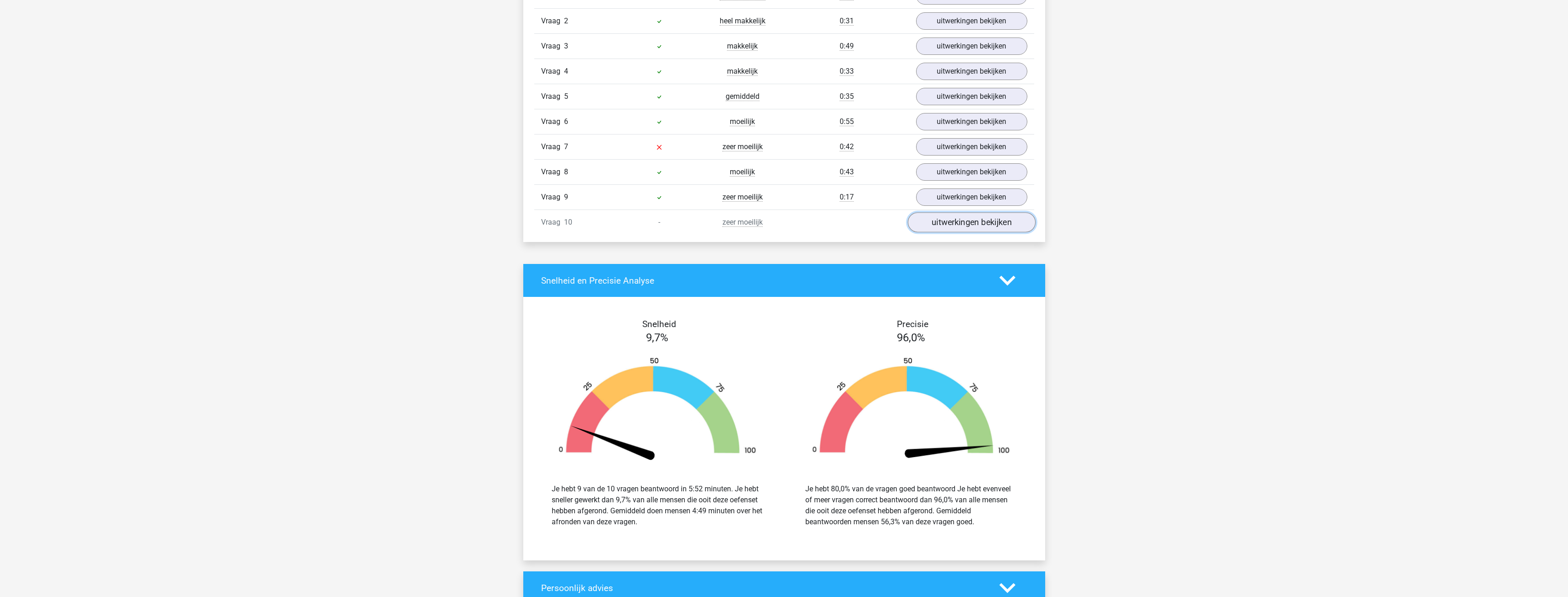
click at [971, 228] on link "uitwerkingen bekijken" at bounding box center [971, 222] width 128 height 20
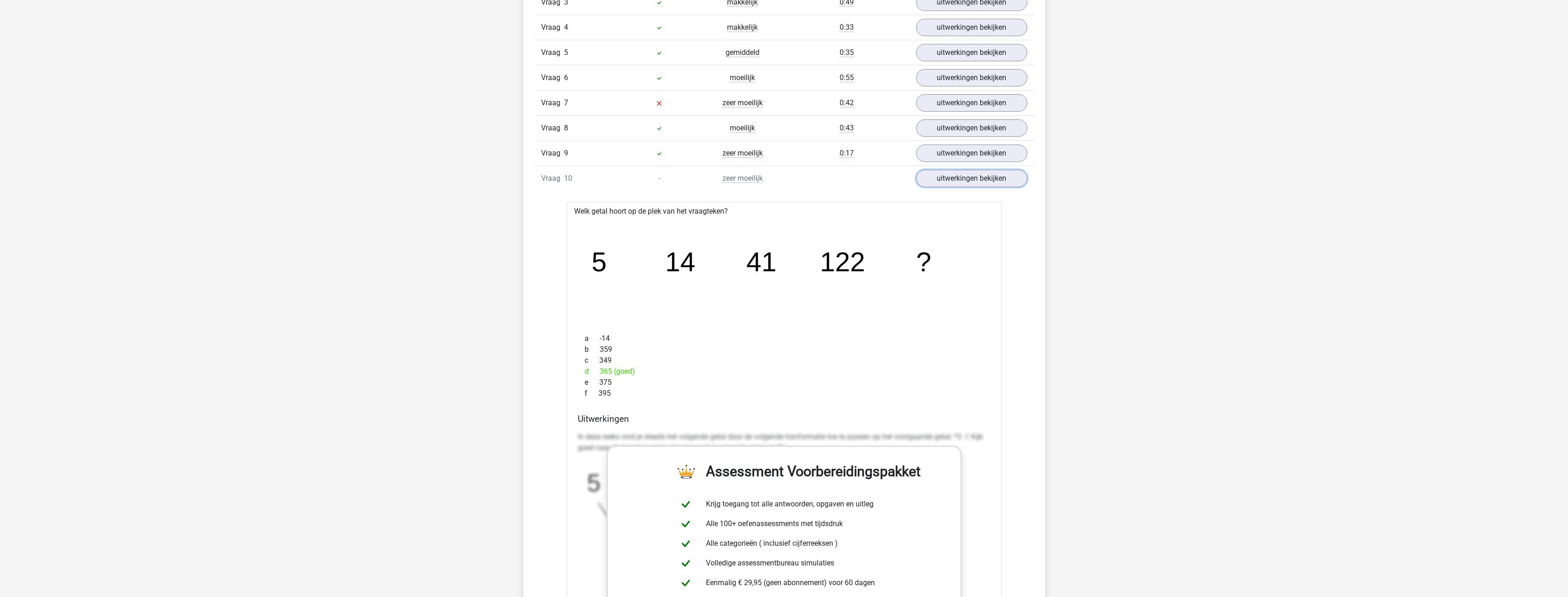
scroll to position [953, 0]
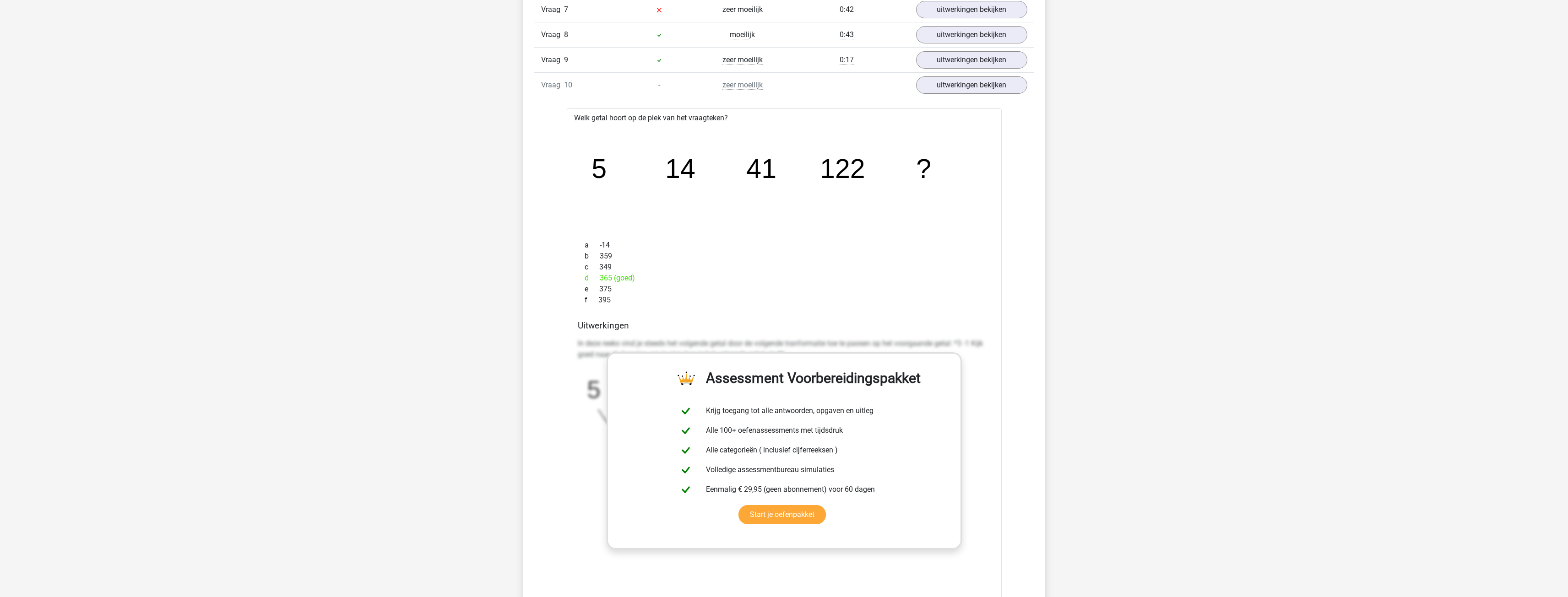
drag, startPoint x: 1070, startPoint y: 246, endPoint x: 1065, endPoint y: 223, distance: 23.5
click at [1062, 225] on div "Kies premium mike mikedebruin.nl@gmail.com" at bounding box center [784, 350] width 1568 height 2605
click at [974, 57] on link "uitwerkingen bekijken" at bounding box center [971, 59] width 128 height 20
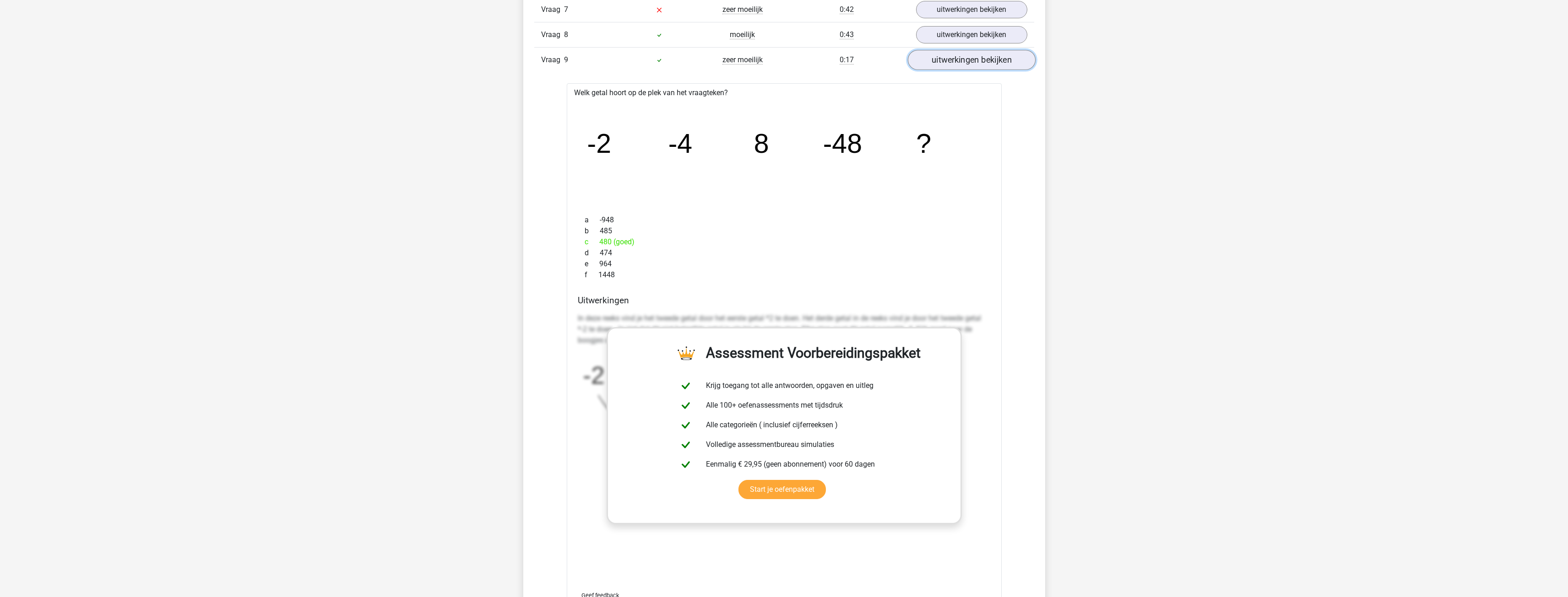
click at [968, 67] on link "uitwerkingen bekijken" at bounding box center [971, 59] width 128 height 20
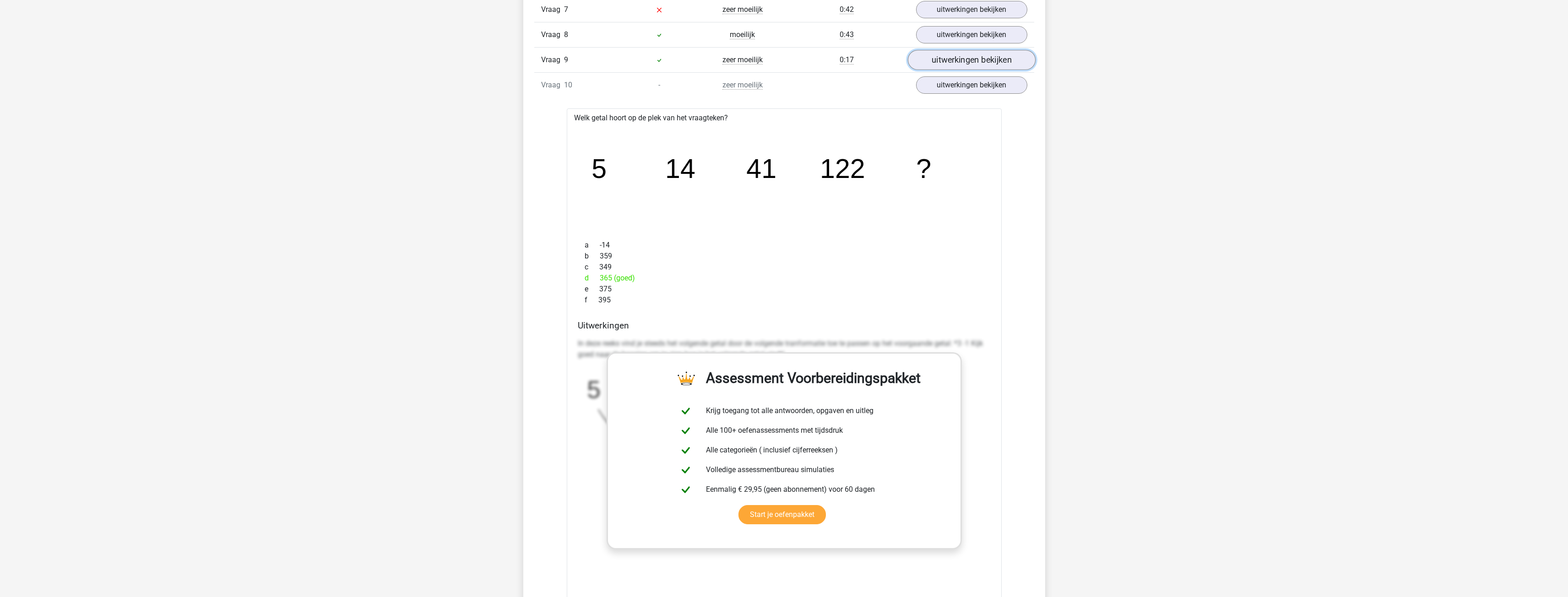
click at [975, 62] on link "uitwerkingen bekijken" at bounding box center [971, 59] width 128 height 20
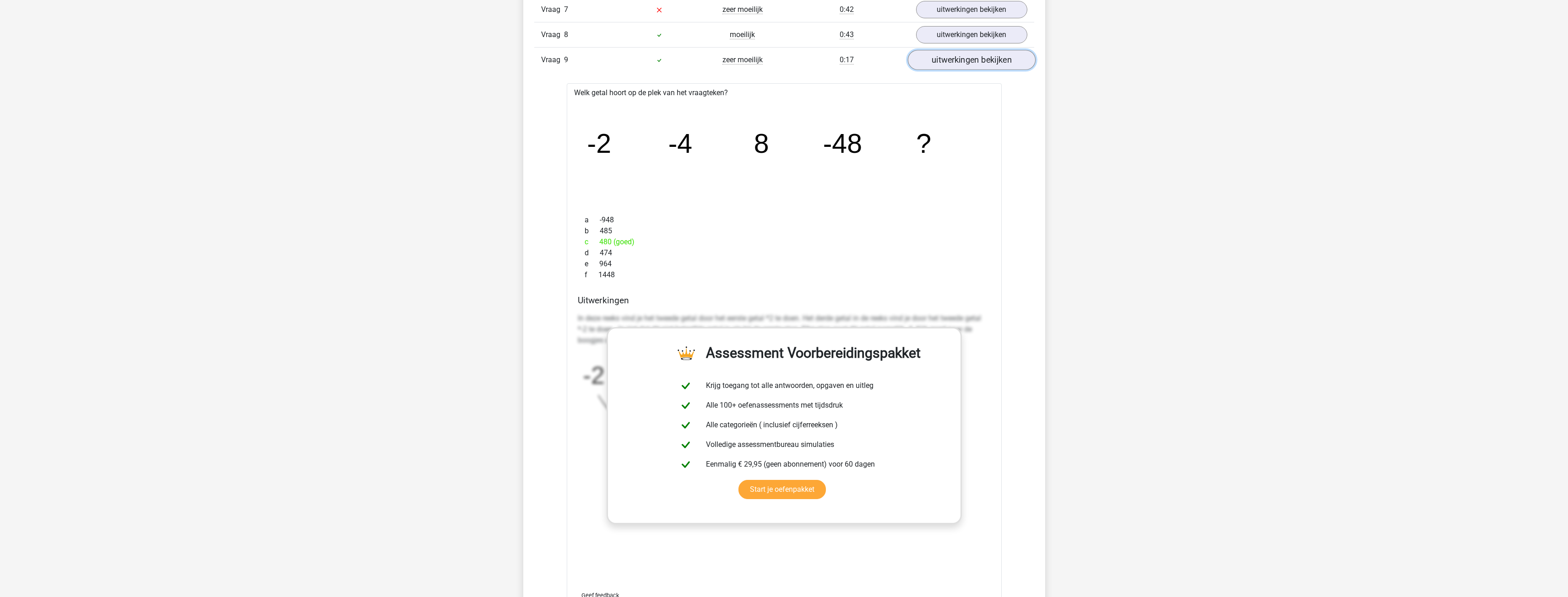
click at [969, 68] on link "uitwerkingen bekijken" at bounding box center [971, 59] width 128 height 20
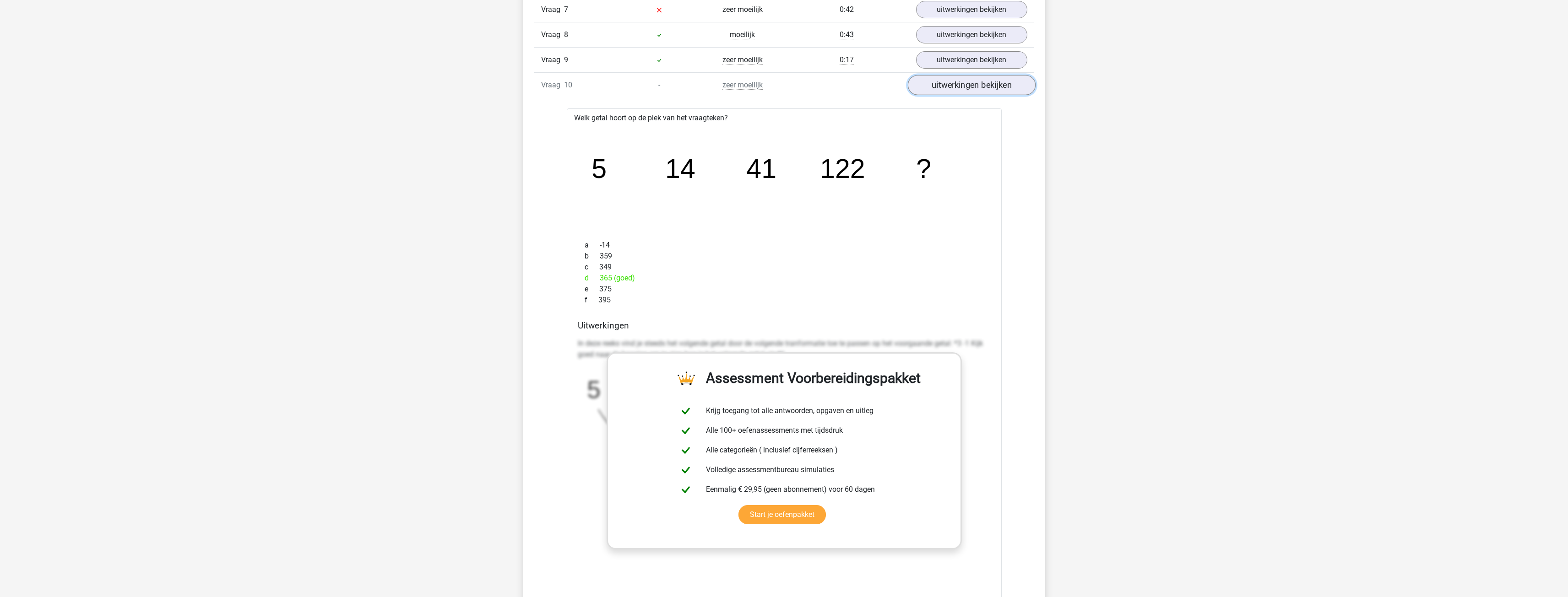
click at [967, 82] on link "uitwerkingen bekijken" at bounding box center [971, 84] width 128 height 20
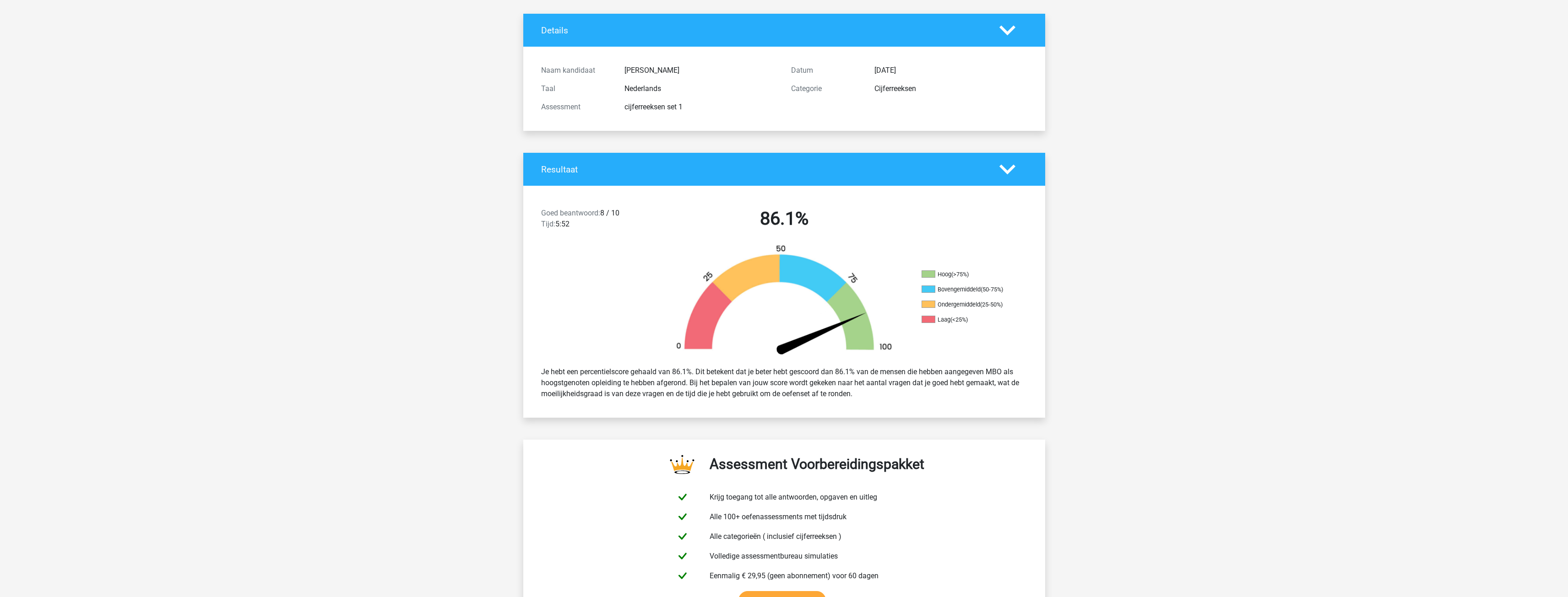
scroll to position [0, 0]
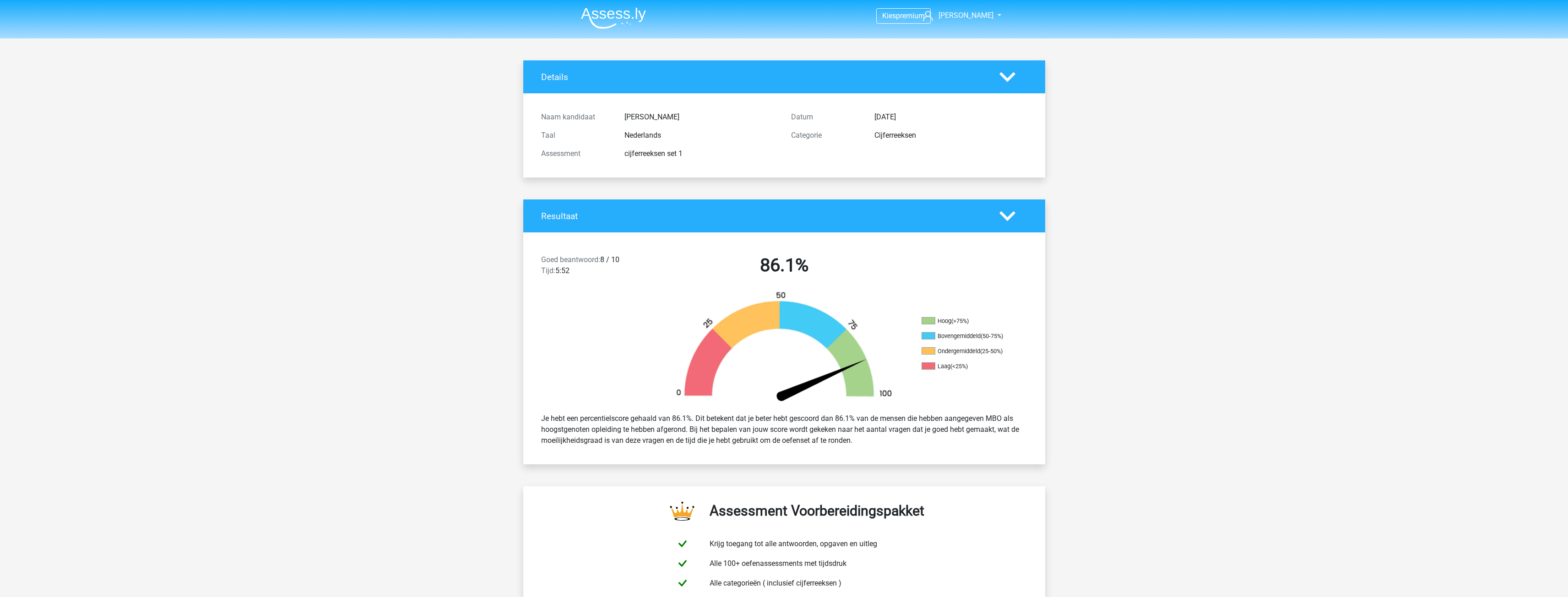
click at [1000, 80] on icon at bounding box center [1007, 77] width 16 height 16
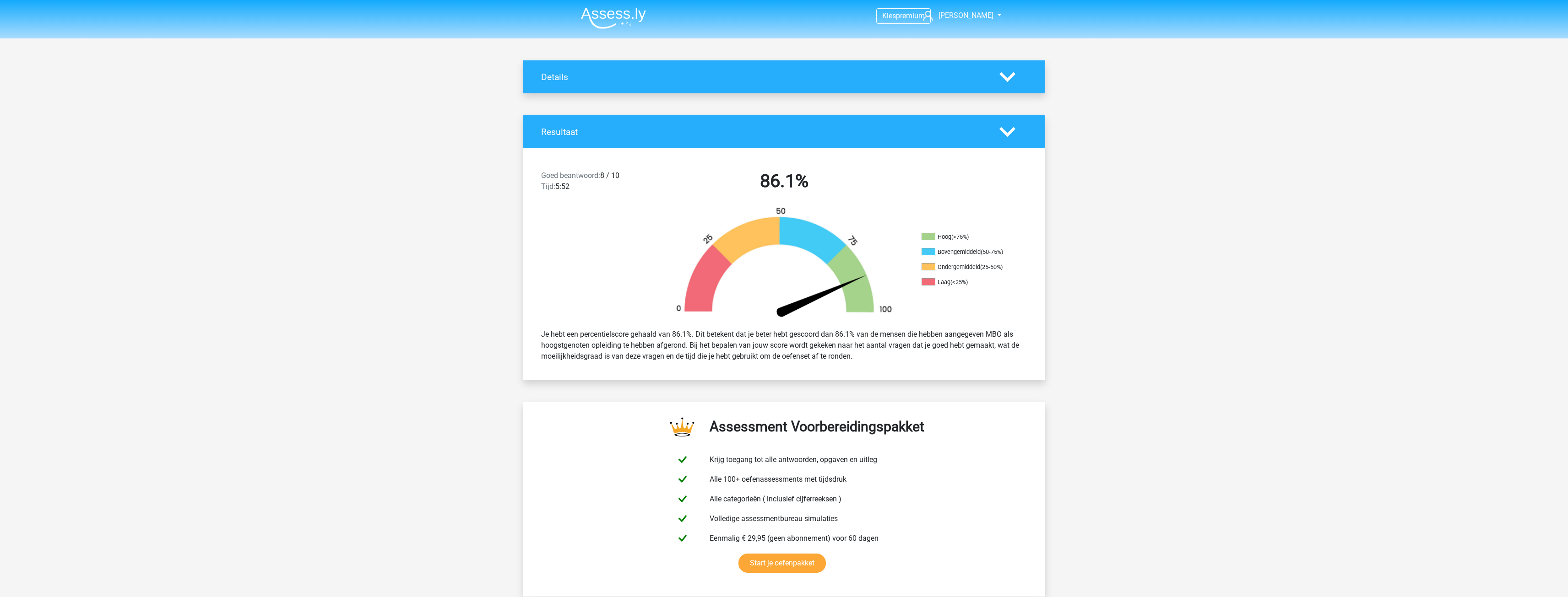
click at [1000, 80] on icon at bounding box center [1007, 77] width 16 height 16
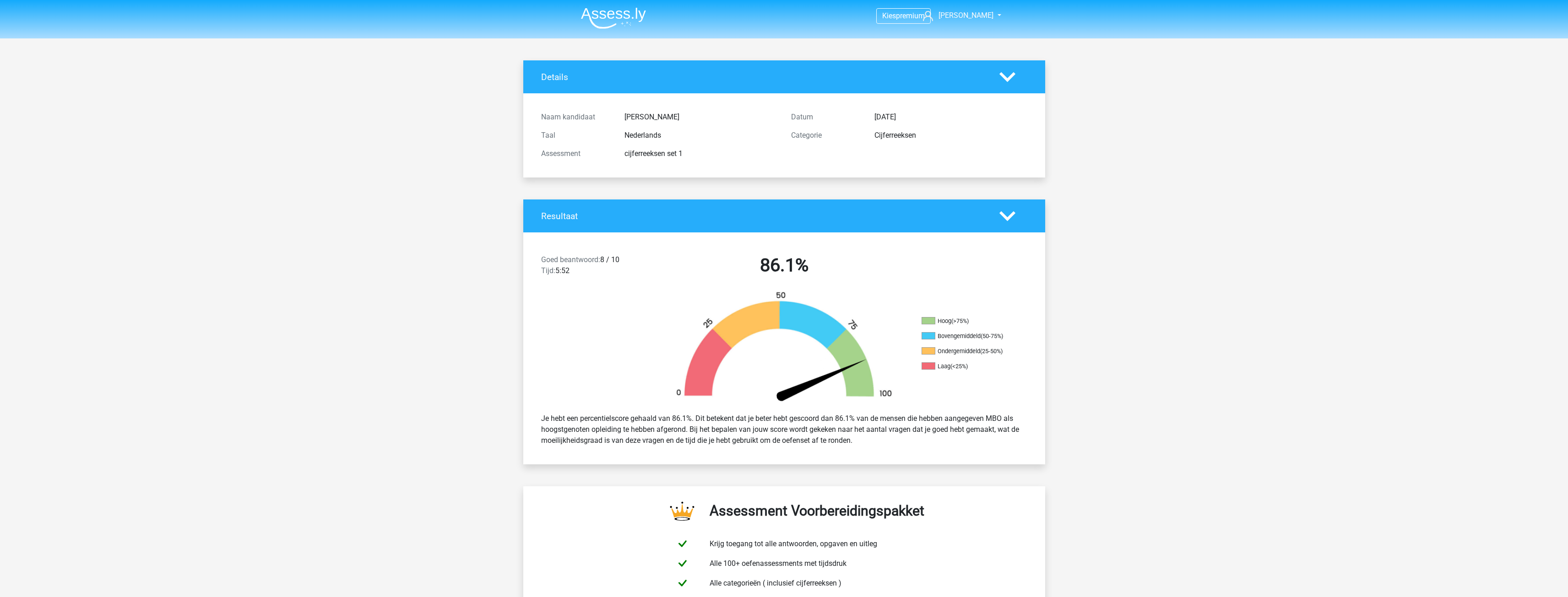
click at [1013, 214] on polygon at bounding box center [1007, 216] width 16 height 10
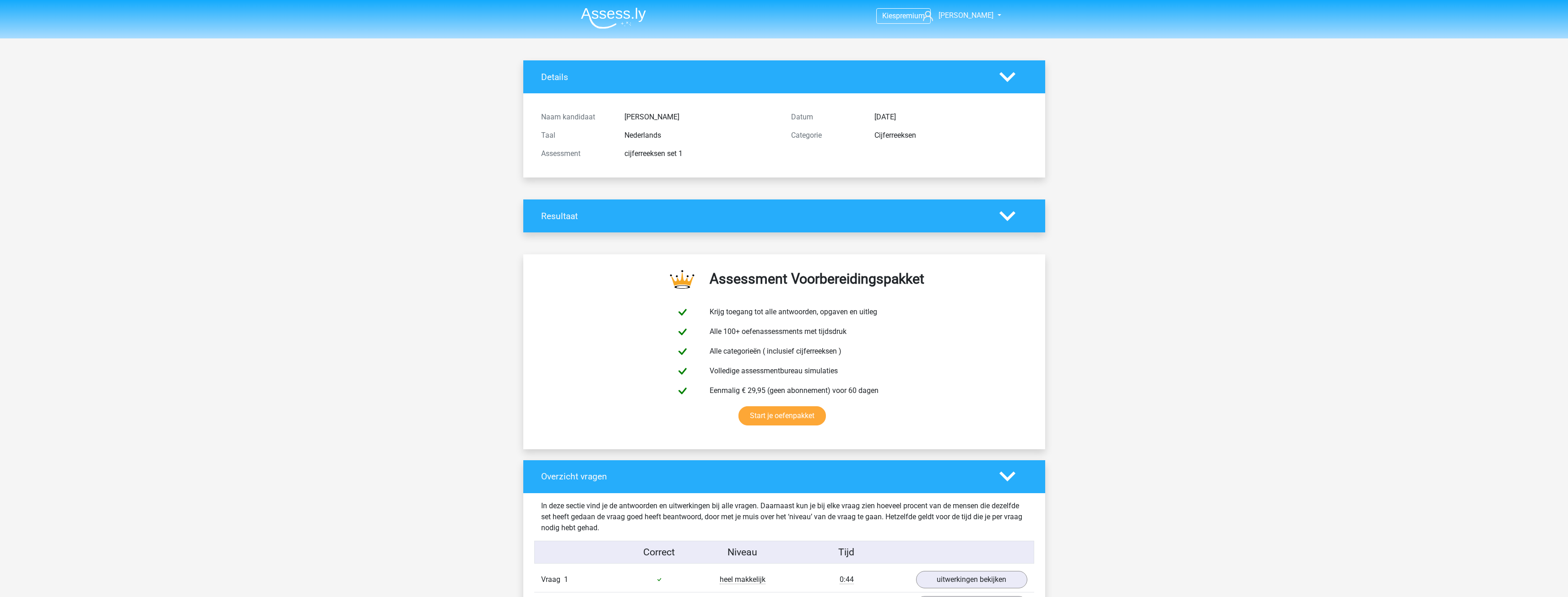
click at [1013, 214] on polygon at bounding box center [1007, 216] width 16 height 10
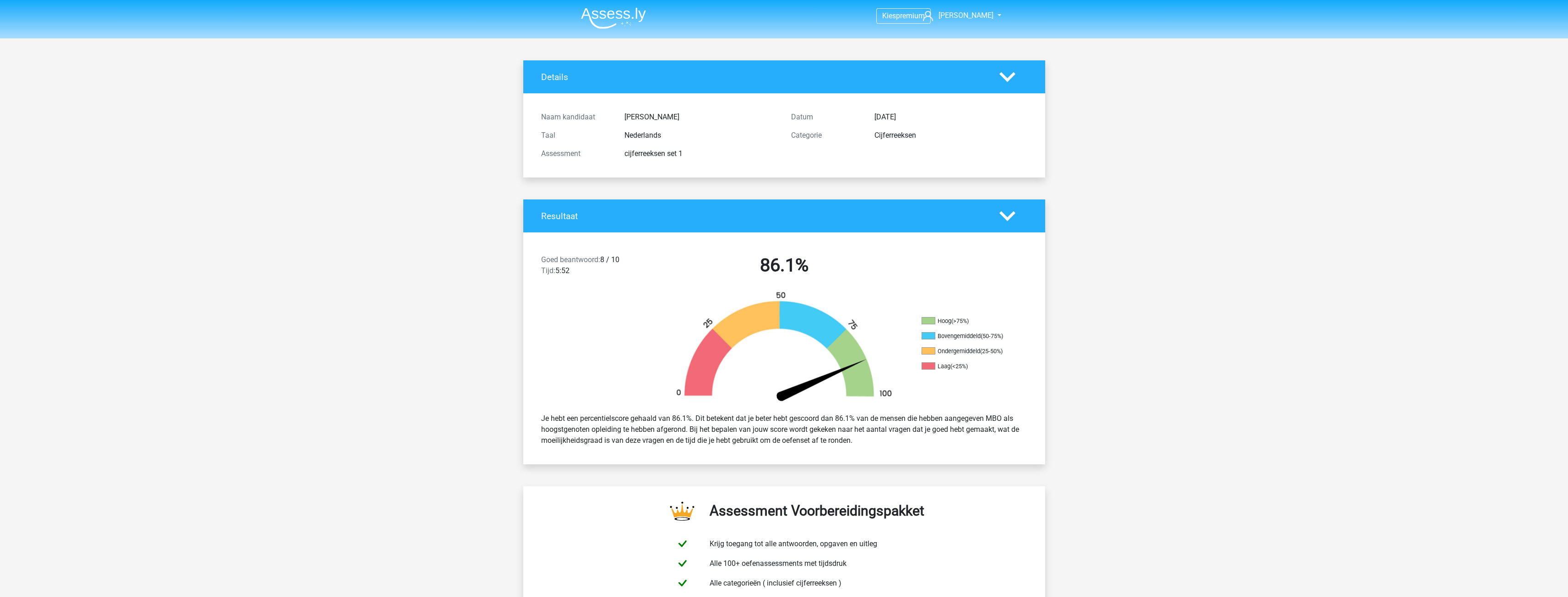
scroll to position [320, 0]
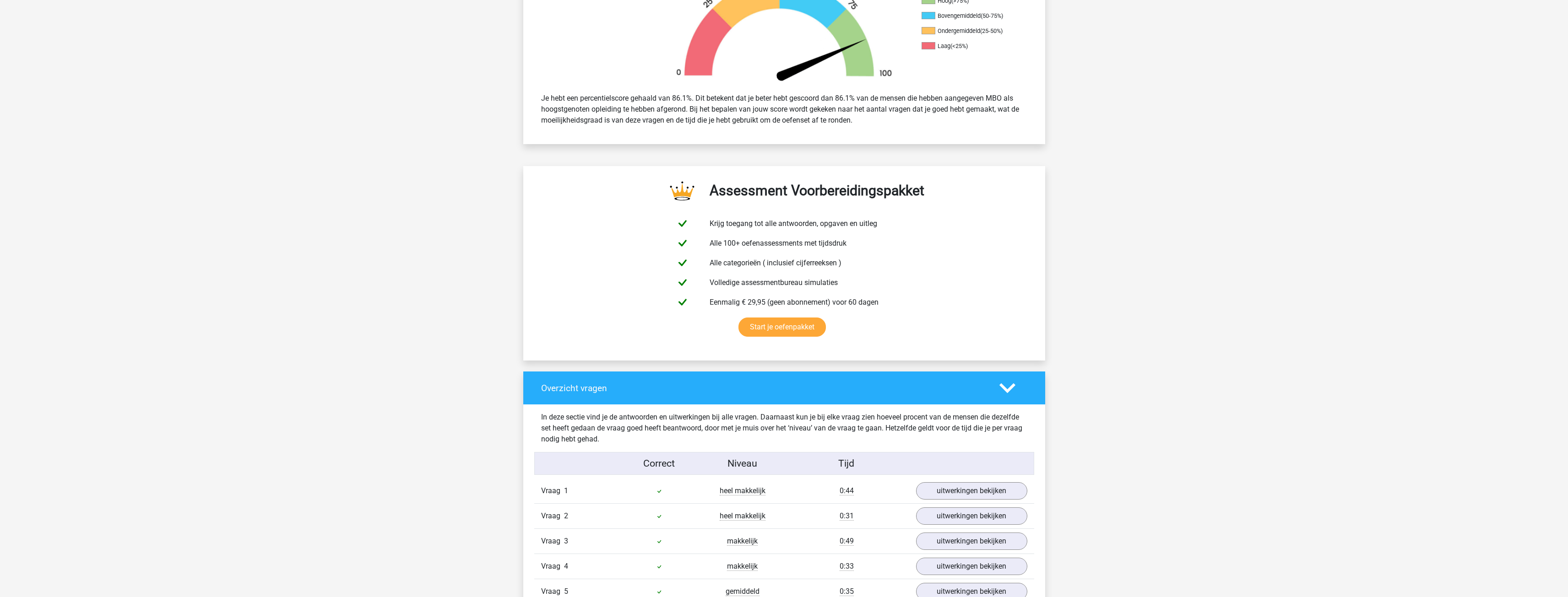
click at [1005, 389] on polygon at bounding box center [1007, 388] width 16 height 10
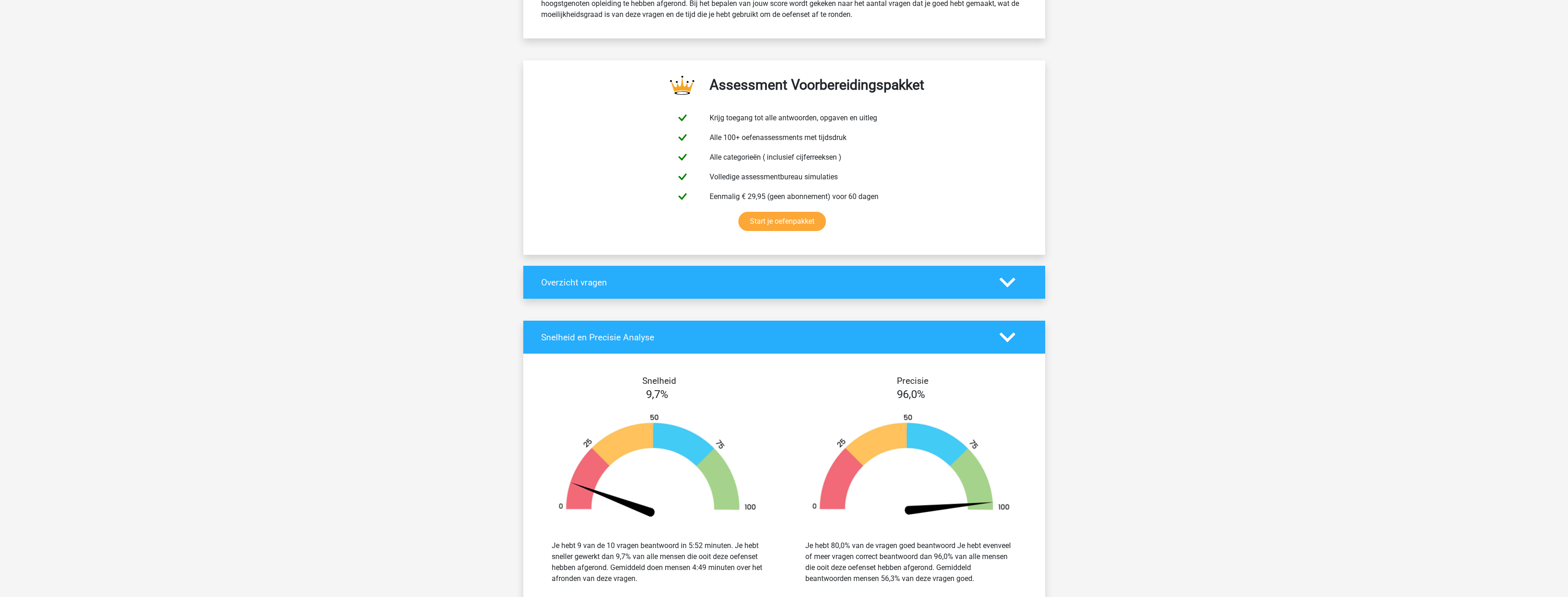
scroll to position [594, 0]
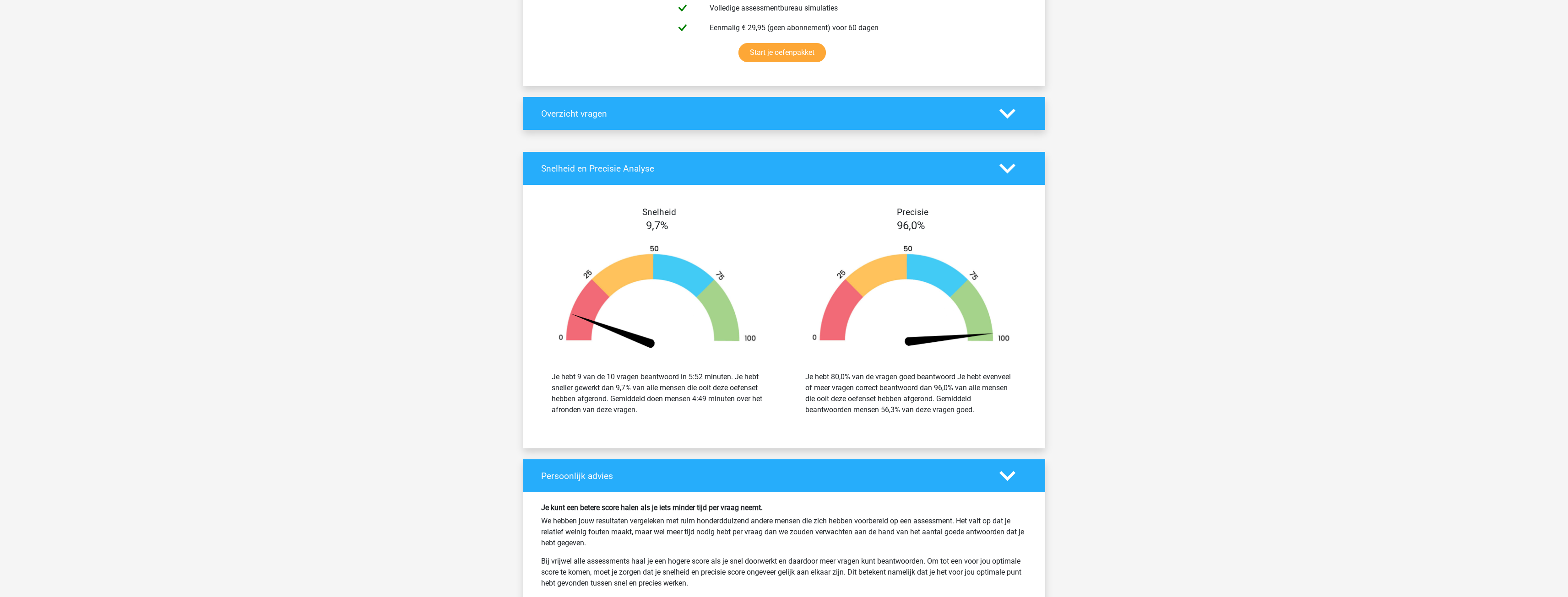
click at [1008, 172] on polygon at bounding box center [1007, 168] width 16 height 10
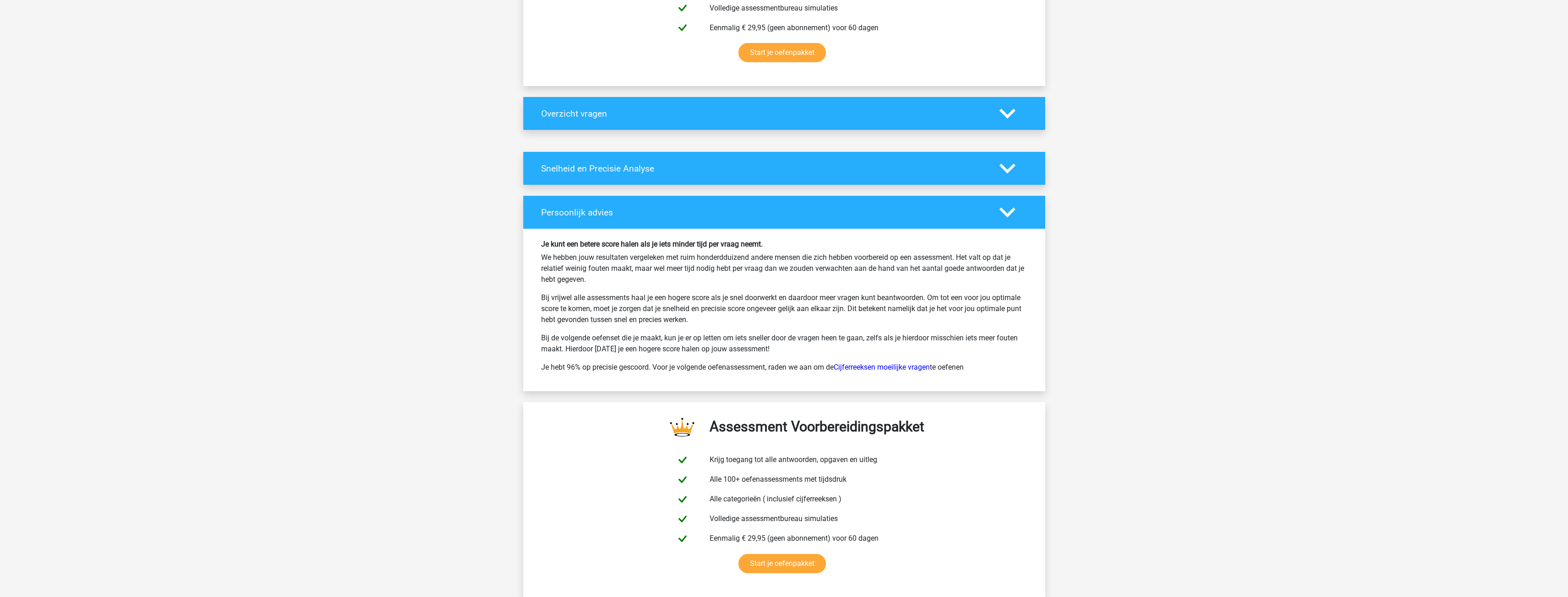
click at [1002, 116] on icon at bounding box center [1007, 114] width 16 height 16
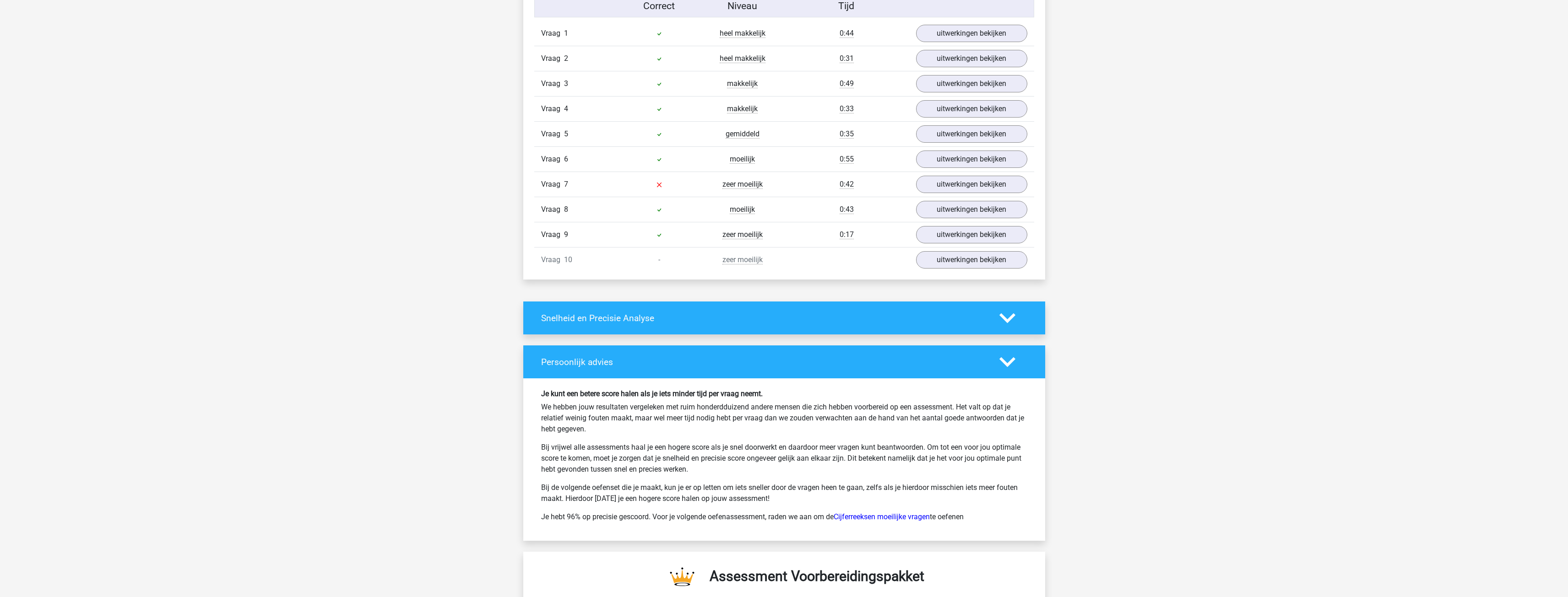
click at [1006, 316] on icon at bounding box center [1007, 318] width 16 height 16
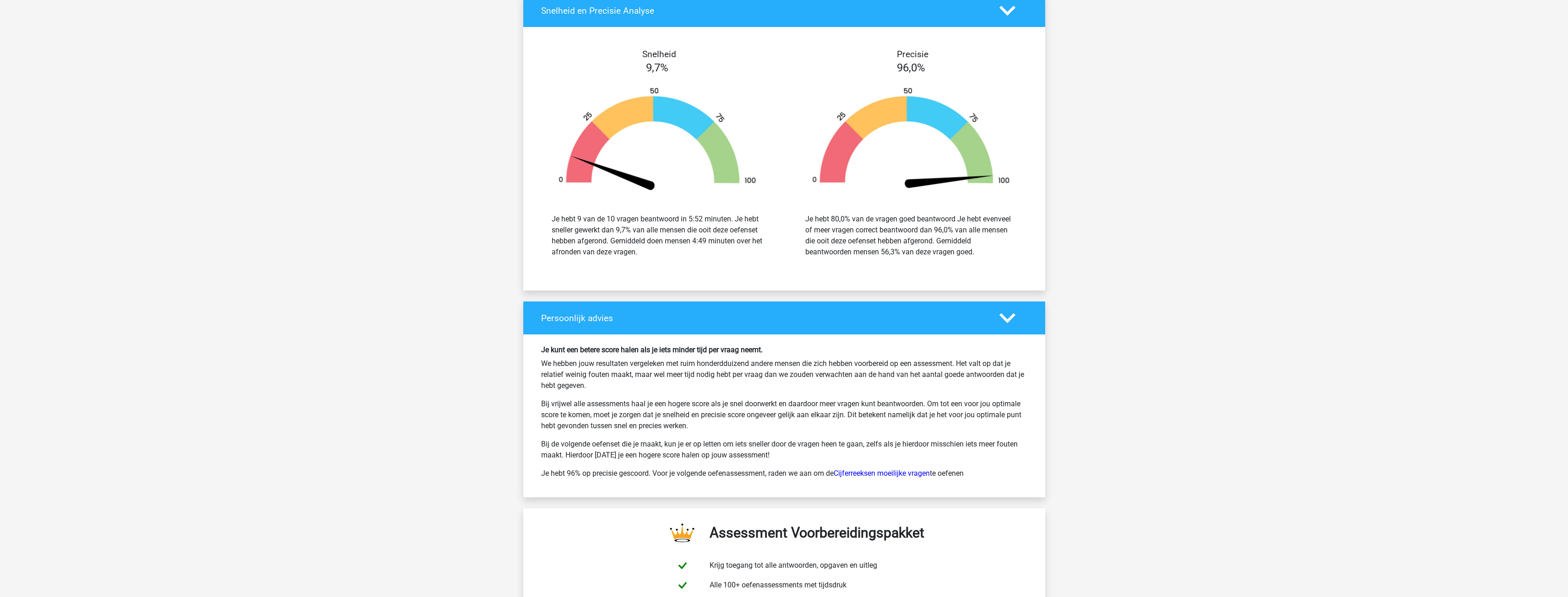
scroll to position [1236, 0]
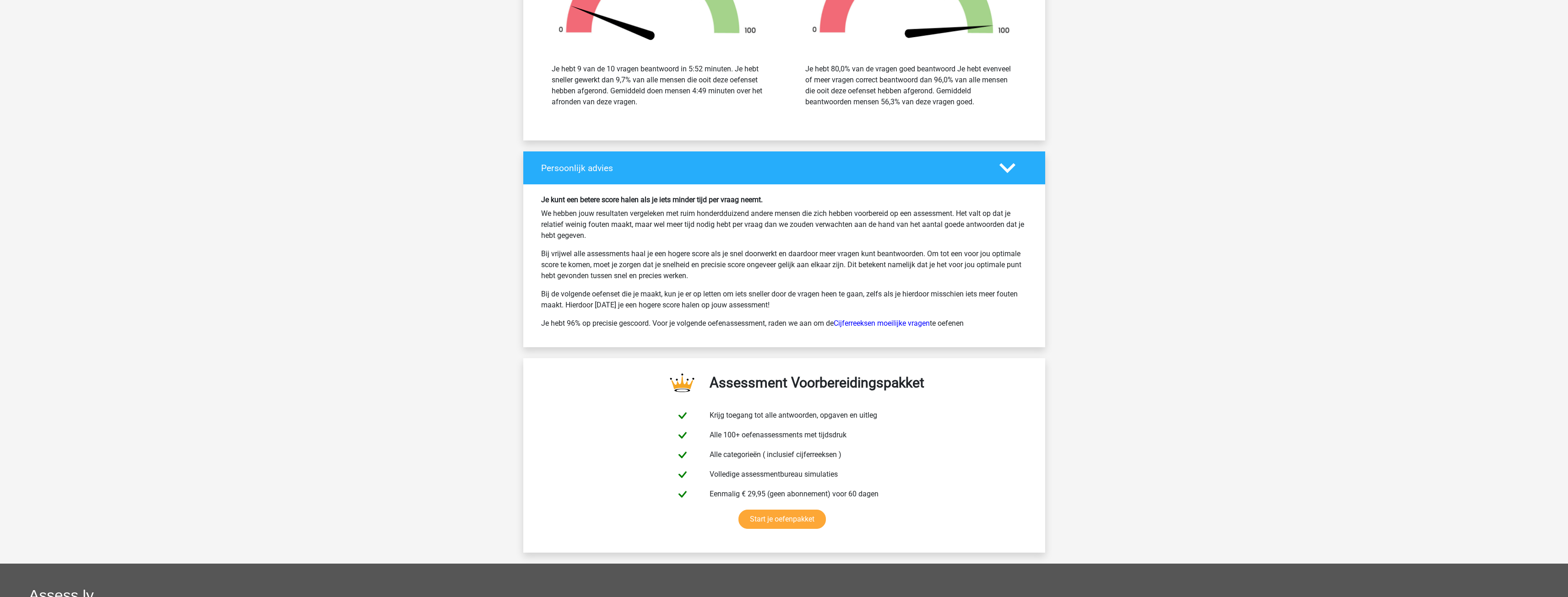
click at [1013, 178] on div "Persoonlijk advies" at bounding box center [784, 168] width 522 height 33
click at [1005, 174] on icon at bounding box center [1007, 168] width 16 height 16
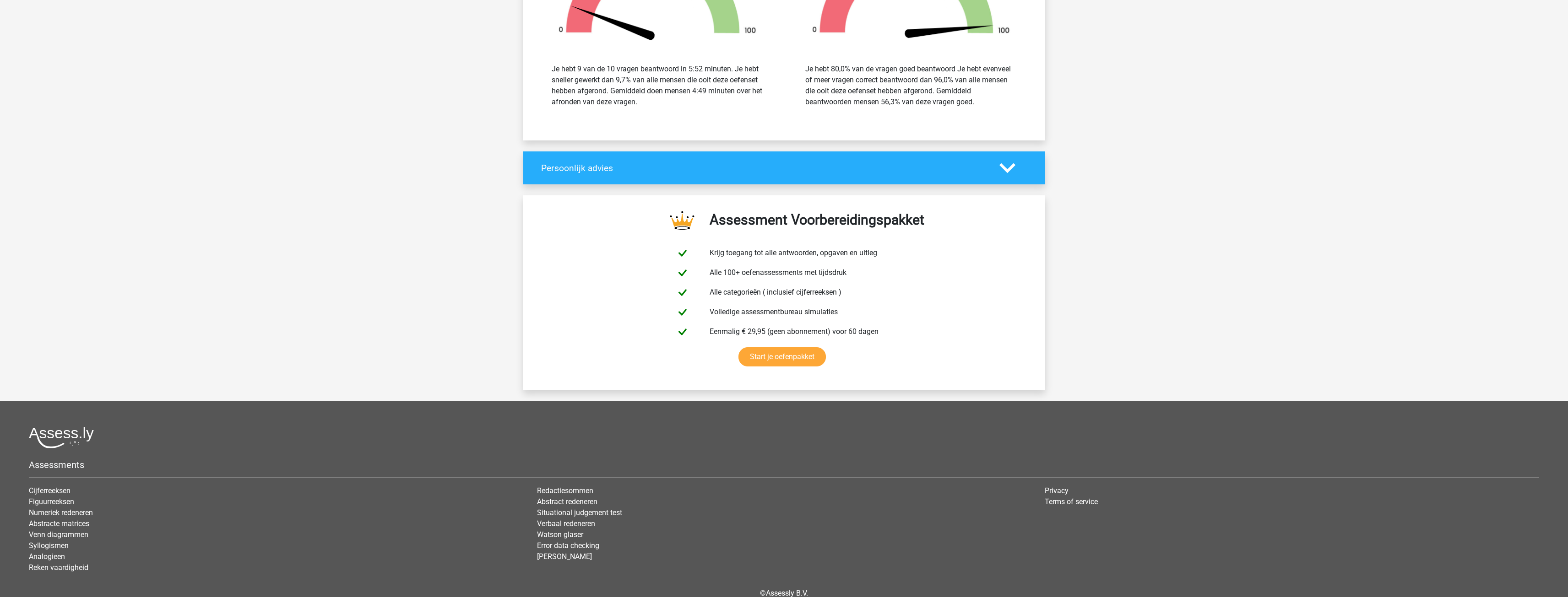
click at [1005, 164] on icon at bounding box center [1007, 168] width 16 height 16
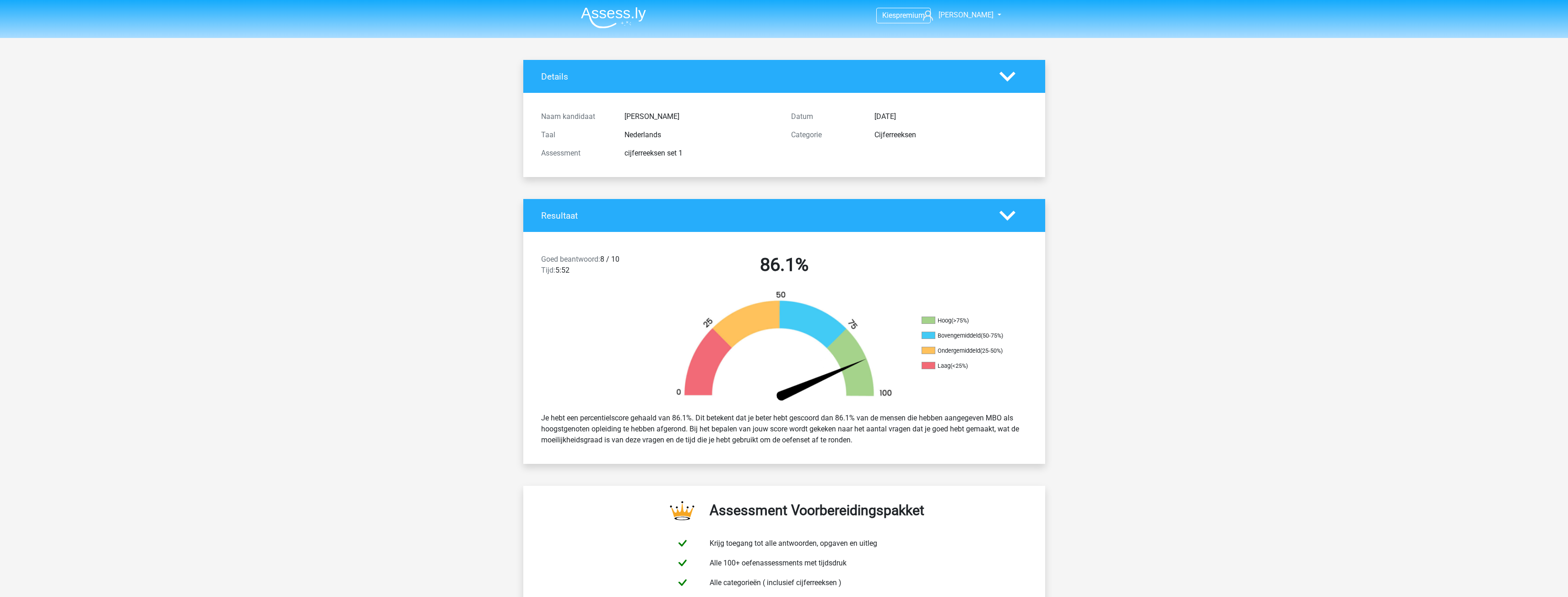
scroll to position [0, 0]
